Goal: Communication & Community: Answer question/provide support

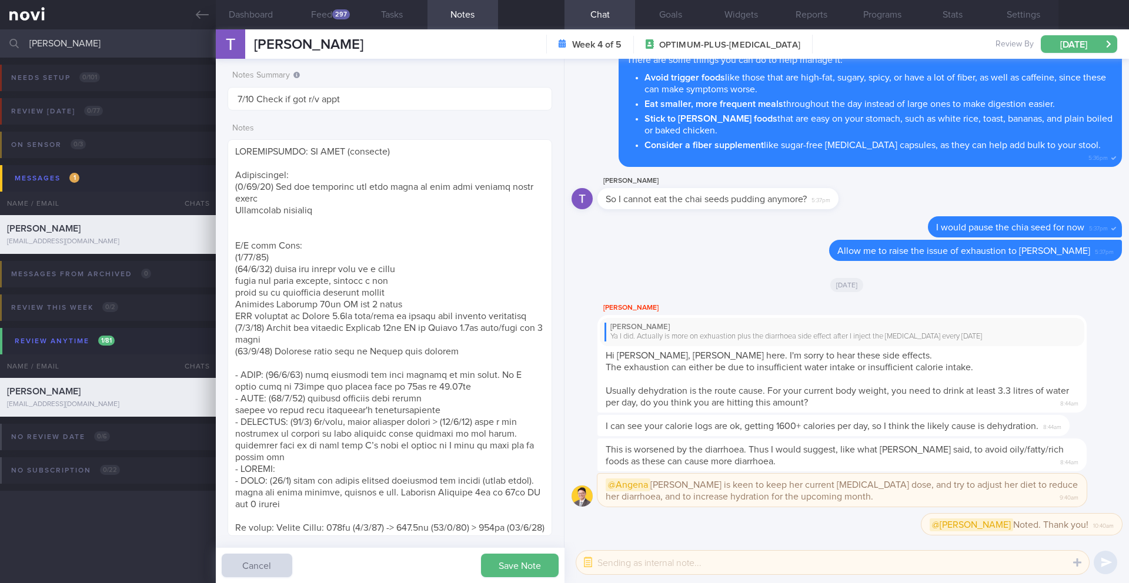
select select "9"
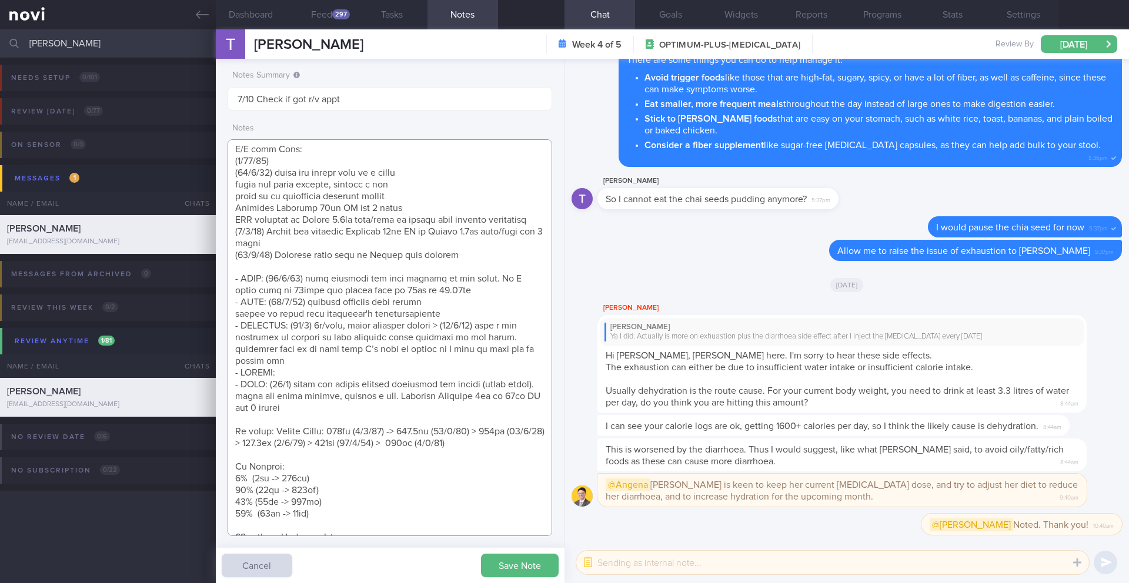
scroll to position [106, 0]
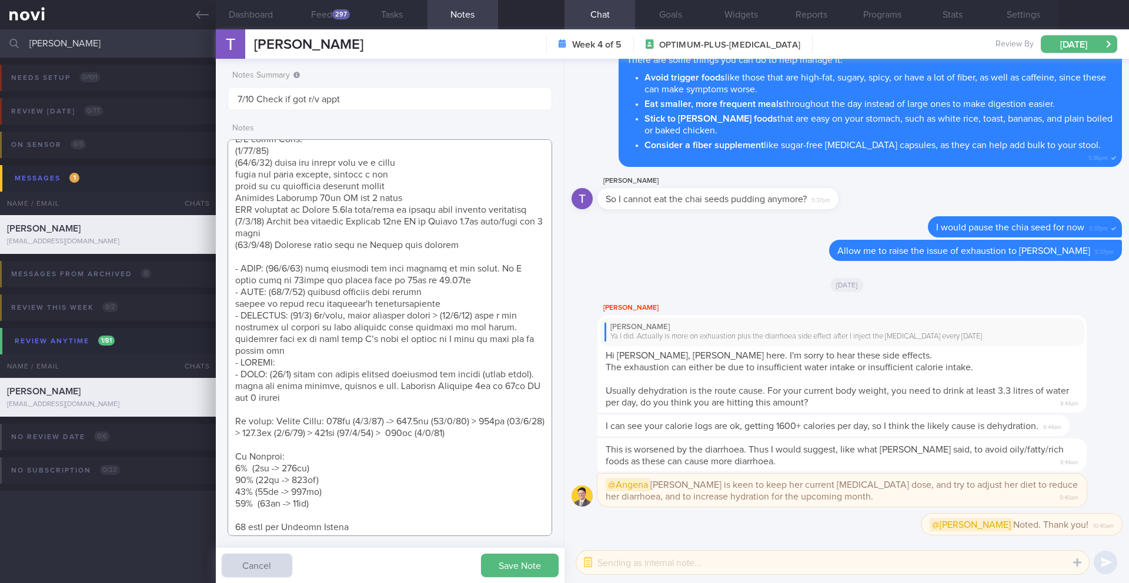
click at [506, 438] on textarea at bounding box center [390, 337] width 325 height 397
paste textarea "109kg ([DATE])"
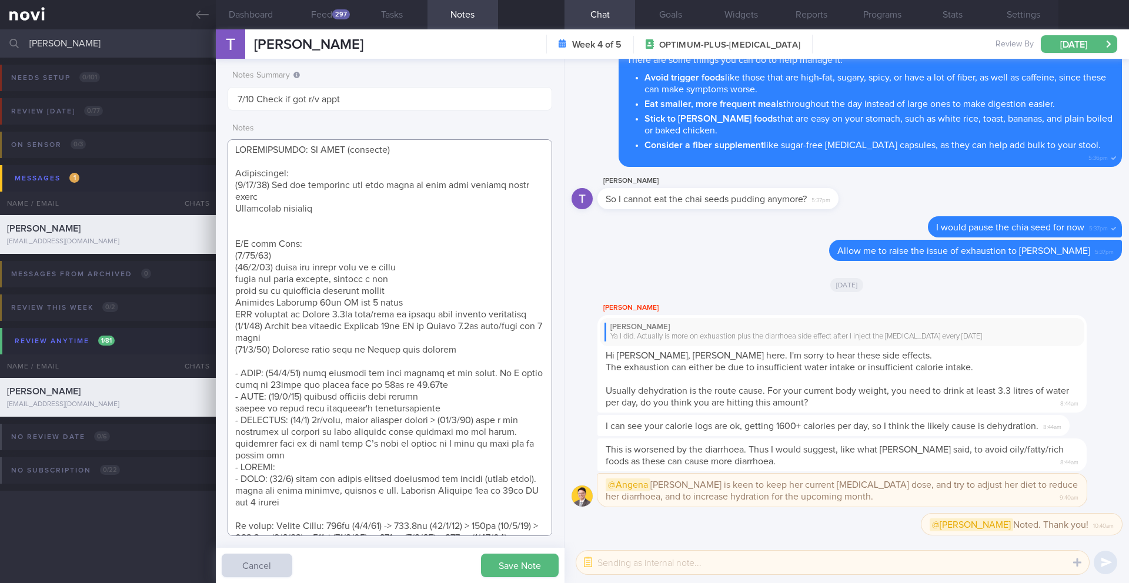
scroll to position [0, 0]
click at [280, 247] on textarea at bounding box center [390, 337] width 325 height 397
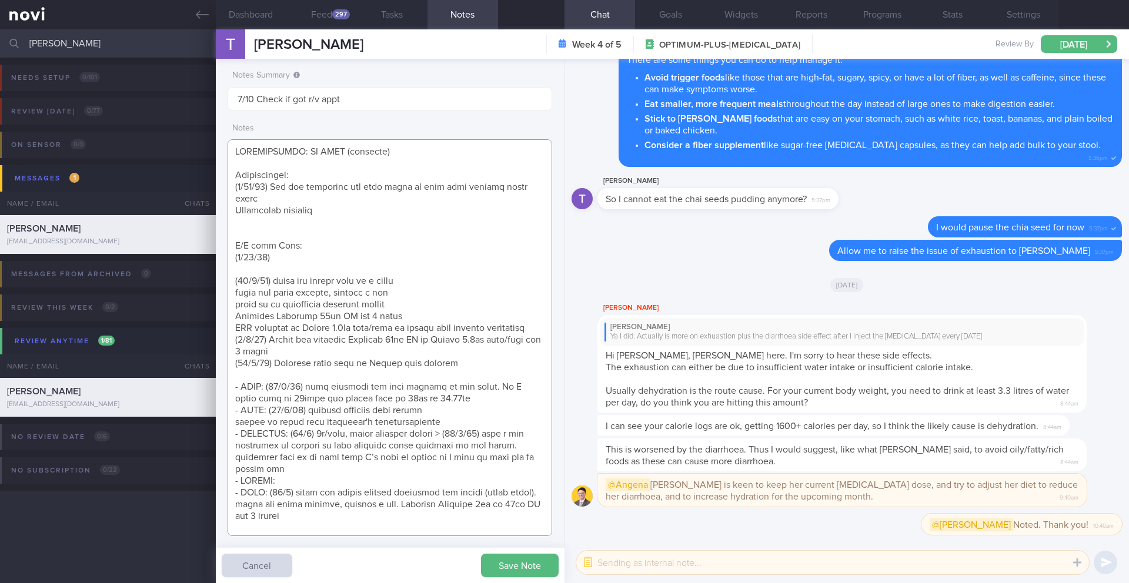
paste textarea "feels exhausted has a client that does not allow her to use the toilet at the h…"
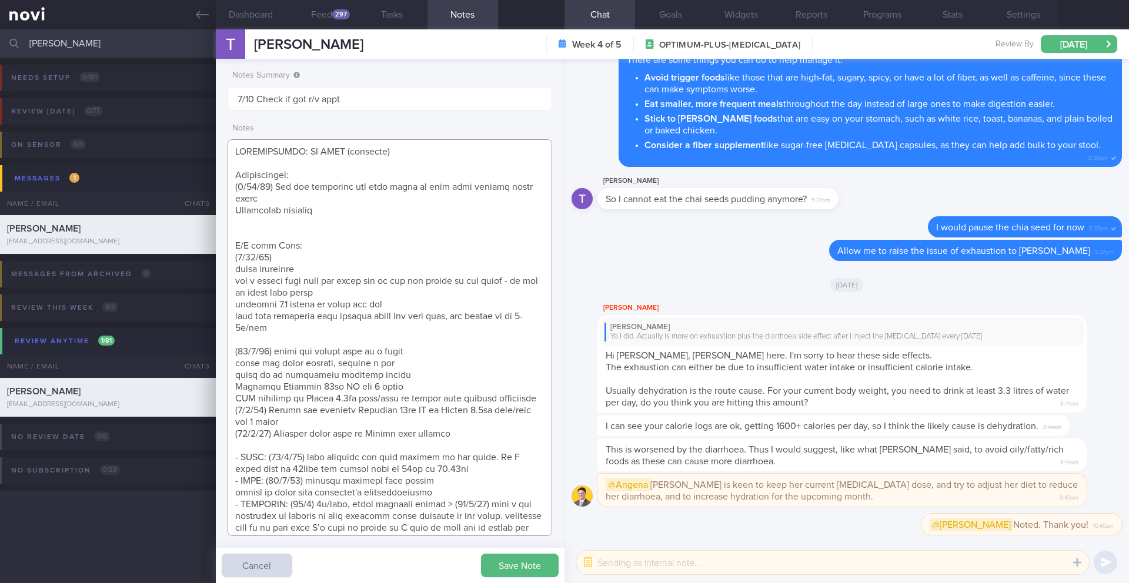
paste textarea "more hunger/craving suppression this week, after 3rd dose"
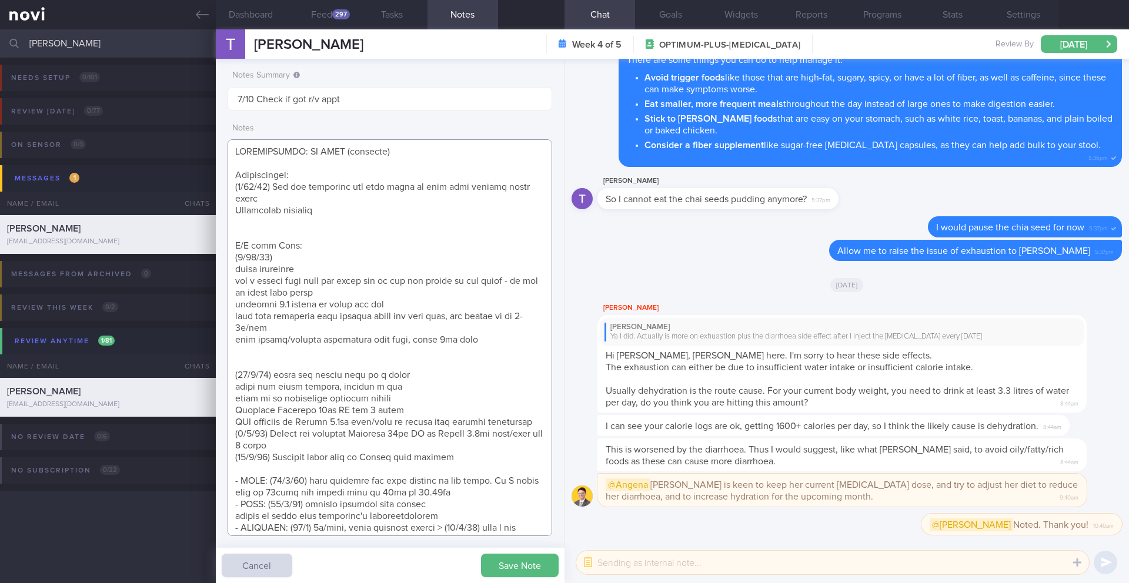
click at [316, 335] on textarea at bounding box center [390, 337] width 325 height 397
paste textarea "Continue [MEDICAL_DATA] 1.7mg once/week for 1 month keen to keep this dose desp…"
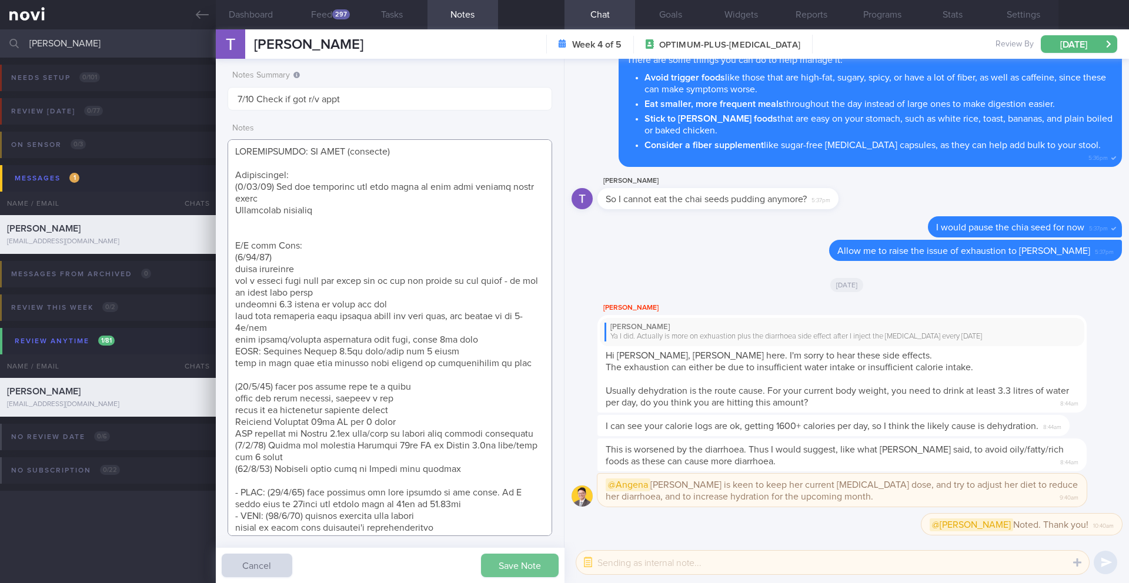
type textarea "RESTRICTIONS: NO BEEF (religion) Observations: ([DATE]) Can eat healthily but a…"
click at [519, 574] on button "Save Note" at bounding box center [520, 566] width 78 height 24
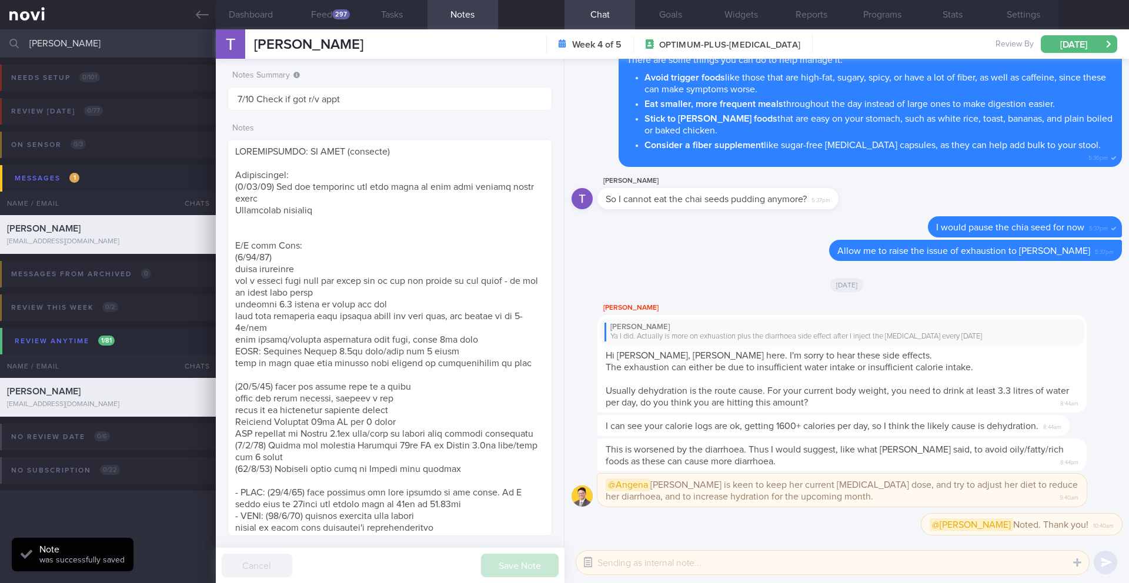
click at [592, 567] on button "button" at bounding box center [587, 562] width 21 height 21
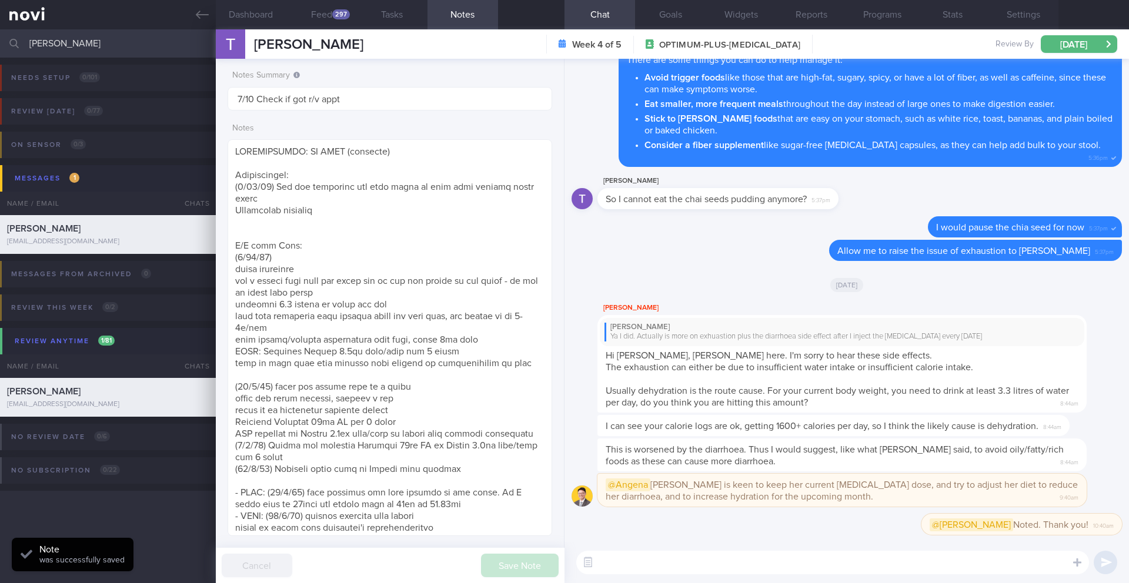
click at [619, 563] on textarea at bounding box center [832, 563] width 513 height 24
click at [69, 50] on input "[PERSON_NAME]" at bounding box center [564, 43] width 1129 height 28
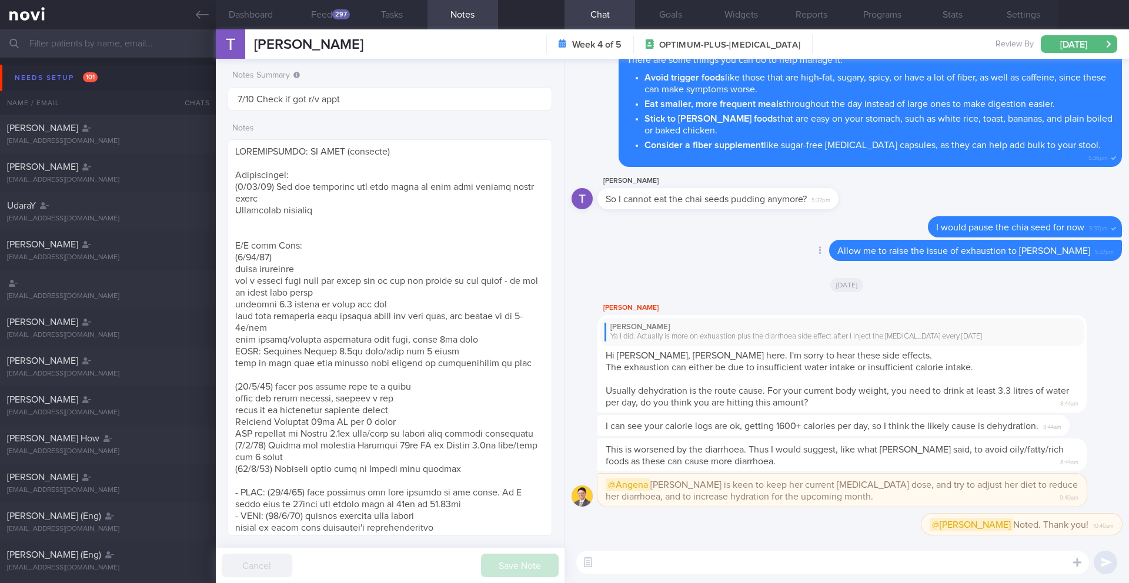
click at [718, 240] on div "Delete Allow me to raise the issue of exhaustion to [PERSON_NAME] 5:37pm" at bounding box center [847, 254] width 550 height 28
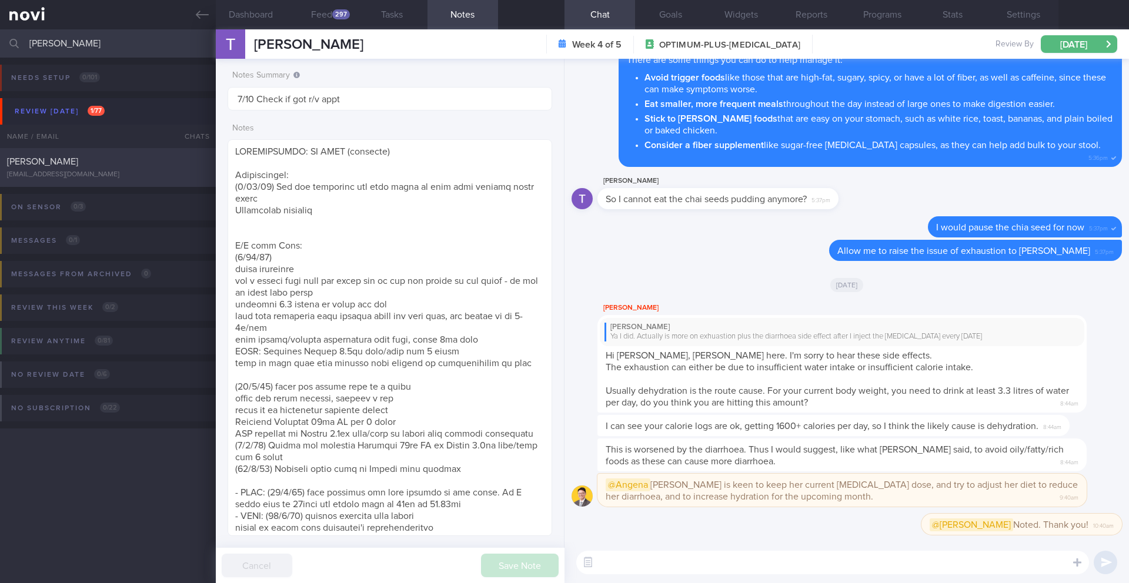
type input "[PERSON_NAME]"
click at [132, 173] on div "[EMAIL_ADDRESS][DOMAIN_NAME]" at bounding box center [108, 175] width 202 height 9
type input "3/10 SAF LIP"
type textarea "SUPPORT NEEDED: CHALLENGE: Wt Targets: - Pmhx: - Meds: - Social hx: - Diet: - E…"
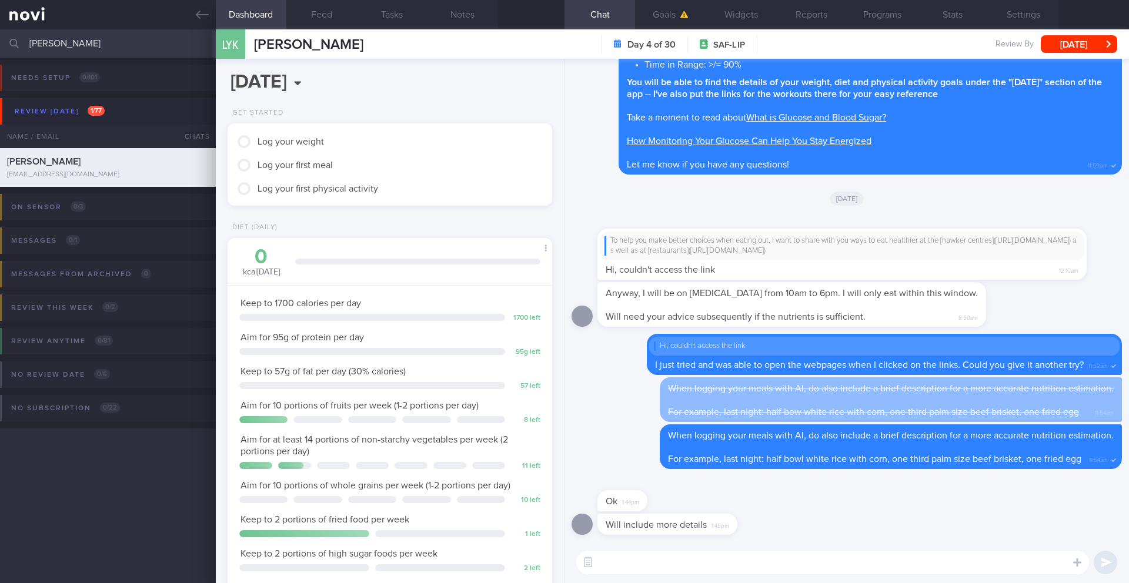
scroll to position [149, 300]
click at [68, 46] on input "[PERSON_NAME]" at bounding box center [564, 43] width 1129 height 28
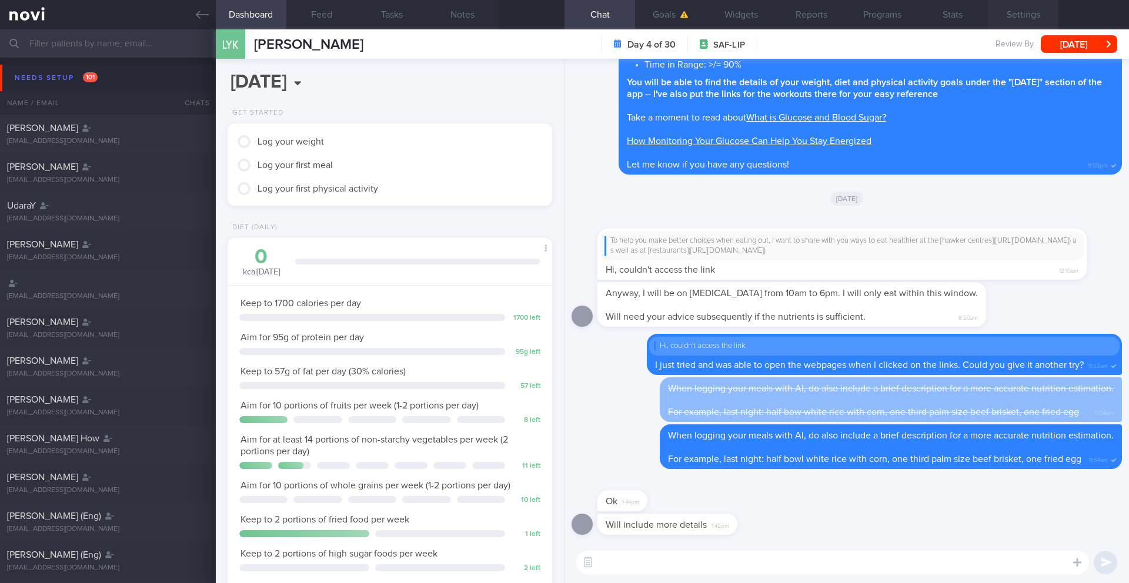
click at [1024, 14] on button "Settings" at bounding box center [1023, 14] width 71 height 29
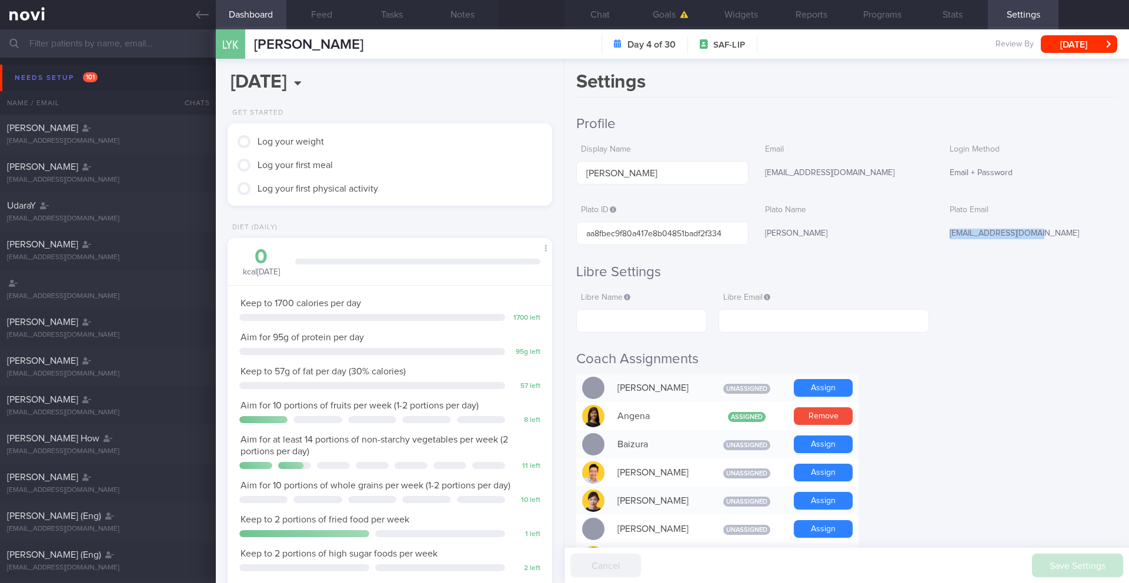
drag, startPoint x: 940, startPoint y: 236, endPoint x: 1050, endPoint y: 232, distance: 110.0
click at [1050, 232] on div "[EMAIL_ADDRESS][DOMAIN_NAME]" at bounding box center [1031, 234] width 172 height 25
copy div "[EMAIL_ADDRESS][DOMAIN_NAME]"
drag, startPoint x: 663, startPoint y: 177, endPoint x: 574, endPoint y: 175, distance: 88.8
click at [574, 175] on div "Settings Profile Display Name [PERSON_NAME] Email [EMAIL_ADDRESS][DOMAIN_NAME] …" at bounding box center [846, 321] width 564 height 524
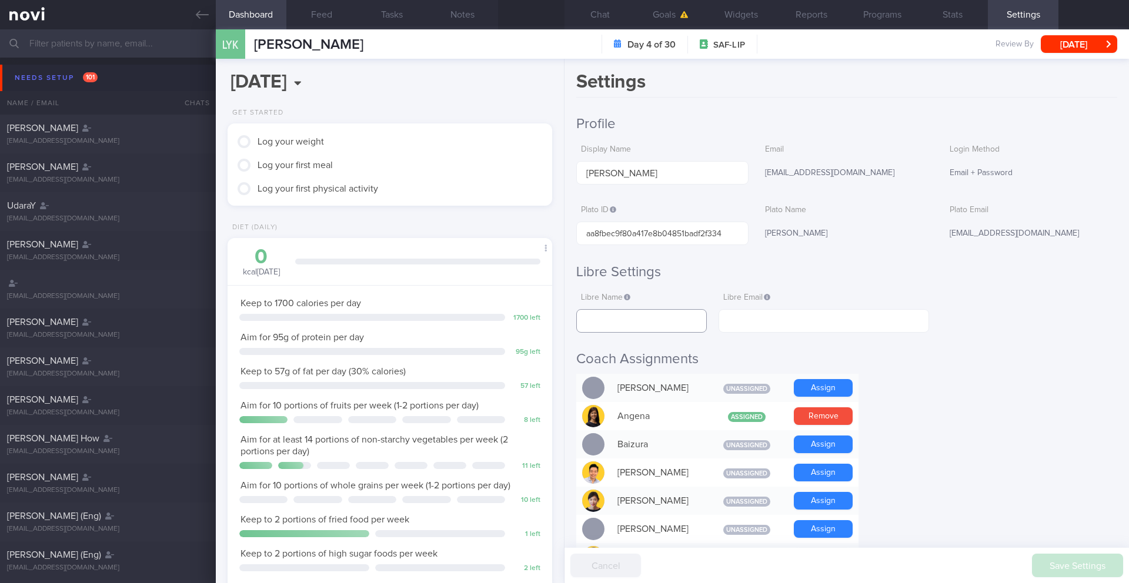
click at [651, 312] on input "text" at bounding box center [641, 321] width 131 height 24
paste input "[PERSON_NAME] [PERSON_NAME]"
type input "[PERSON_NAME] [PERSON_NAME]"
click at [782, 328] on input "text" at bounding box center [824, 321] width 211 height 24
paste input "[EMAIL_ADDRESS][DOMAIN_NAME]"
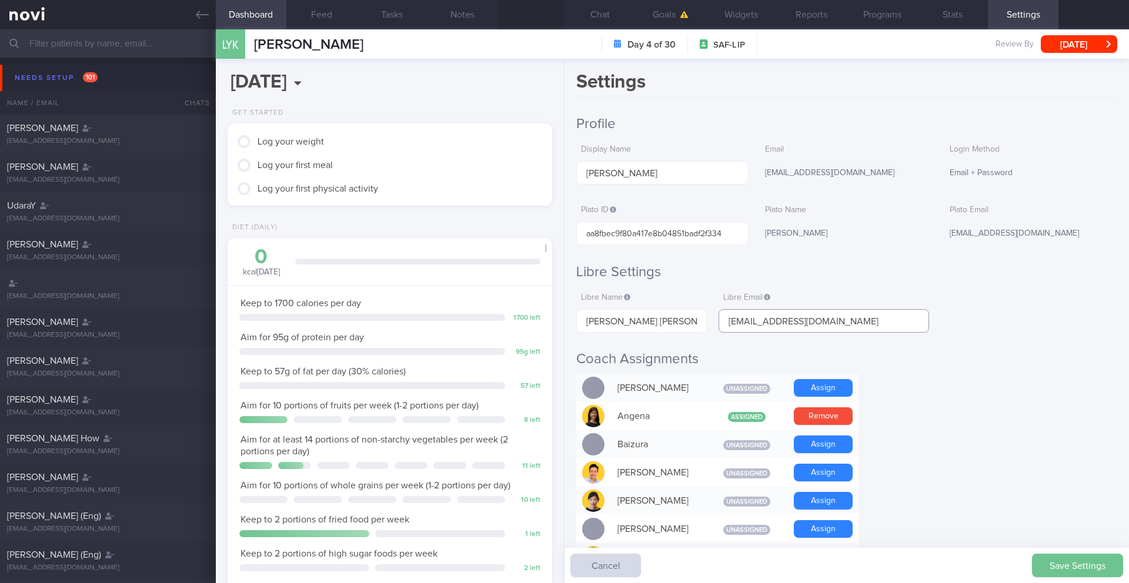
type input "[EMAIL_ADDRESS][DOMAIN_NAME]"
click at [1101, 565] on button "Save Settings" at bounding box center [1077, 566] width 91 height 24
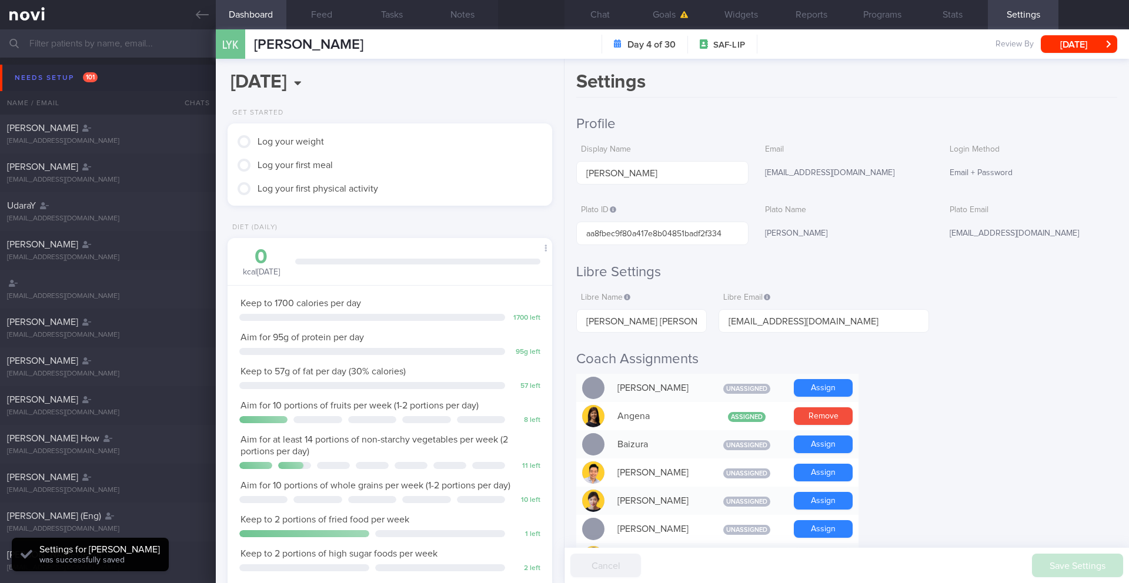
scroll to position [149, 300]
click at [326, 11] on button "Feed" at bounding box center [321, 14] width 71 height 29
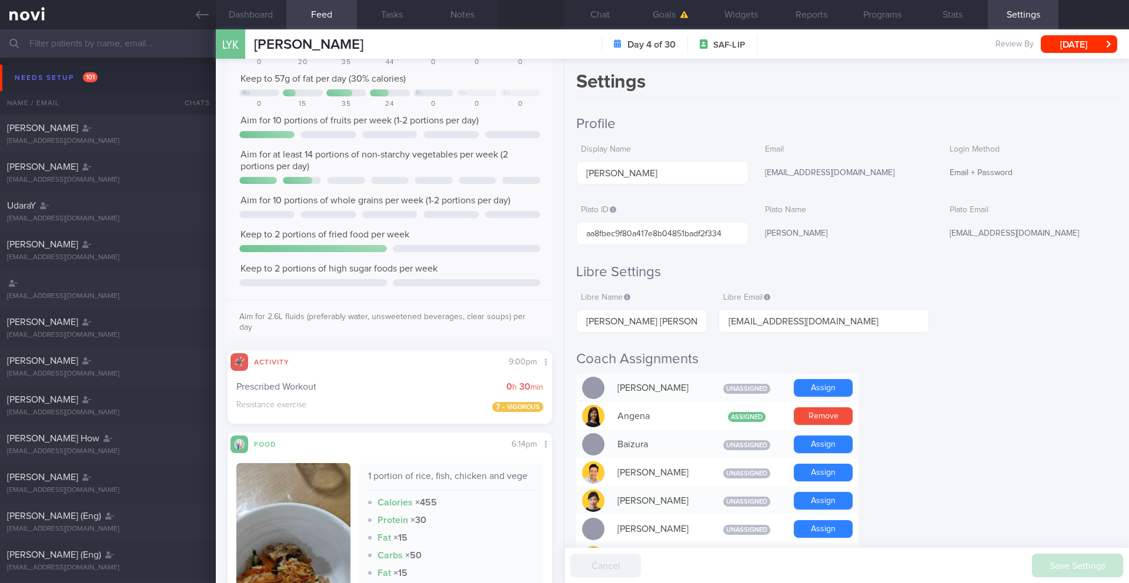
scroll to position [398, 0]
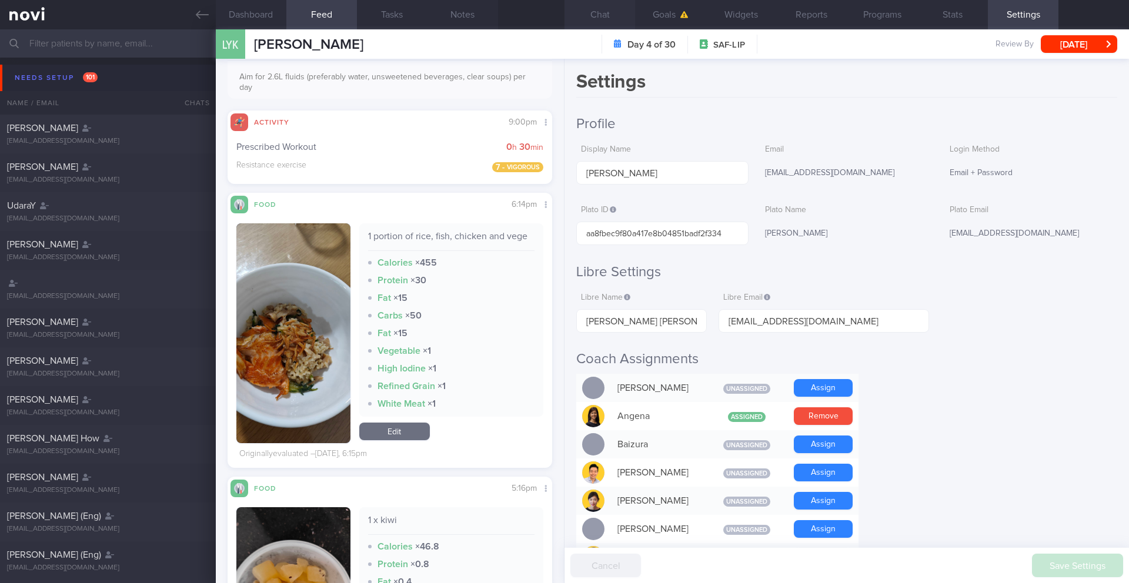
click at [593, 12] on button "Chat" at bounding box center [599, 14] width 71 height 29
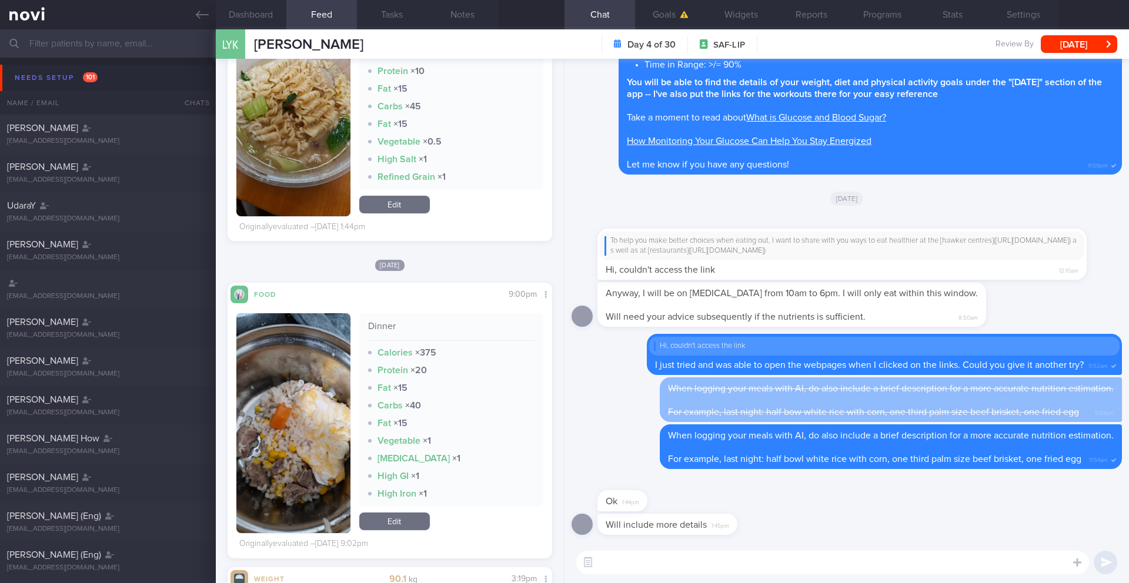
scroll to position [1989, 0]
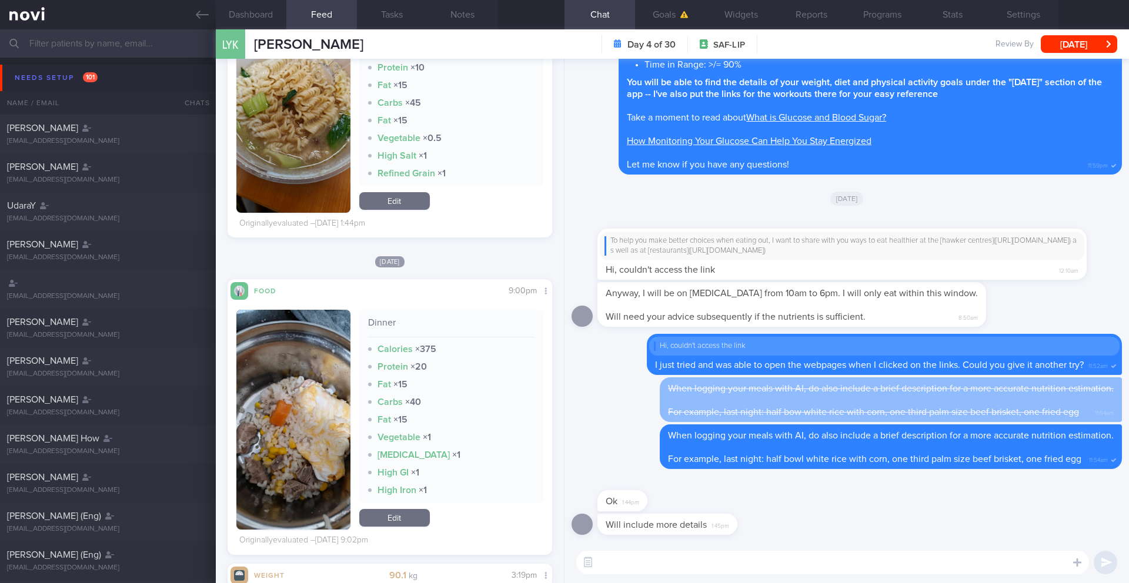
click at [612, 579] on div "​ ​" at bounding box center [846, 562] width 564 height 41
click at [619, 570] on textarea at bounding box center [832, 563] width 513 height 24
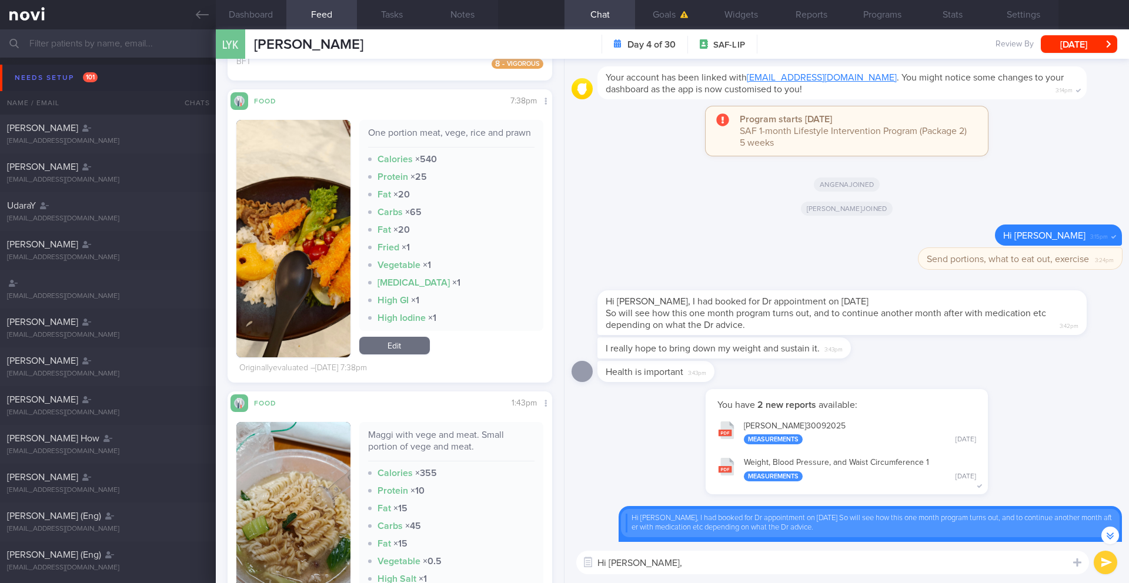
scroll to position [1431, 0]
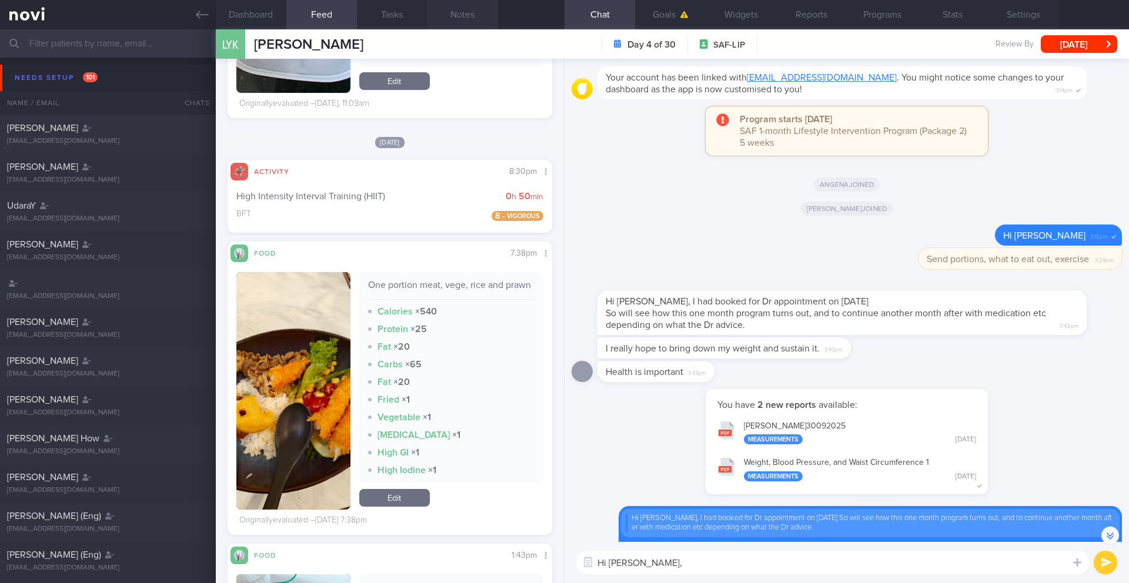
type textarea "Hi [PERSON_NAME],"
click at [465, 11] on button "Notes" at bounding box center [462, 14] width 71 height 29
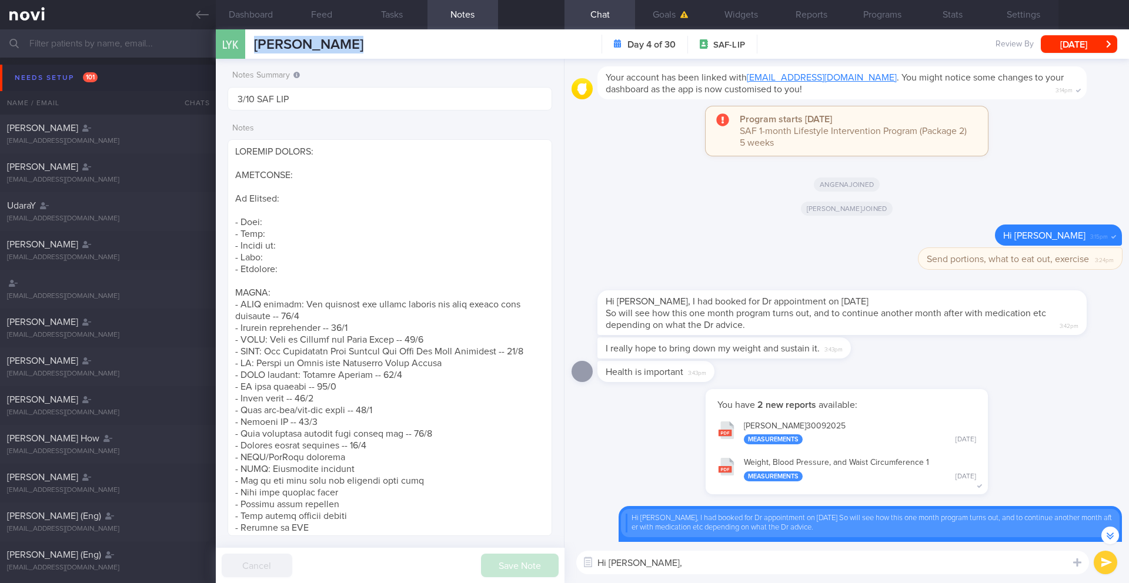
drag, startPoint x: 336, startPoint y: 42, endPoint x: 252, endPoint y: 45, distance: 84.1
click at [252, 45] on div "LYK [PERSON_NAME] [PERSON_NAME] [PERSON_NAME] [PERSON_NAME][EMAIL_ADDRESS][DOMA…" at bounding box center [672, 43] width 913 height 29
copy span "[PERSON_NAME]"
click at [285, 212] on textarea at bounding box center [390, 337] width 325 height 397
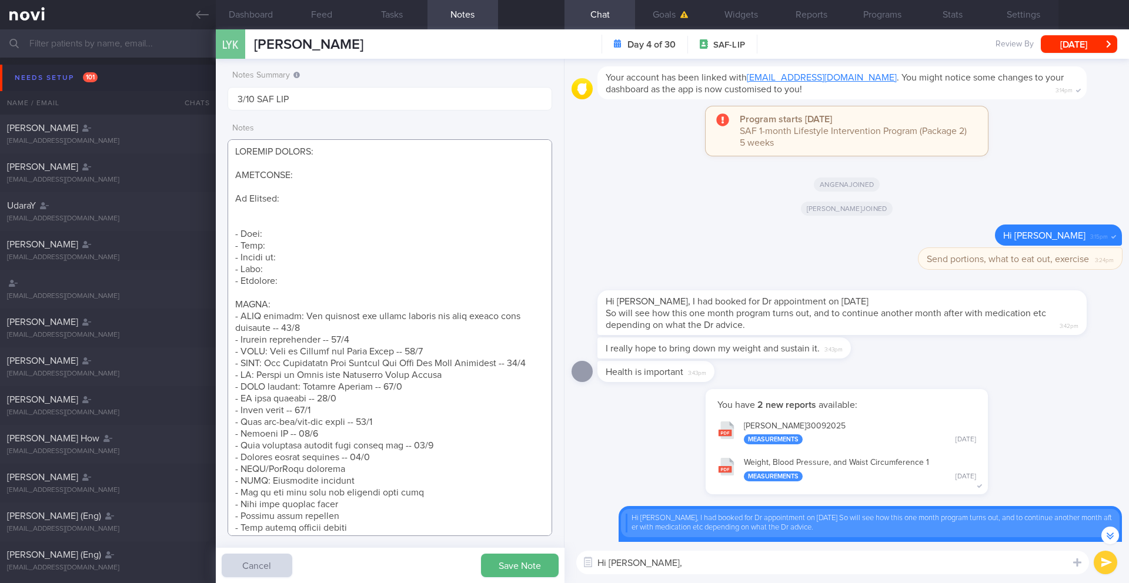
paste textarea "Regular Army Deskbound (tries to get up to go for walks)"
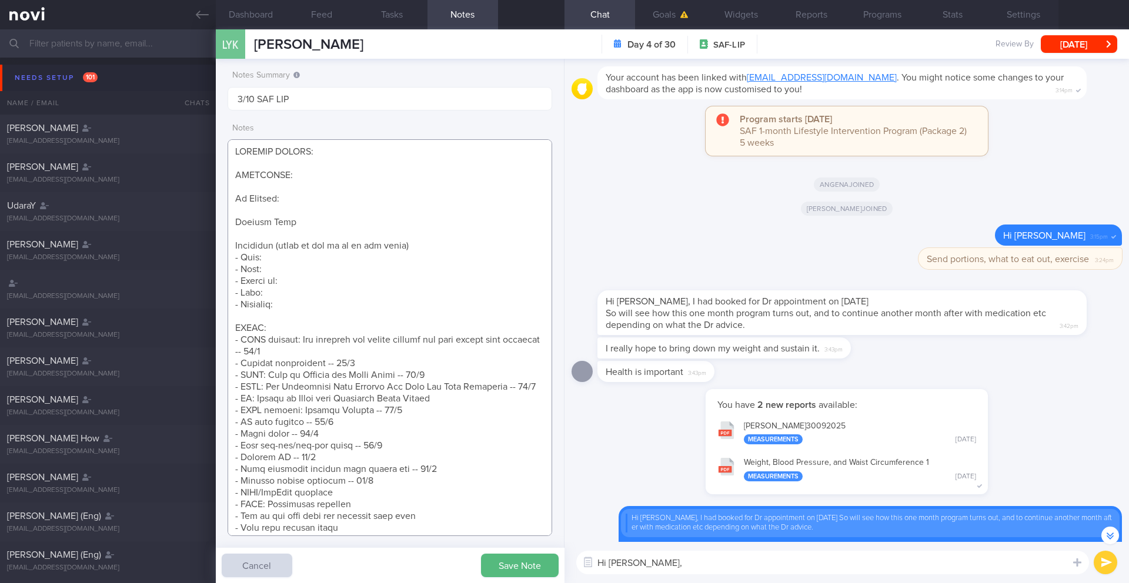
click at [309, 235] on textarea at bounding box center [390, 337] width 325 height 397
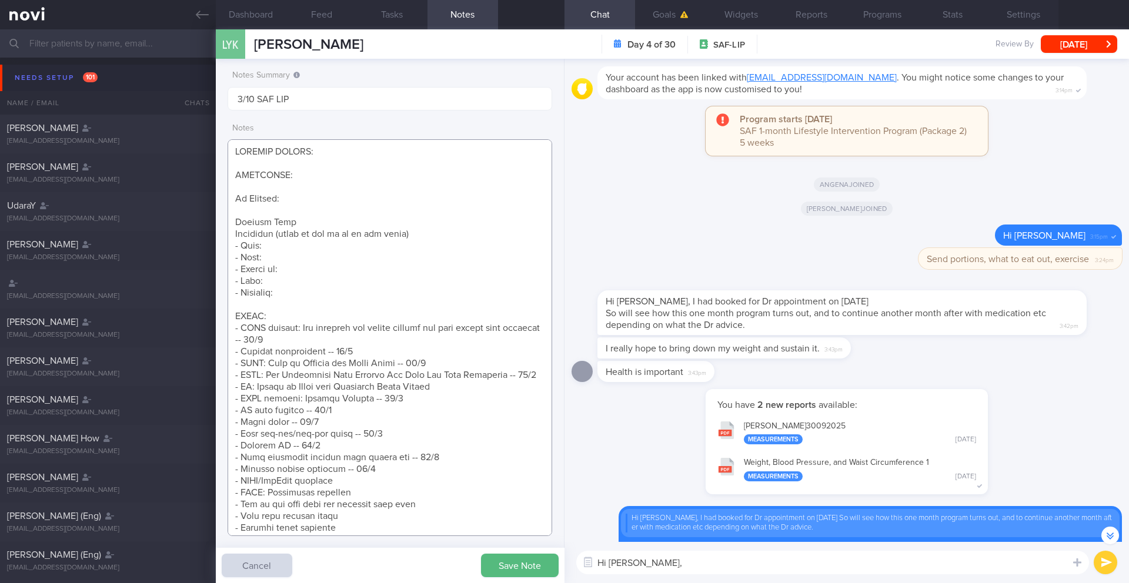
click at [296, 243] on textarea at bounding box center [390, 337] width 325 height 397
click at [289, 254] on textarea at bounding box center [390, 337] width 325 height 397
click at [295, 249] on textarea at bounding box center [390, 337] width 325 height 397
click at [295, 266] on textarea at bounding box center [390, 337] width 325 height 397
paste textarea "Married with 4 kids (8, 5, 3, 1) Wife is housewife Eats out (no one cooks) but …"
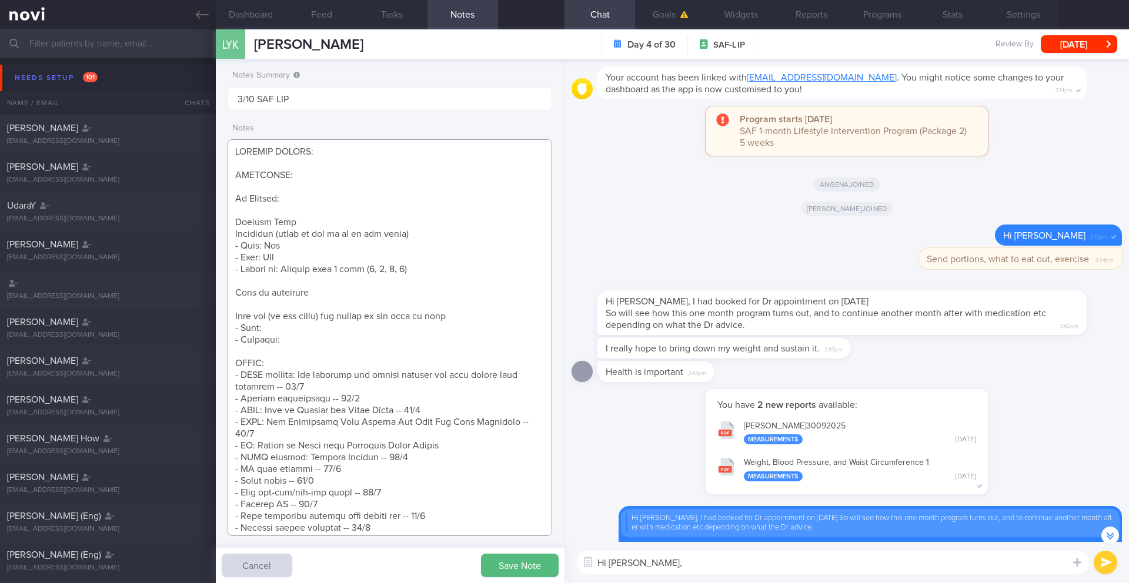
click at [268, 287] on textarea at bounding box center [390, 337] width 325 height 397
click at [233, 297] on textarea at bounding box center [390, 337] width 325 height 397
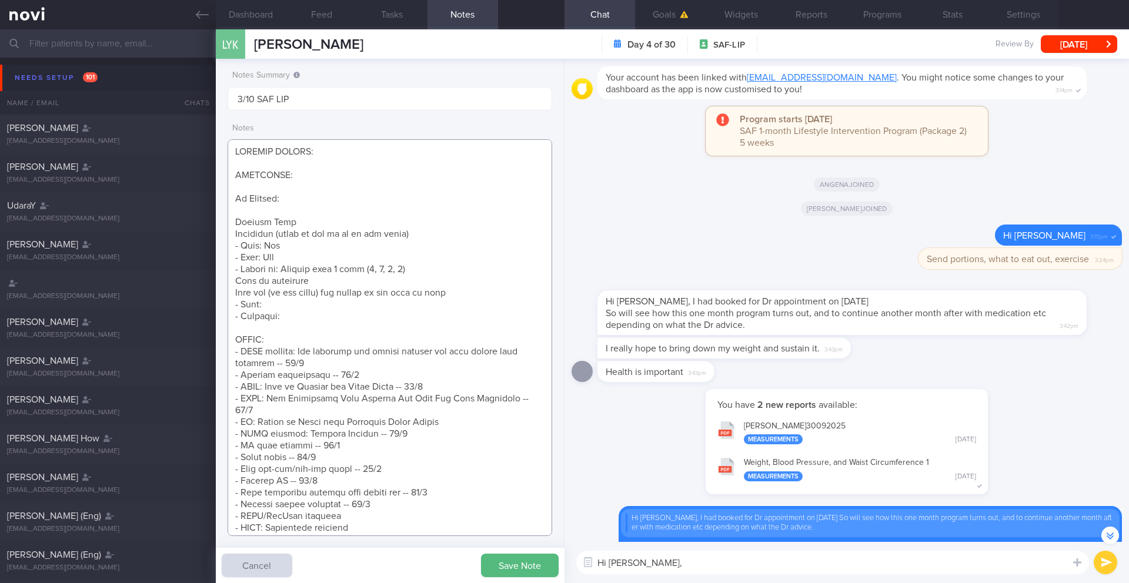
click at [275, 307] on textarea at bounding box center [390, 337] width 325 height 397
paste textarea "Doing IF on and off (10am-6pm) for the past 2 weeks Usually eats out -- finds i…"
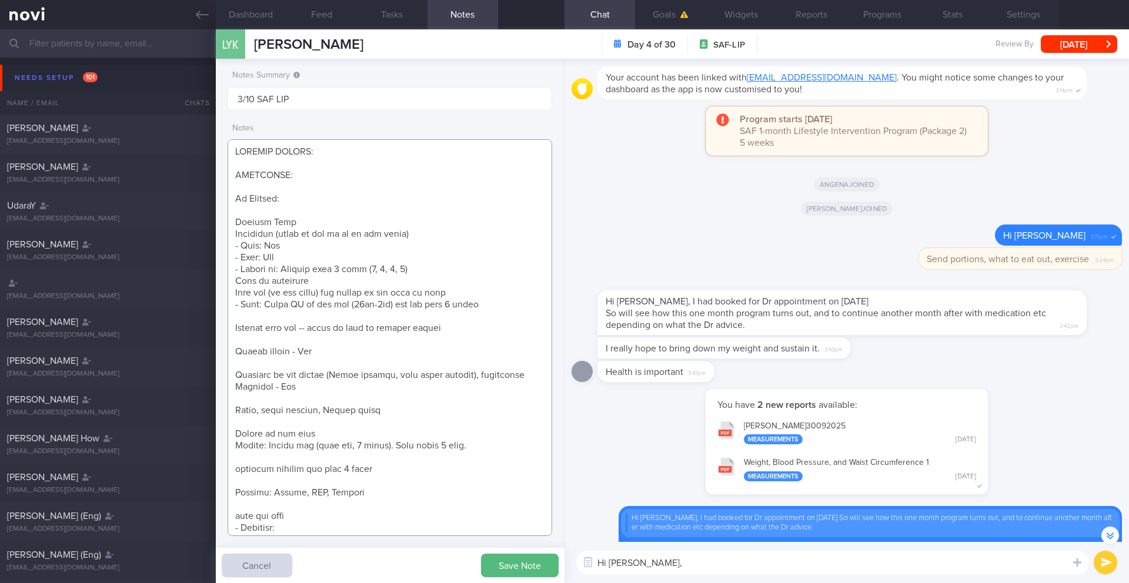
click at [283, 316] on textarea at bounding box center [390, 337] width 325 height 397
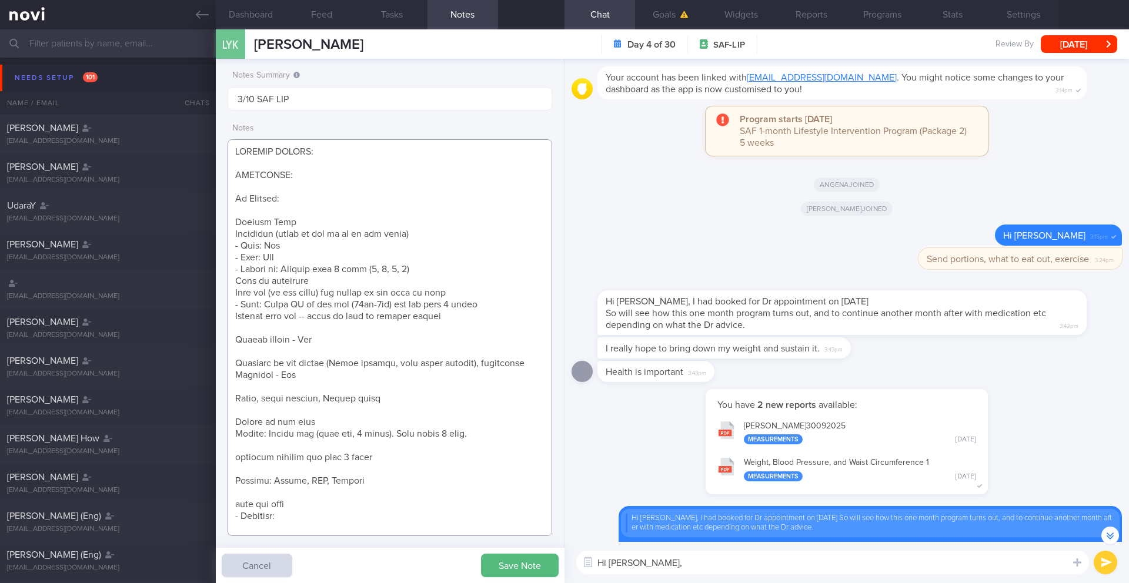
click at [277, 329] on textarea at bounding box center [390, 337] width 325 height 397
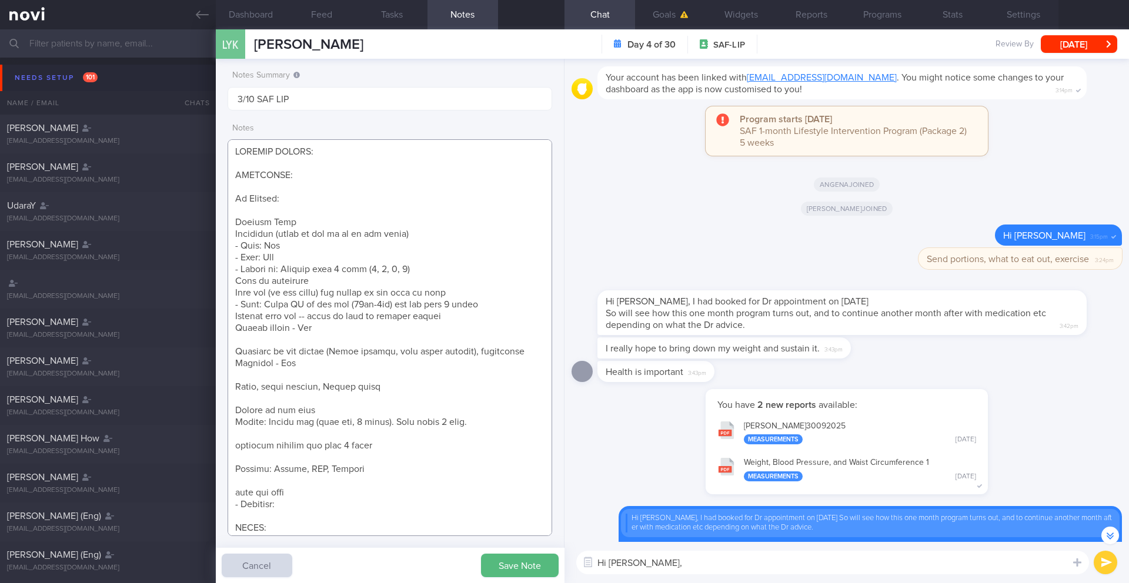
click at [270, 340] on textarea at bounding box center [390, 337] width 325 height 397
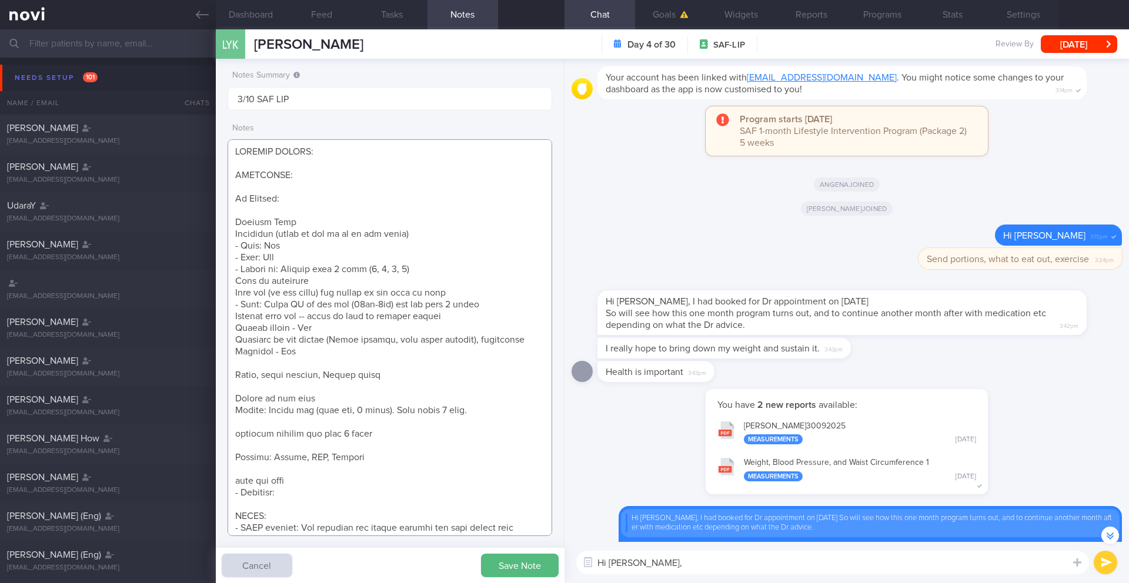
click at [265, 365] on textarea at bounding box center [390, 337] width 325 height 397
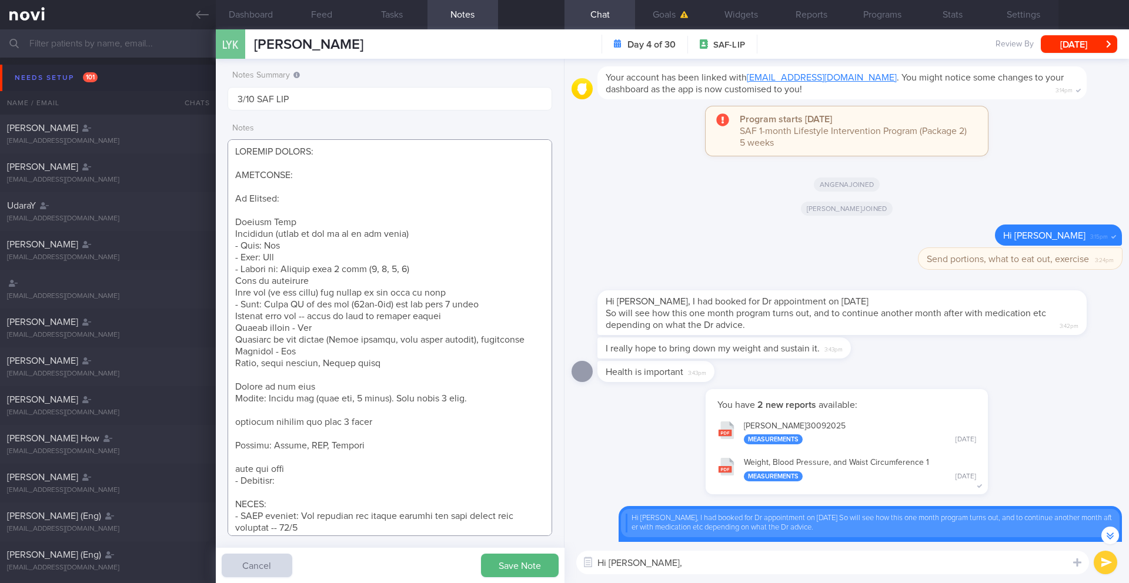
click at [250, 375] on textarea at bounding box center [390, 337] width 325 height 397
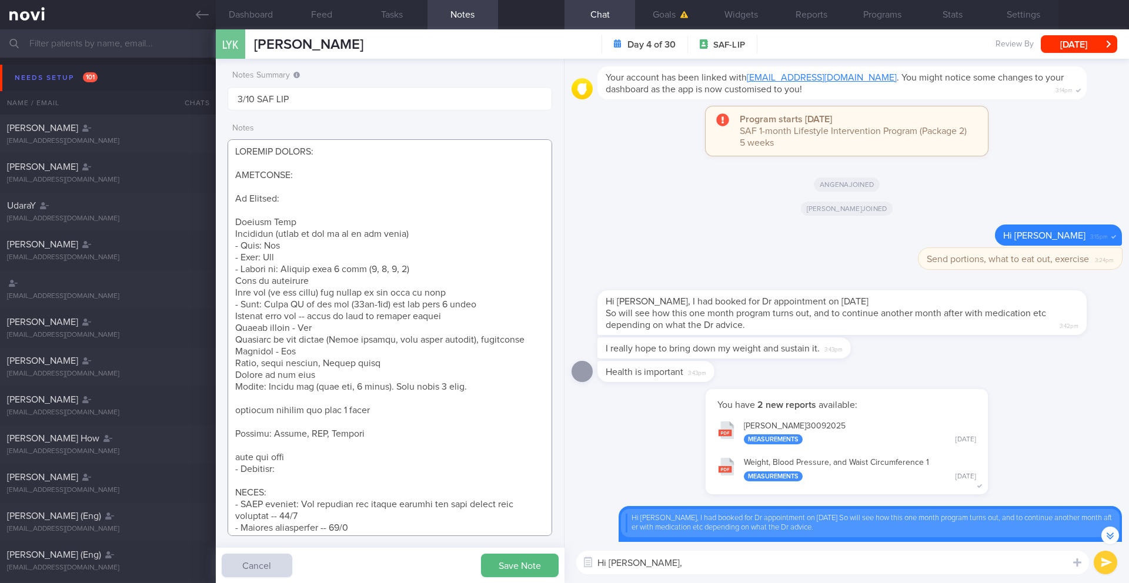
click at [252, 400] on textarea at bounding box center [390, 337] width 325 height 397
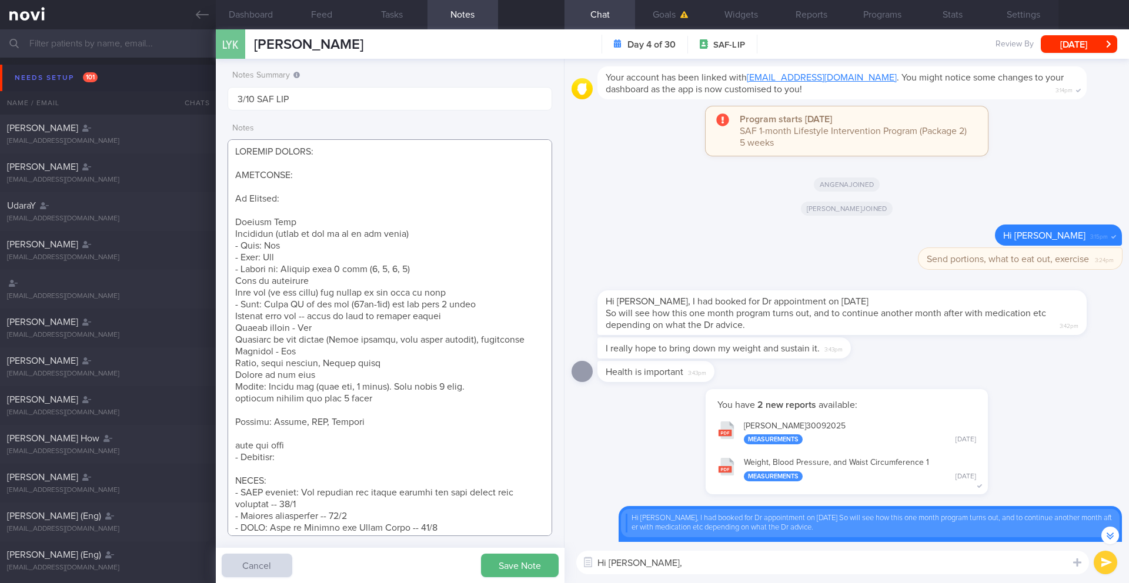
drag, startPoint x: 379, startPoint y: 426, endPoint x: 218, endPoint y: 418, distance: 161.9
click at [218, 418] on div "Notes Summary Summary will be shown in the main patients table 3/10 SAF LIP Not…" at bounding box center [390, 321] width 349 height 524
drag, startPoint x: 291, startPoint y: 450, endPoint x: 228, endPoint y: 423, distance: 68.3
click at [228, 423] on textarea at bounding box center [390, 337] width 325 height 397
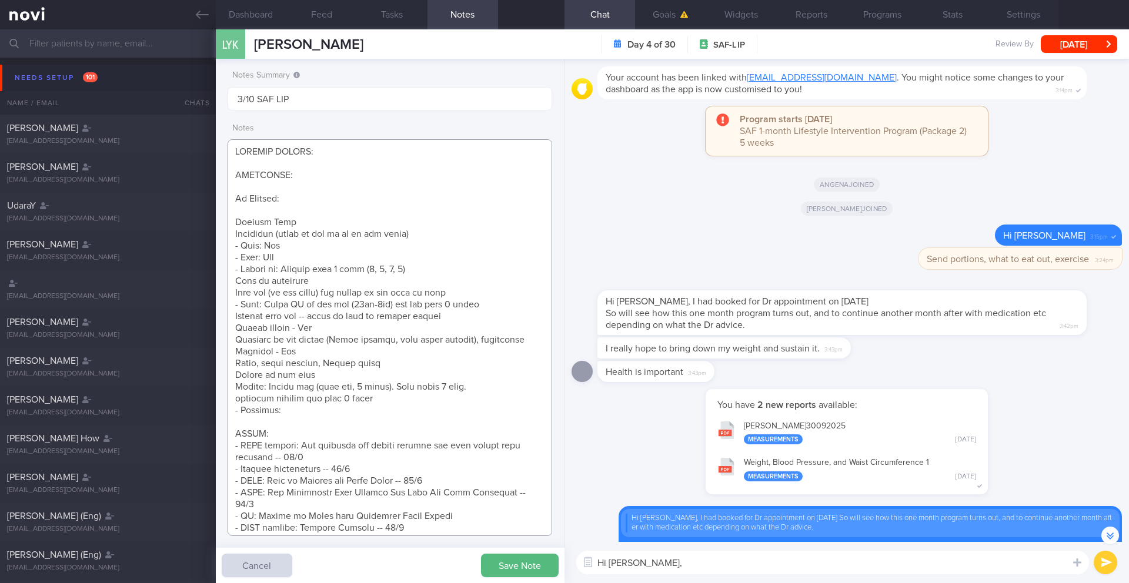
click at [292, 410] on textarea at bounding box center [390, 337] width 325 height 397
paste textarea "2-3k before (client drives)"
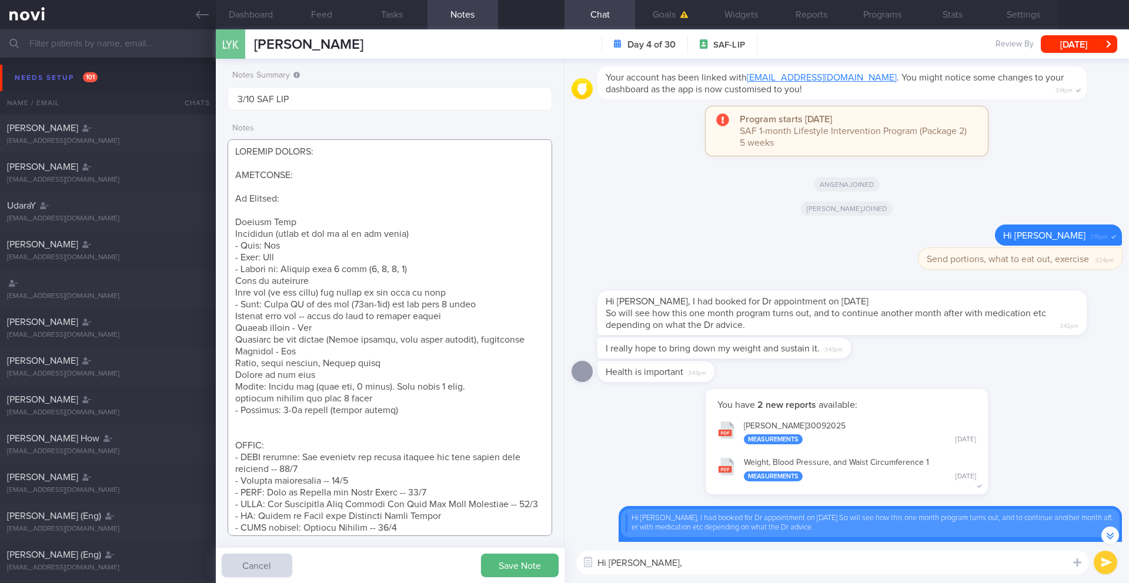
paste textarea "I go for exercise class 2-3 times a week. -- BFT (45-50min -- sometimes strengt…"
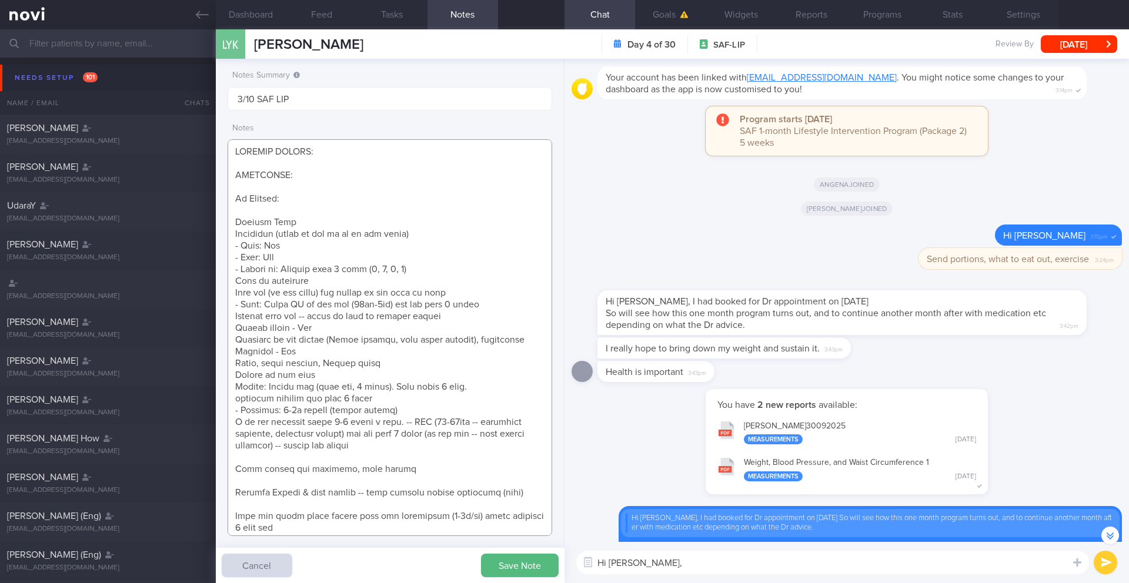
drag, startPoint x: 323, startPoint y: 423, endPoint x: 228, endPoint y: 420, distance: 95.3
click at [228, 420] on textarea at bounding box center [390, 337] width 325 height 397
click at [354, 420] on textarea at bounding box center [390, 337] width 325 height 397
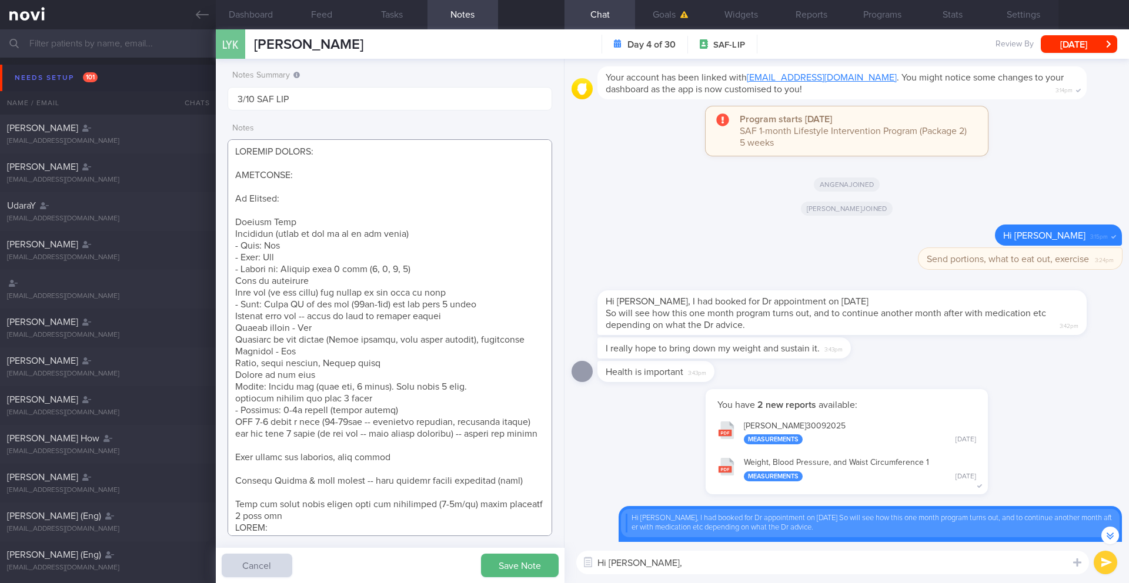
click at [245, 455] on textarea at bounding box center [390, 337] width 325 height 397
click at [308, 447] on textarea at bounding box center [390, 337] width 325 height 397
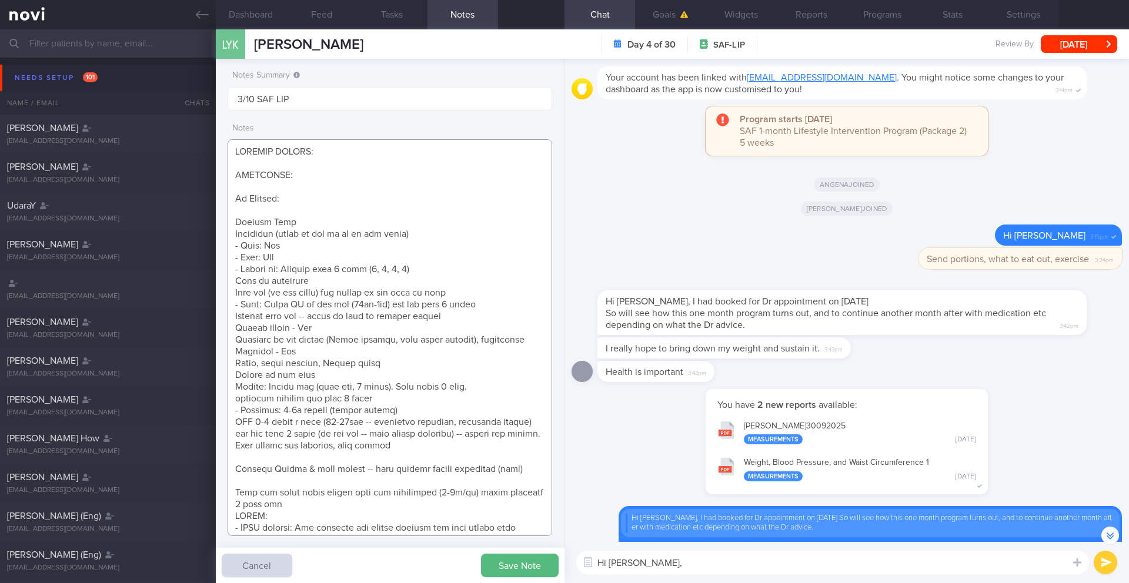
click at [471, 460] on textarea at bounding box center [390, 337] width 325 height 397
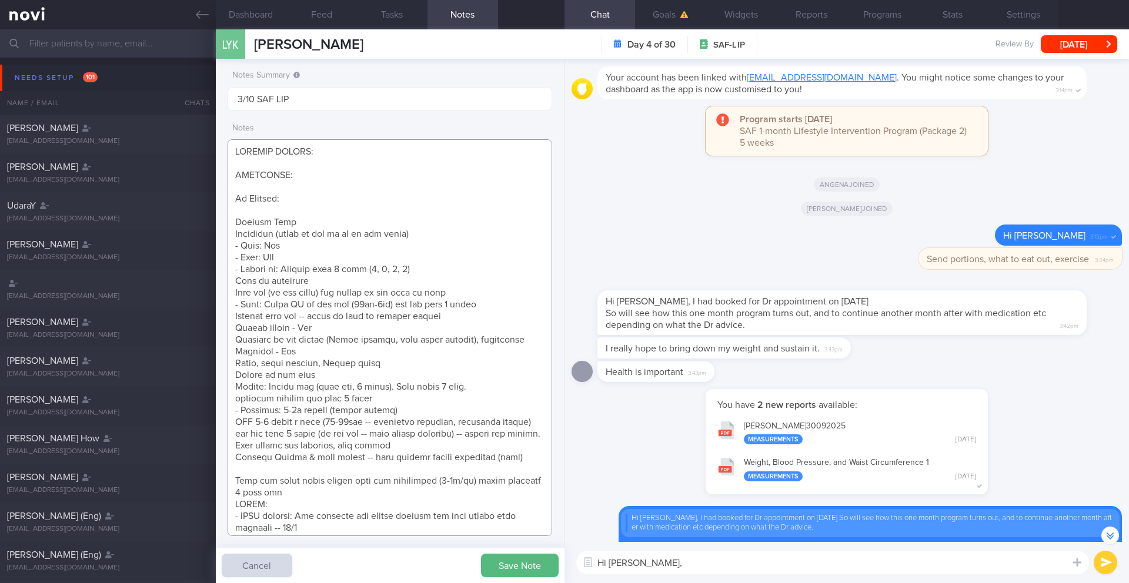
click at [366, 469] on textarea at bounding box center [390, 337] width 325 height 397
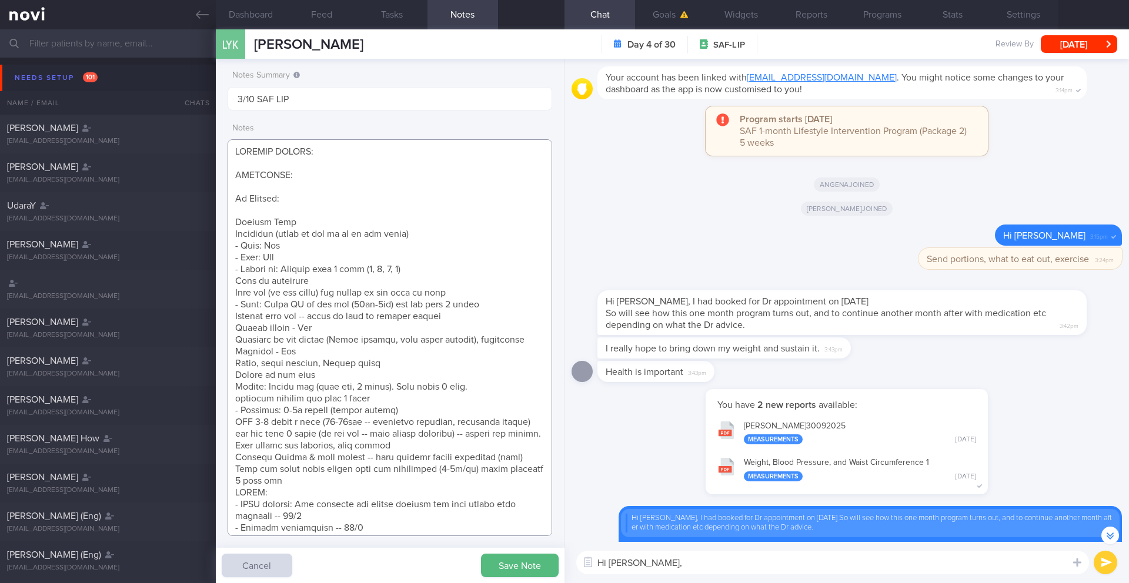
click at [309, 486] on textarea at bounding box center [390, 337] width 325 height 397
type textarea "SUPPORT NEEDED: CHALLENGE: Wt Targets: Regular Army Deskbound (tries to get up …"
click at [533, 570] on button "Save Note" at bounding box center [520, 566] width 78 height 24
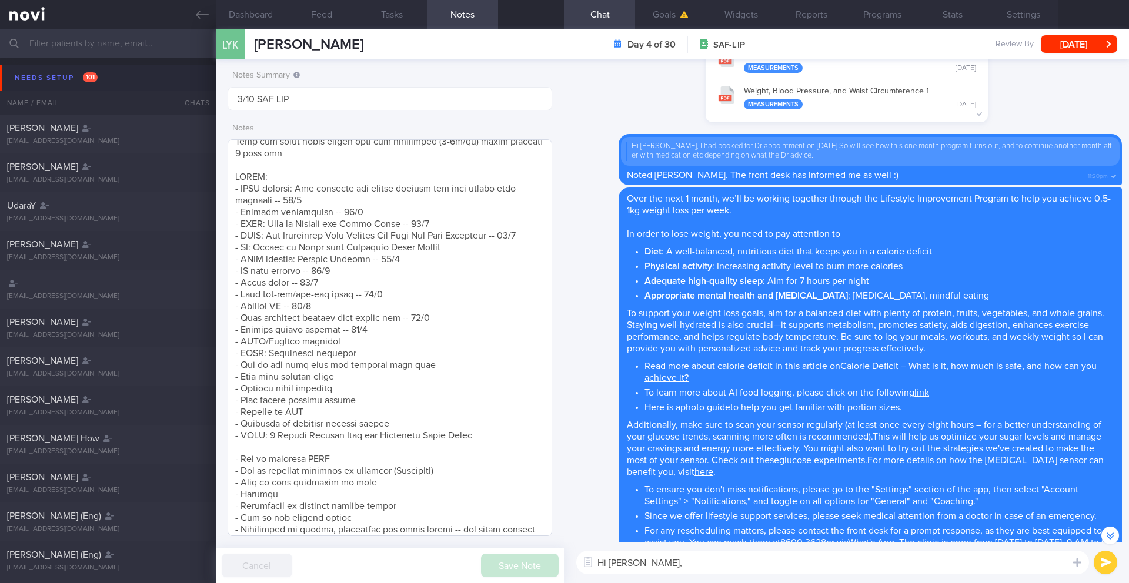
scroll to position [349, 0]
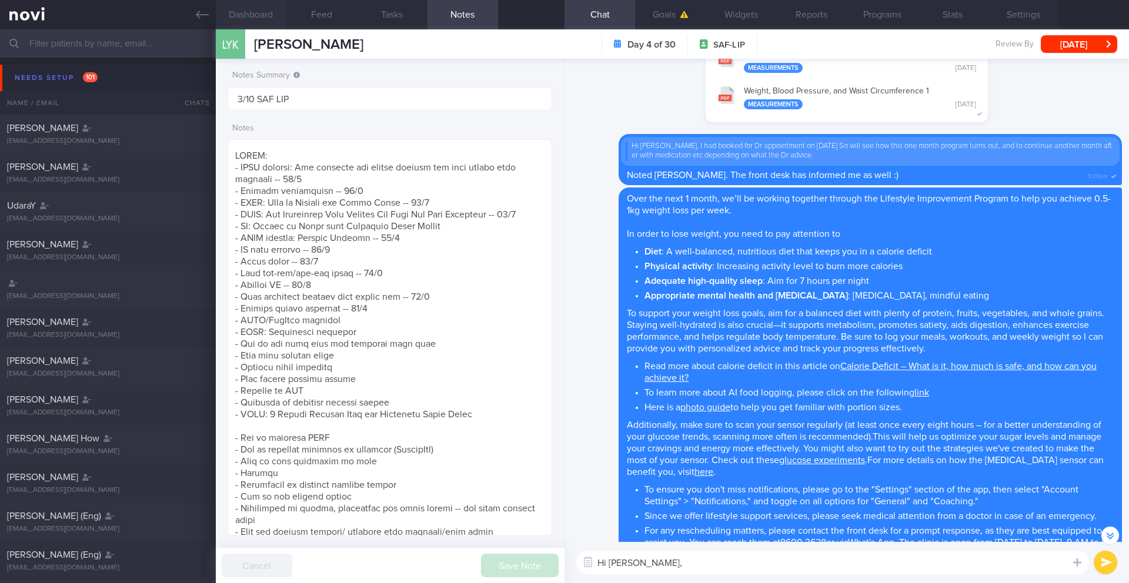
click at [245, 21] on button "Dashboard" at bounding box center [251, 14] width 71 height 29
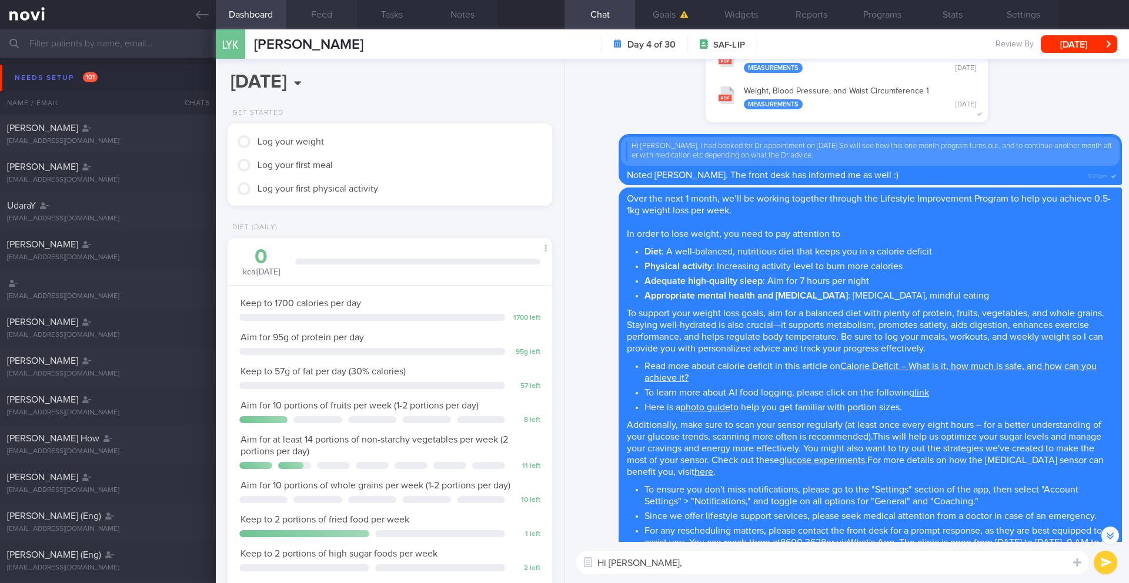
click at [319, 12] on button "Feed" at bounding box center [321, 14] width 71 height 29
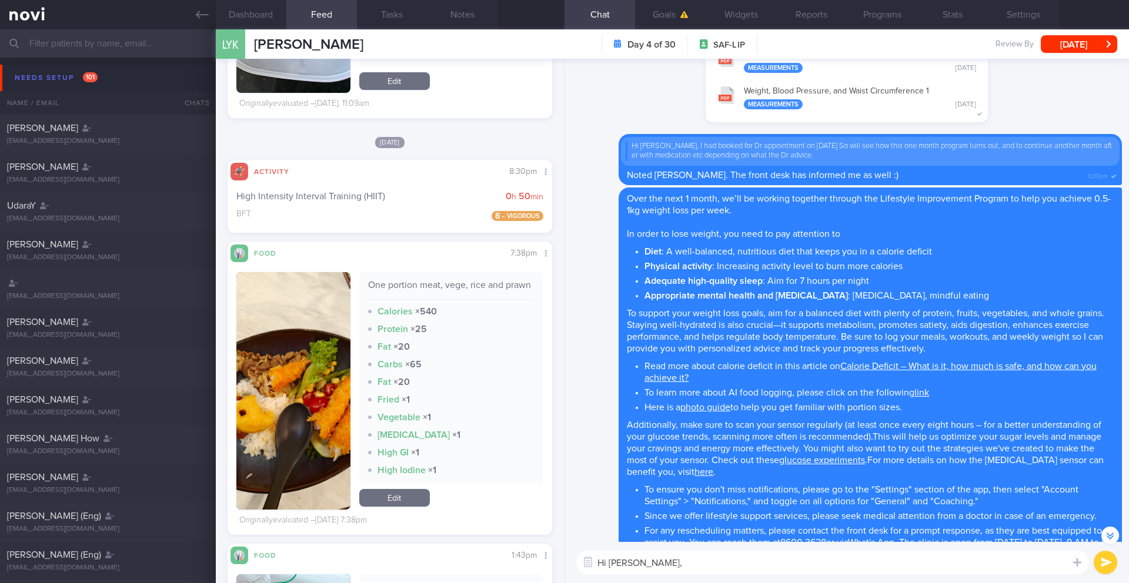
click at [298, 352] on button "button" at bounding box center [293, 391] width 114 height 238
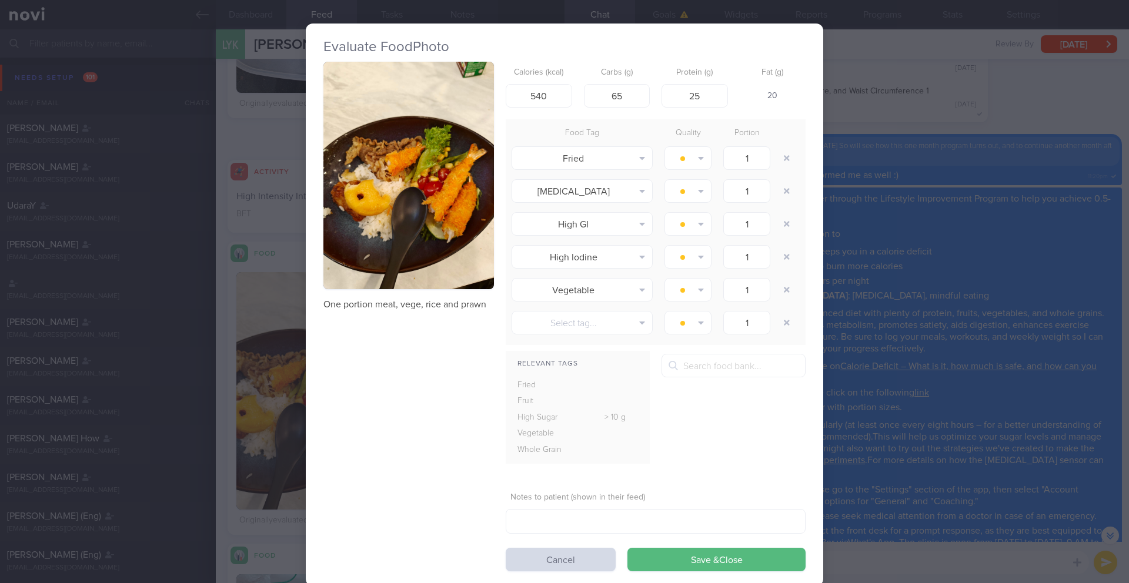
click at [398, 241] on button "button" at bounding box center [408, 176] width 171 height 228
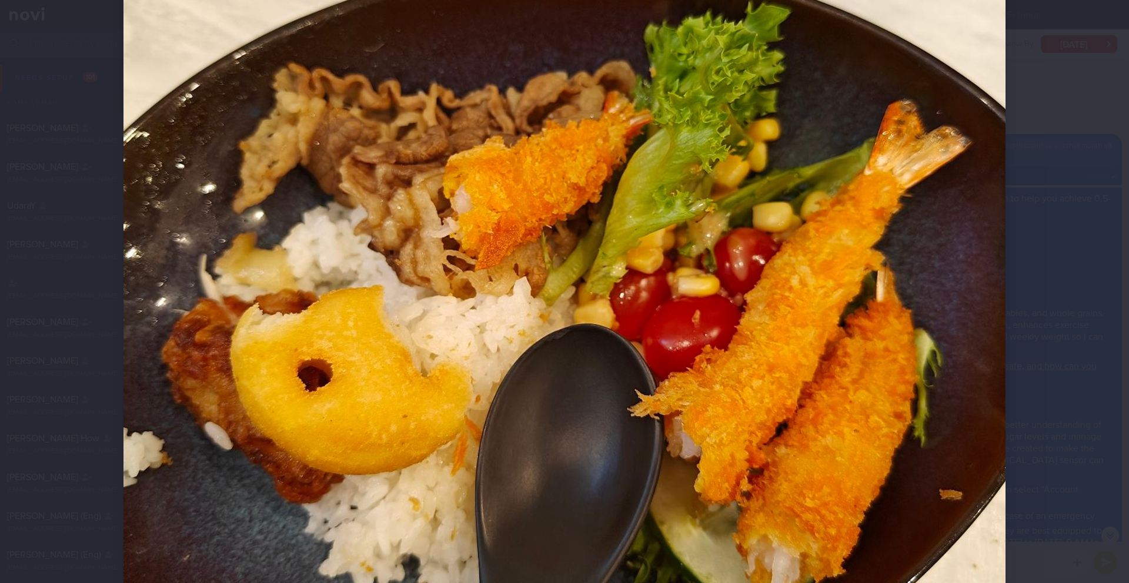
scroll to position [399, 0]
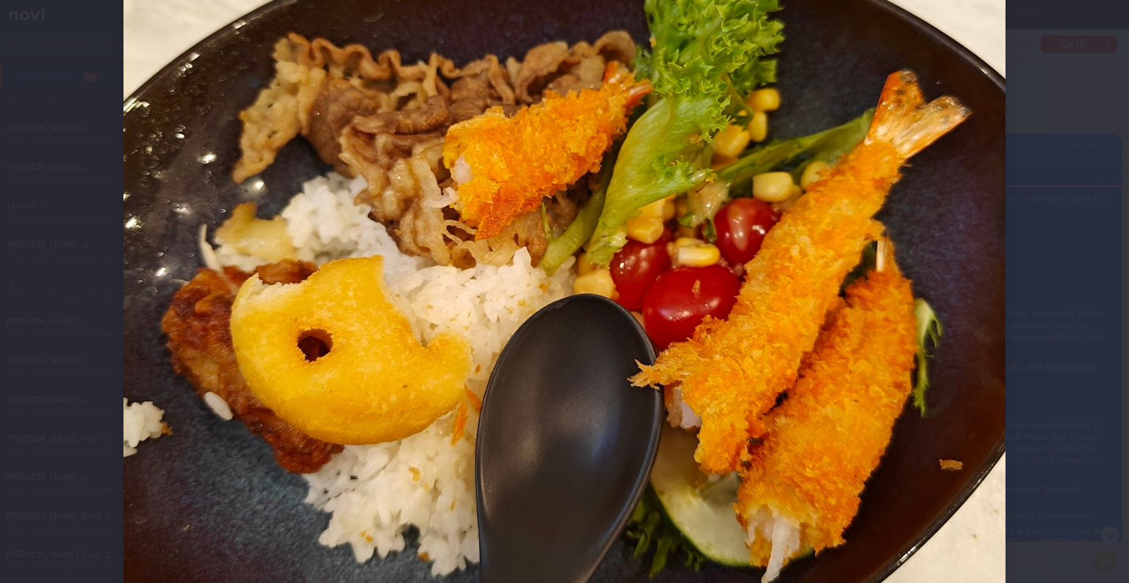
click at [1035, 214] on div at bounding box center [564, 236] width 976 height 1270
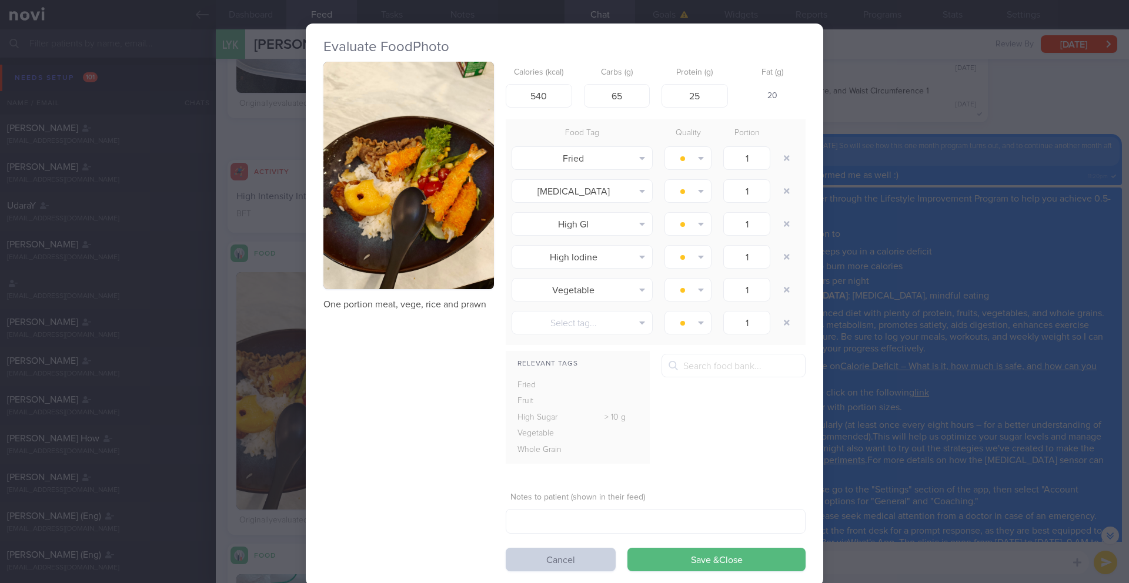
click at [520, 558] on button "Cancel" at bounding box center [561, 560] width 110 height 24
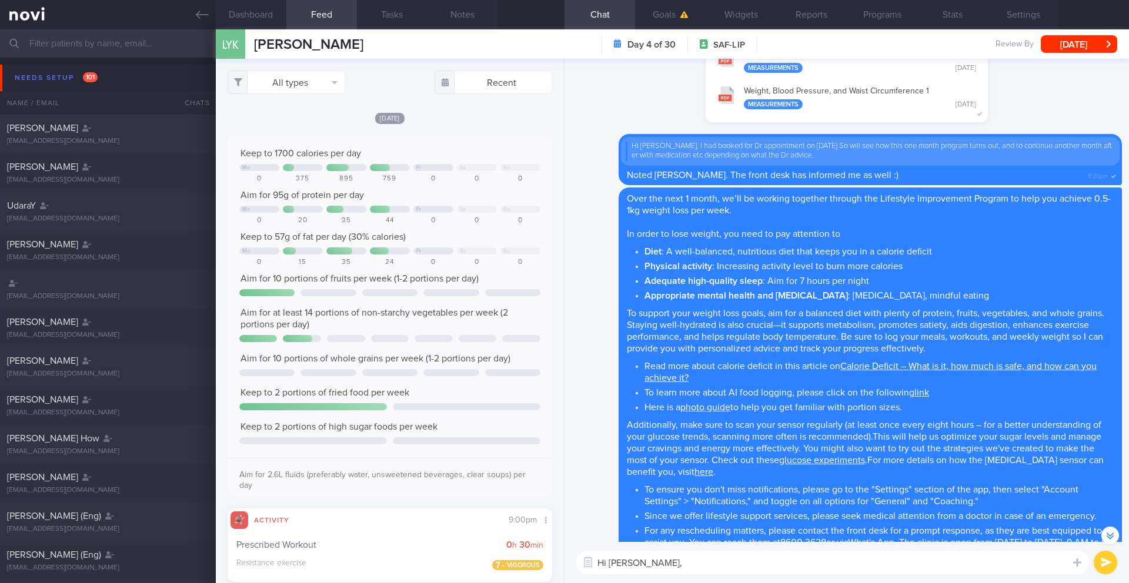
click at [682, 563] on textarea "Hi [PERSON_NAME]," at bounding box center [832, 563] width 513 height 24
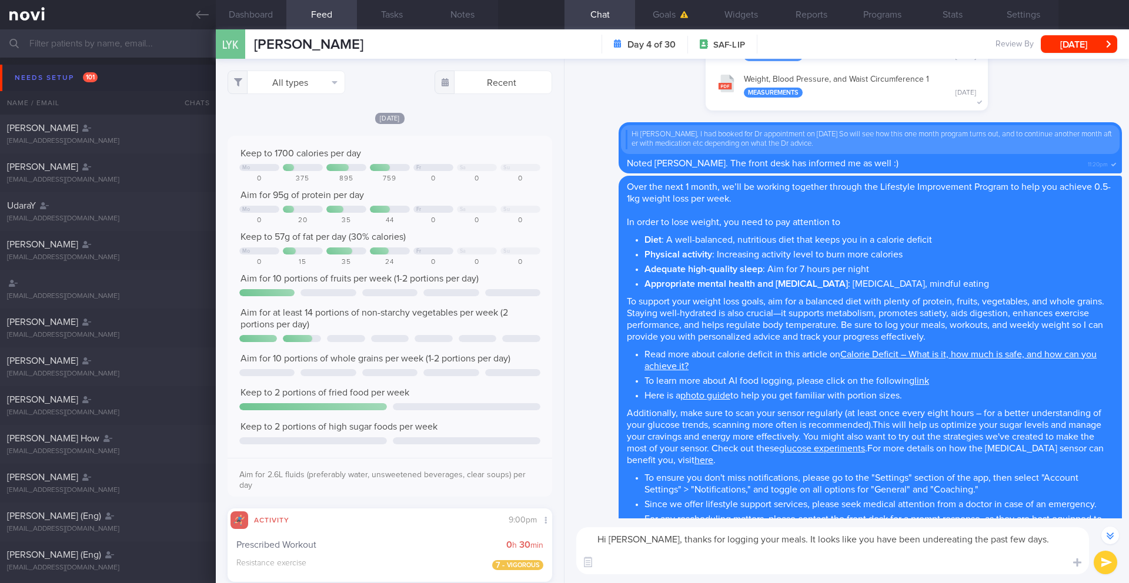
scroll to position [-981, 0]
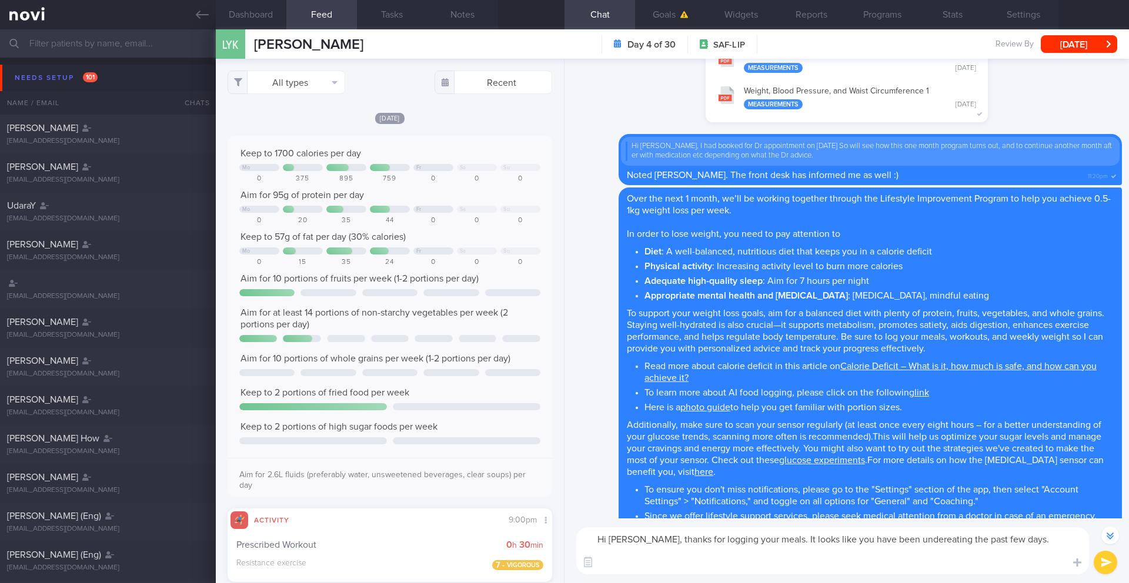
click at [922, 540] on textarea "Hi [PERSON_NAME], thanks for logging your meals. It looks like you have been un…" at bounding box center [832, 550] width 513 height 47
click at [965, 552] on textarea "Hi [PERSON_NAME], thanks for logging your meals. It looks like you have been un…" at bounding box center [832, 550] width 513 height 47
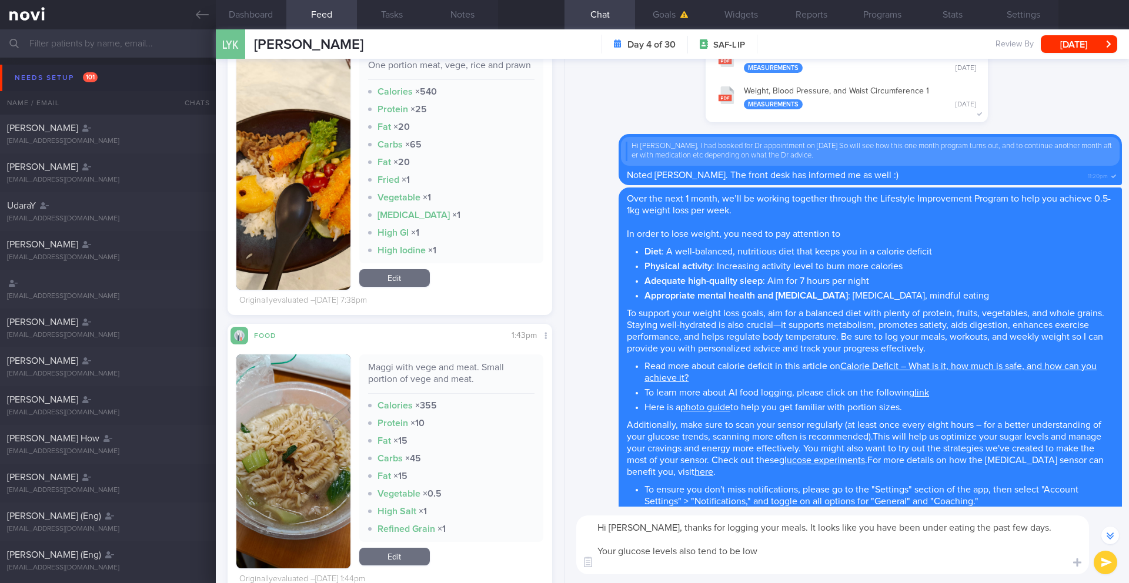
scroll to position [1786, 0]
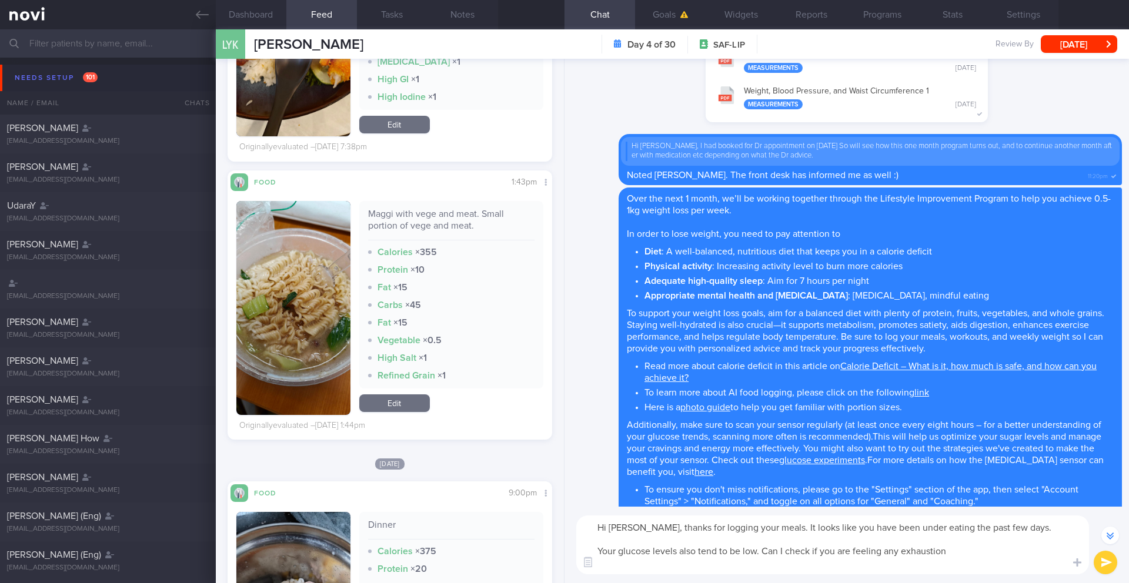
drag, startPoint x: 764, startPoint y: 555, endPoint x: 995, endPoint y: 554, distance: 231.7
click at [995, 554] on textarea "Hi [PERSON_NAME], thanks for logging your meals. It looks like you have been un…" at bounding box center [832, 545] width 513 height 59
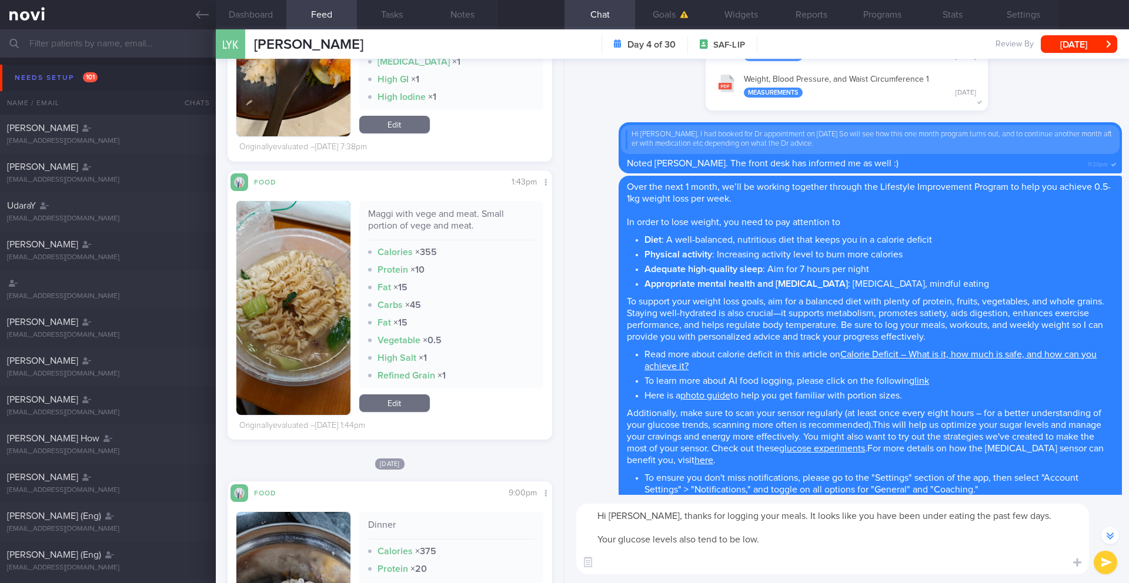
scroll to position [-1016, 0]
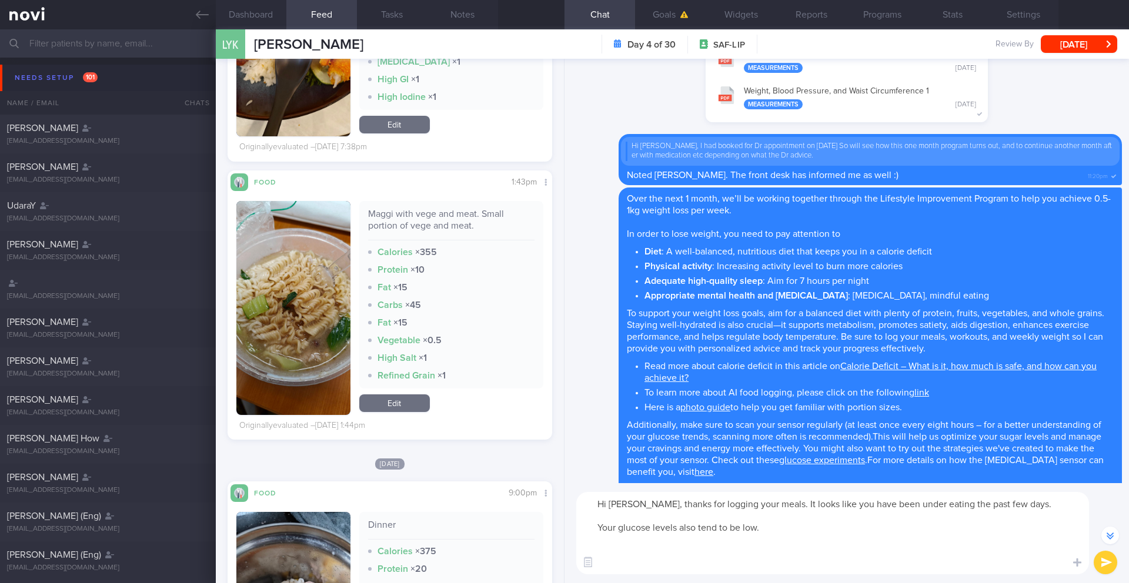
paste textarea "Were you experiencing any symptoms such as: - Fatigue - Hunger - Shakiness - Di…"
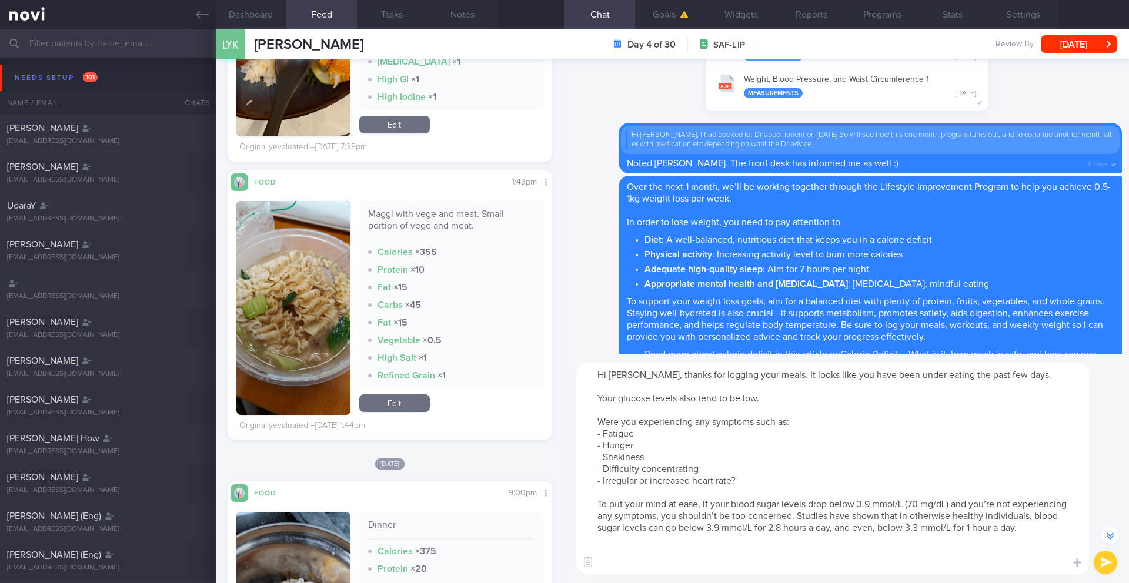
drag, startPoint x: 599, startPoint y: 399, endPoint x: 663, endPoint y: 539, distance: 154.2
click at [663, 539] on textarea "Hi [PERSON_NAME], thanks for logging your meals. It looks like you have been un…" at bounding box center [832, 469] width 513 height 212
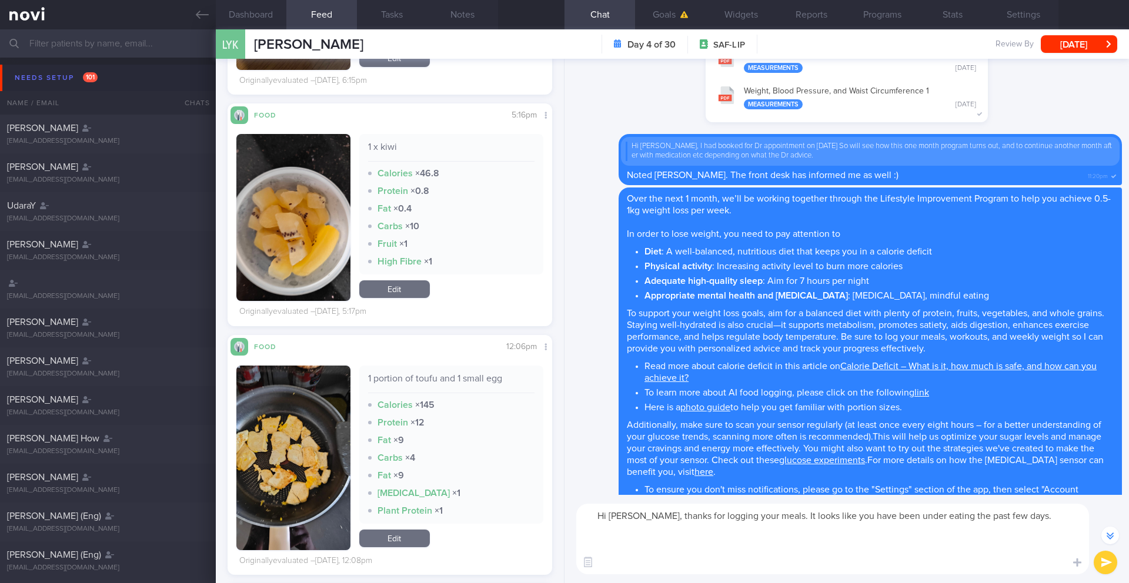
scroll to position [370, 0]
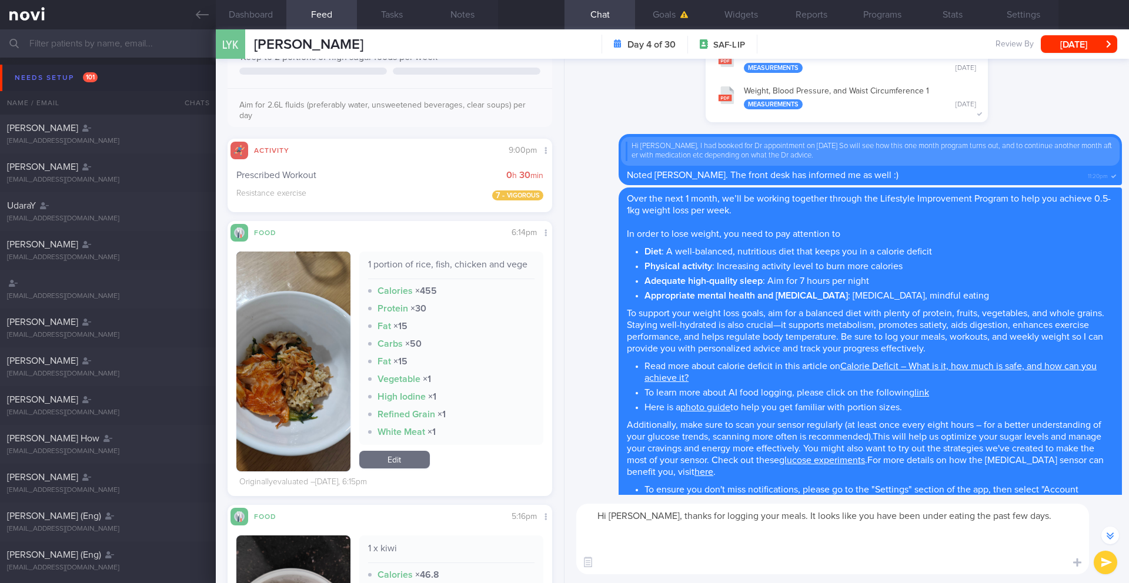
click at [290, 377] on button "button" at bounding box center [293, 362] width 114 height 220
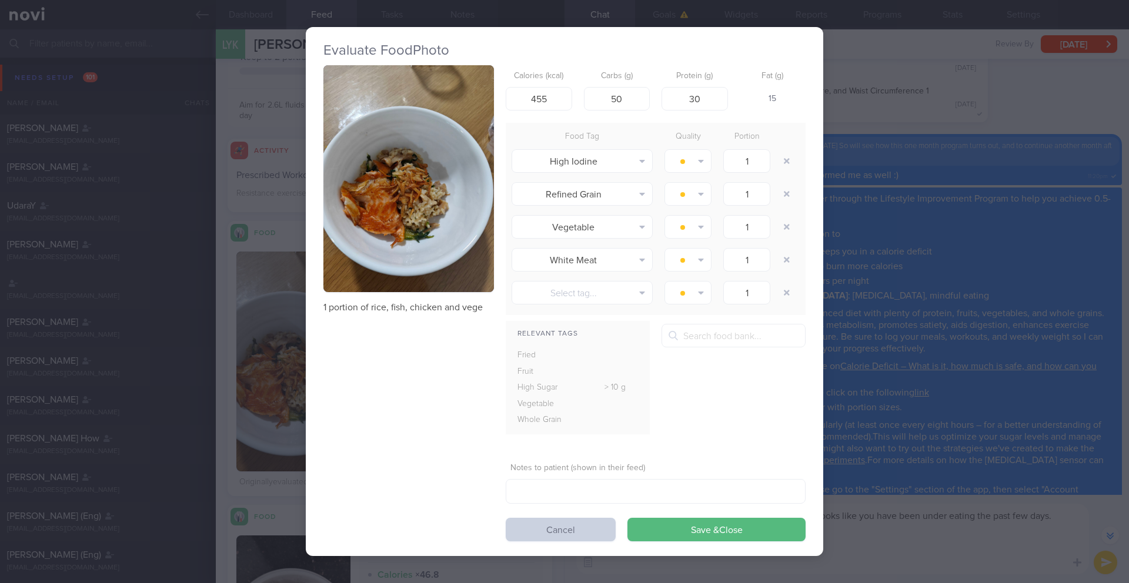
click at [545, 532] on button "Cancel" at bounding box center [561, 530] width 110 height 24
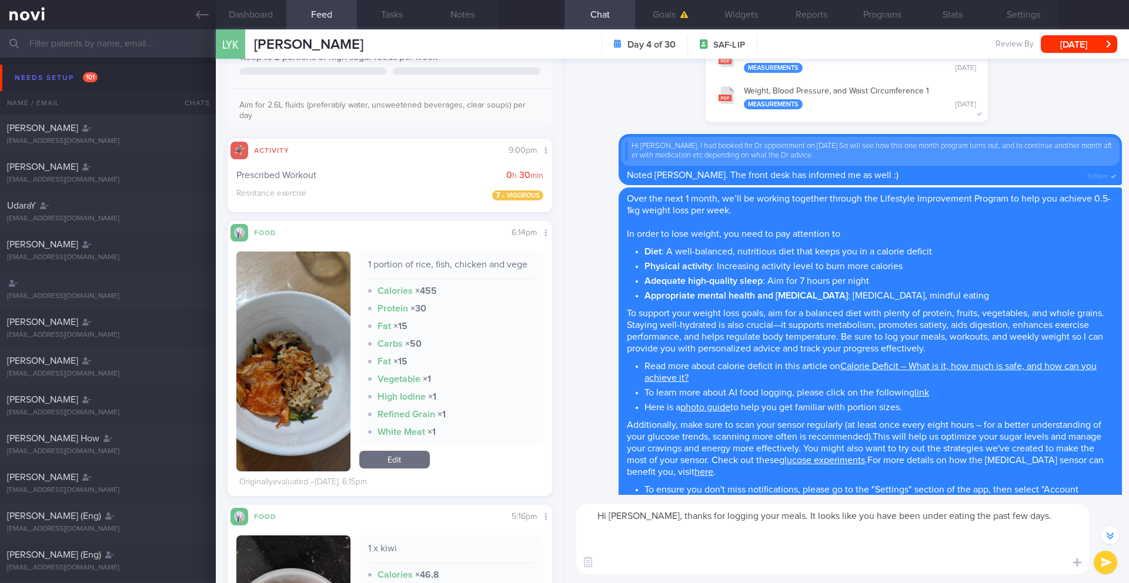
click at [1028, 518] on textarea "Hi [PERSON_NAME], thanks for logging your meals. It looks like you have been un…" at bounding box center [832, 539] width 513 height 71
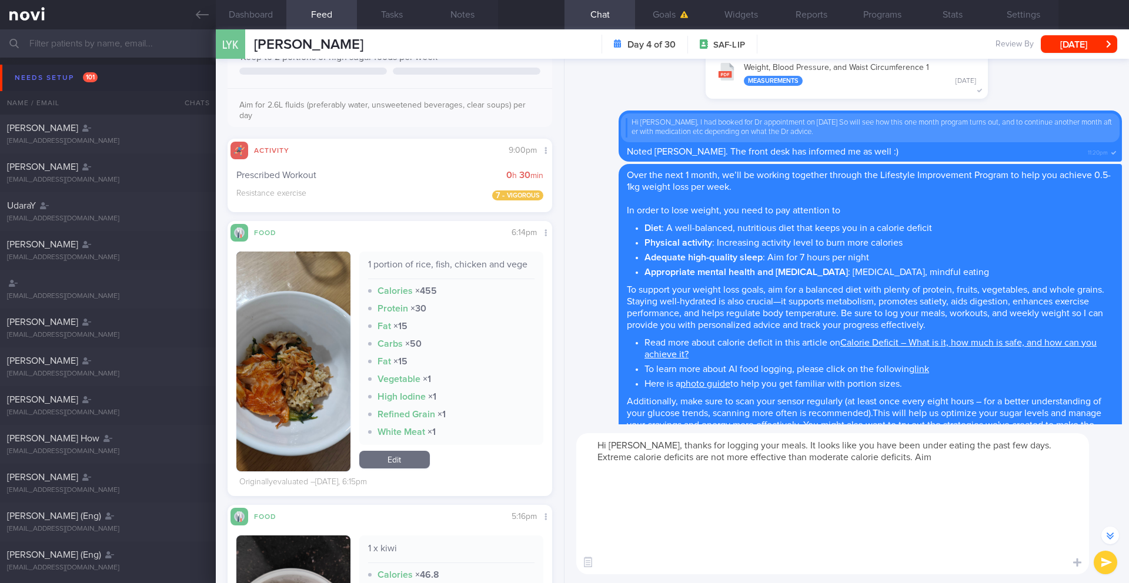
scroll to position [-1087, 0]
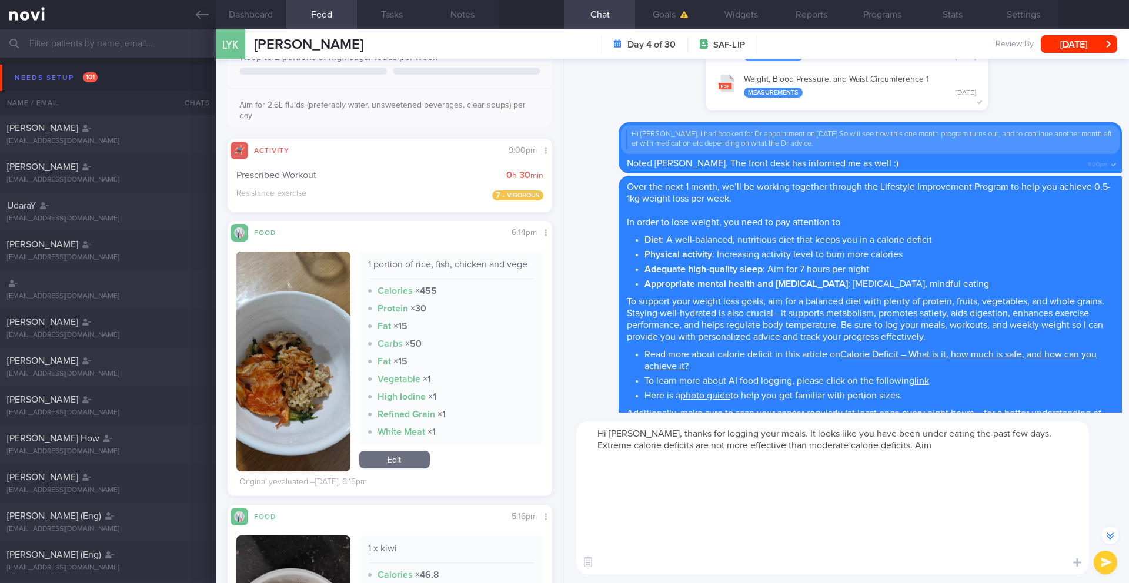
paste textarea "Your glucose levels also tend to be low. Were you experiencing any symptoms suc…"
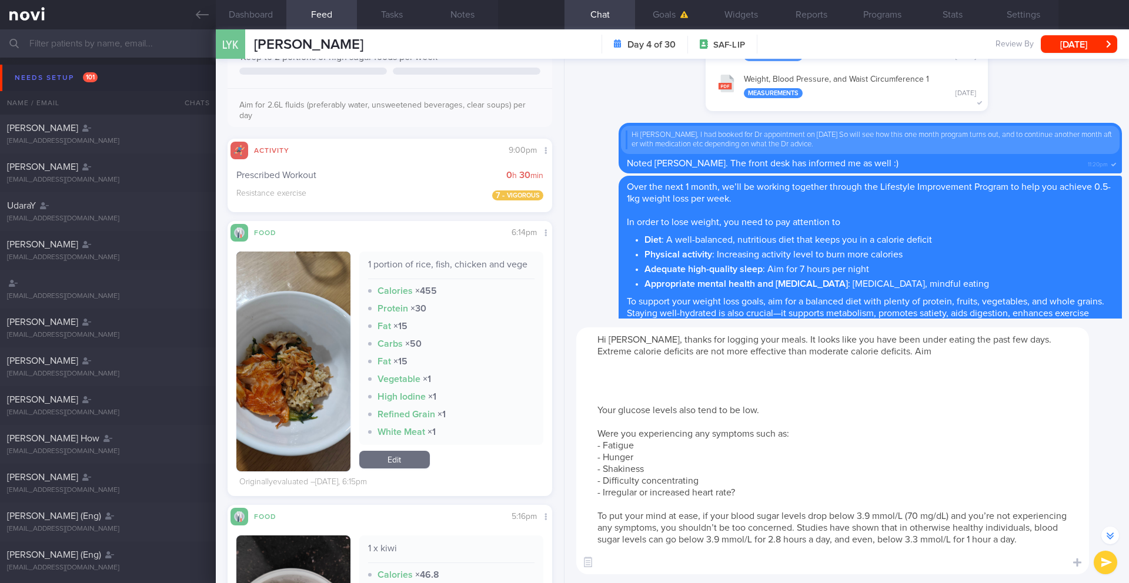
scroll to position [0, 0]
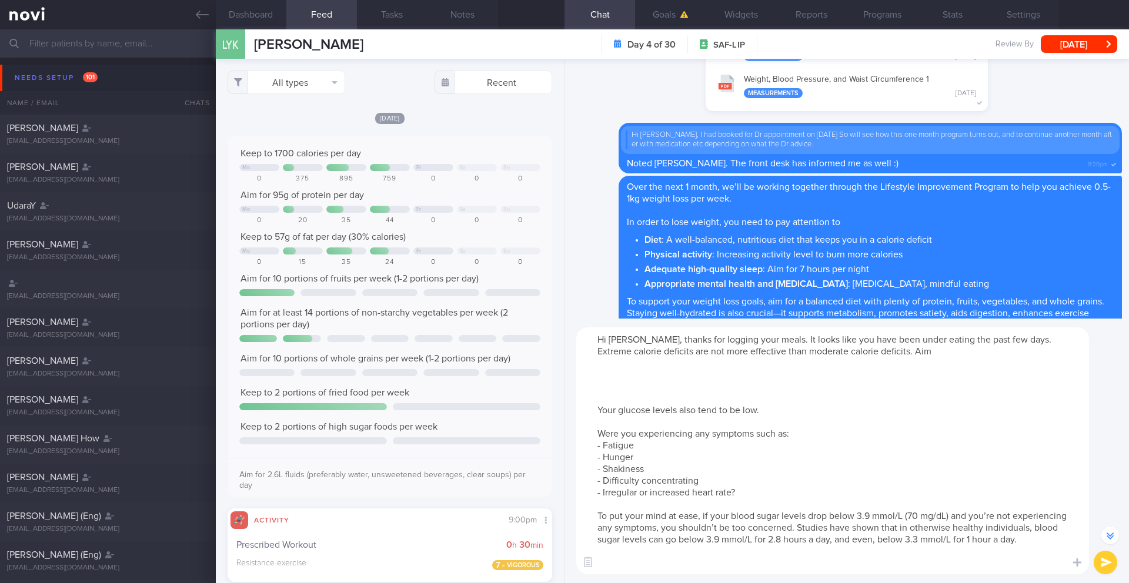
click at [786, 370] on textarea "Hi [PERSON_NAME], thanks for logging your meals. It looks like you have been un…" at bounding box center [832, 451] width 513 height 247
click at [765, 348] on textarea "Hi [PERSON_NAME], thanks for logging your meals. It looks like you have been un…" at bounding box center [832, 451] width 513 height 247
paste textarea "Your average calorie intake last week appeared to be under 1000kcal, which is q…"
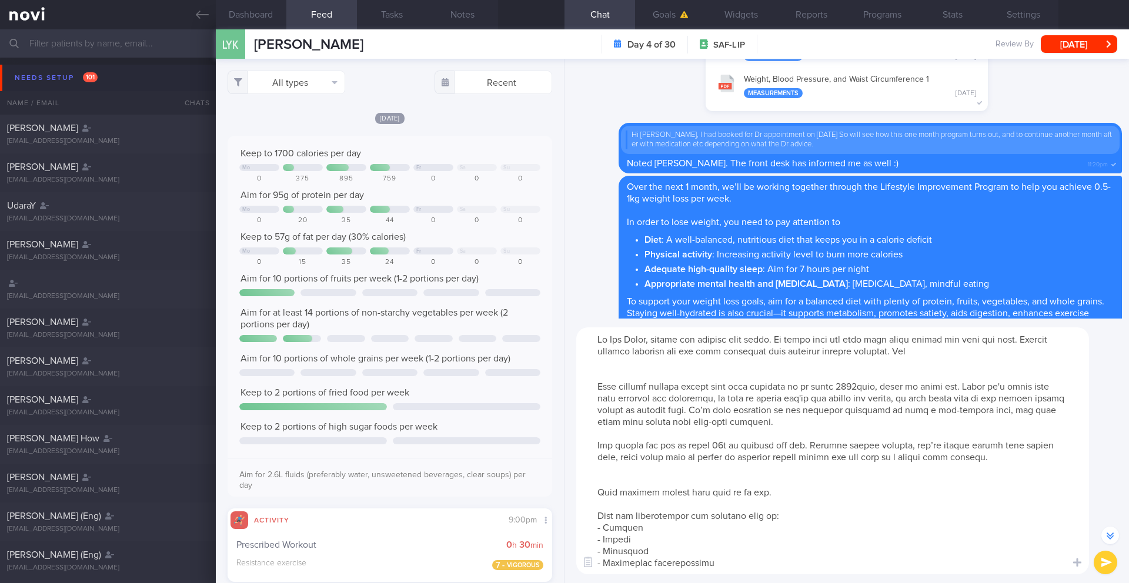
click at [716, 376] on textarea at bounding box center [832, 451] width 513 height 247
drag, startPoint x: 595, startPoint y: 355, endPoint x: 959, endPoint y: 353, distance: 364.0
click at [959, 353] on textarea at bounding box center [832, 451] width 513 height 247
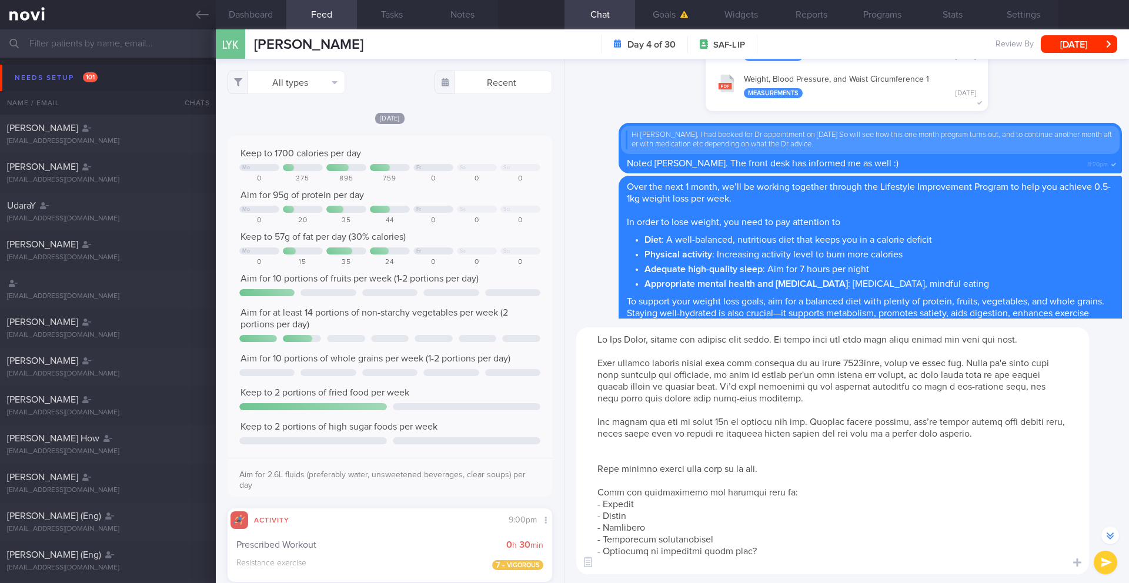
drag, startPoint x: 713, startPoint y: 366, endPoint x: 755, endPoint y: 358, distance: 42.6
click at [754, 366] on textarea at bounding box center [832, 451] width 513 height 247
click at [752, 365] on textarea at bounding box center [832, 451] width 513 height 247
drag, startPoint x: 661, startPoint y: 379, endPoint x: 923, endPoint y: 358, distance: 261.9
click at [923, 358] on textarea at bounding box center [832, 451] width 513 height 247
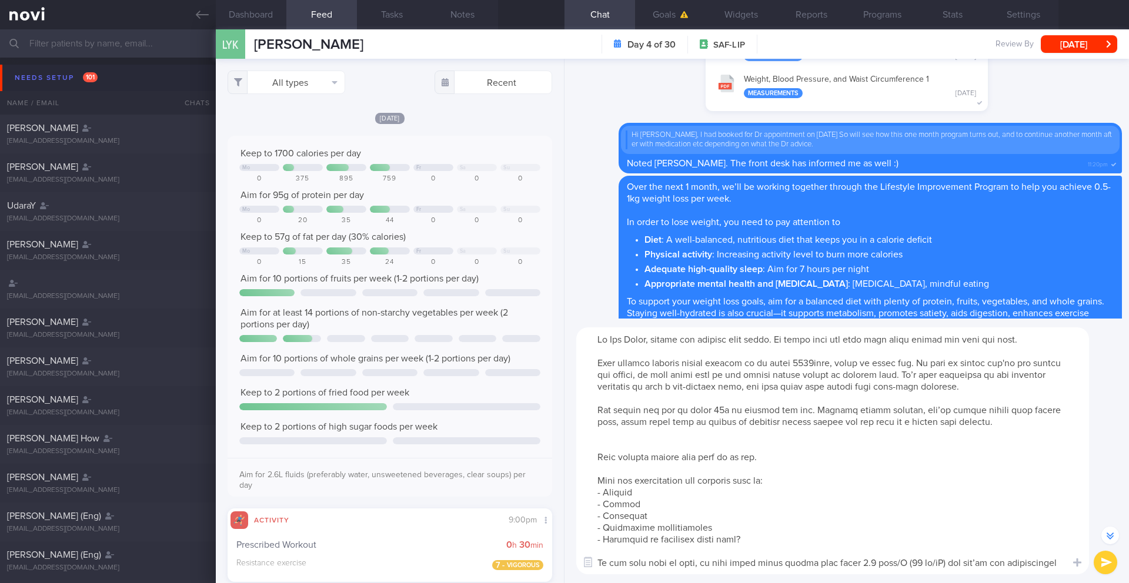
drag, startPoint x: 719, startPoint y: 409, endPoint x: 751, endPoint y: 375, distance: 47.4
click at [719, 409] on textarea at bounding box center [832, 451] width 513 height 247
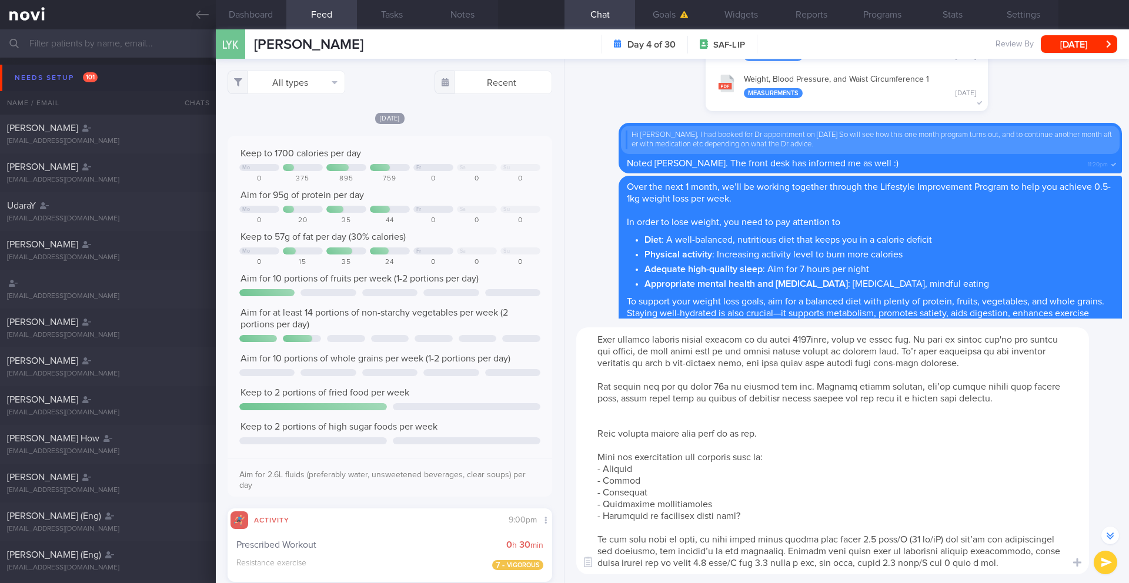
scroll to position [82, 0]
drag, startPoint x: 598, startPoint y: 452, endPoint x: 1045, endPoint y: 566, distance: 461.1
click at [1045, 566] on textarea at bounding box center [832, 451] width 513 height 247
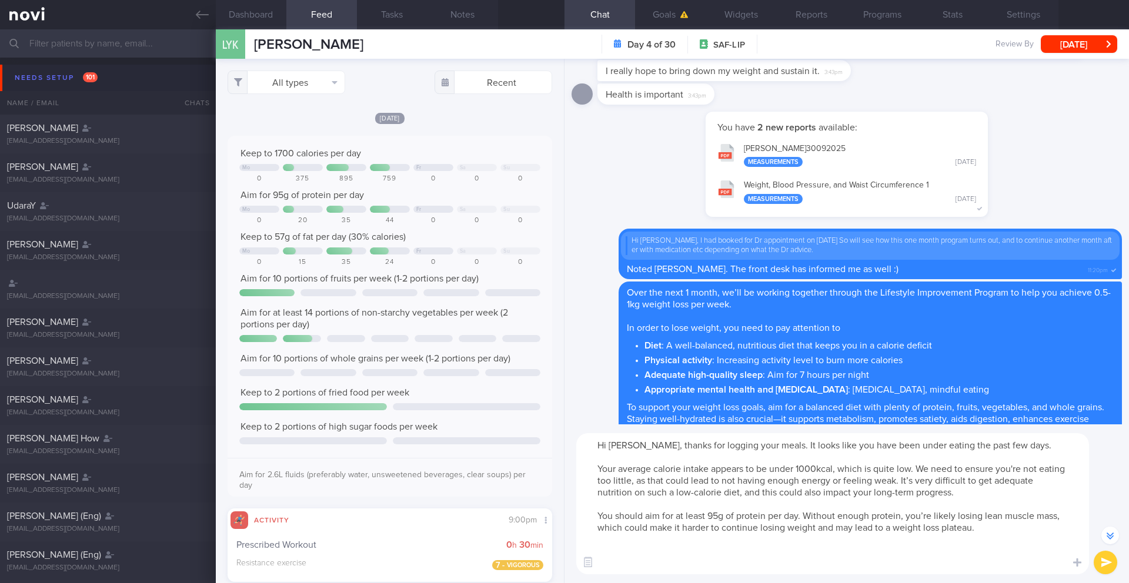
scroll to position [-1075, 0]
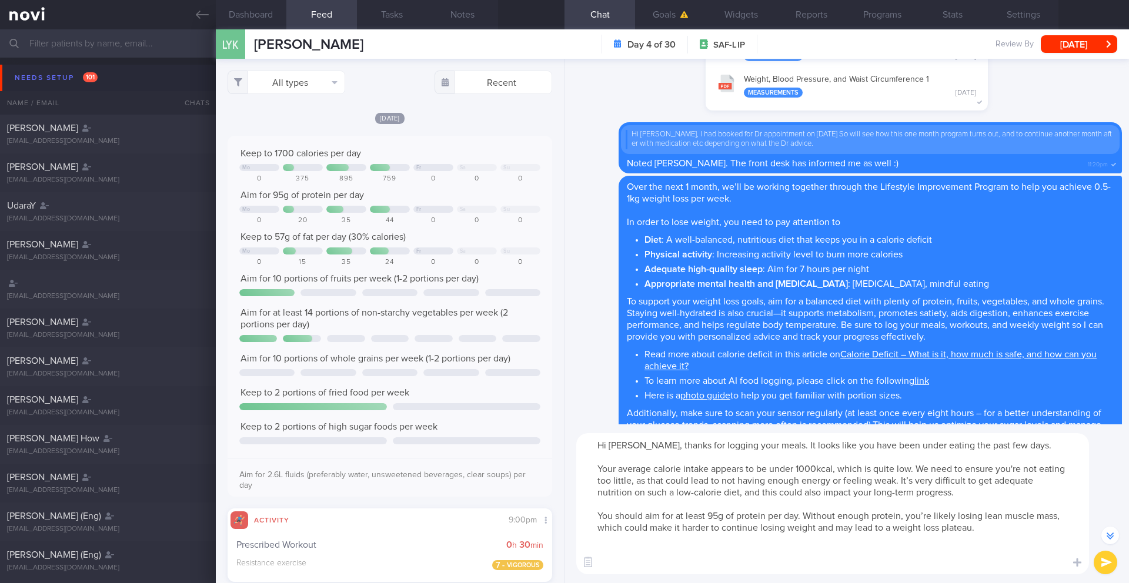
type textarea "Hi [PERSON_NAME], thanks for logging your meals. It looks like you have been un…"
click at [1102, 561] on button "submit" at bounding box center [1106, 563] width 24 height 24
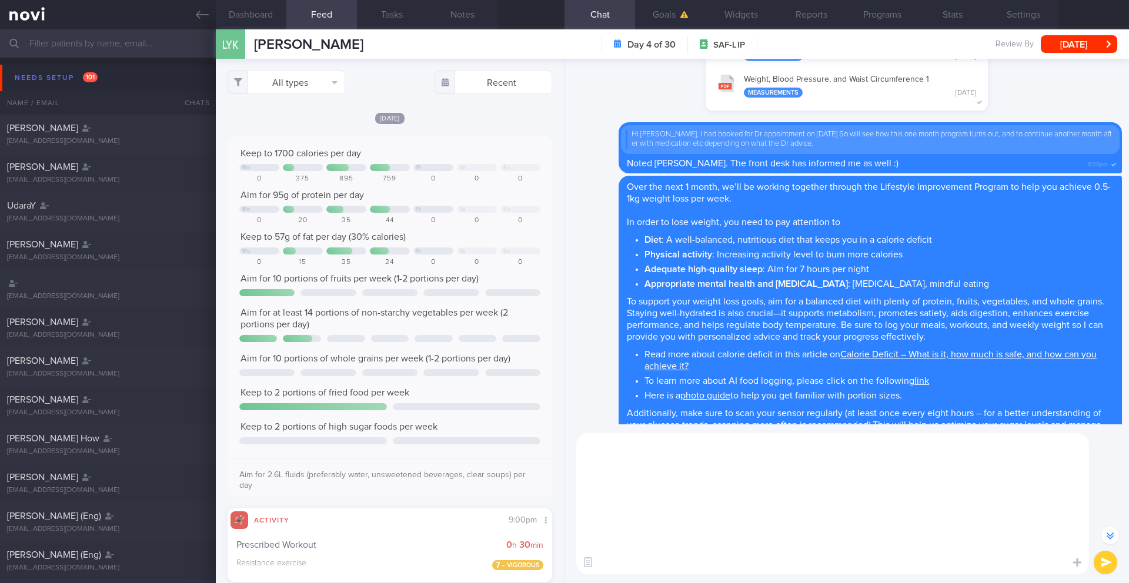
scroll to position [0, 0]
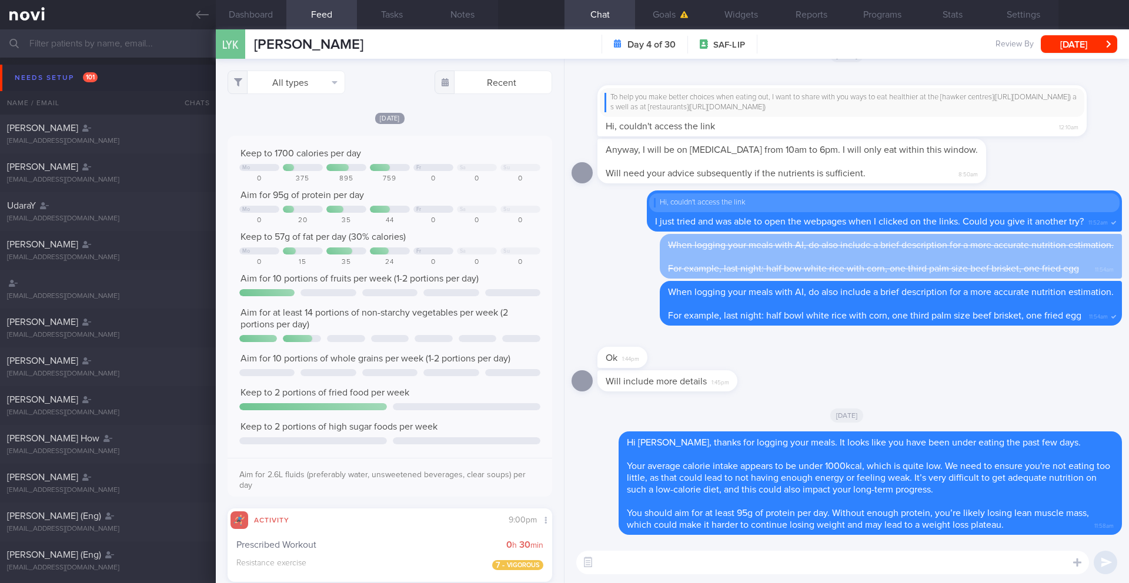
paste textarea "Your glucose levels also tend to be low. Were you experiencing any symptoms suc…"
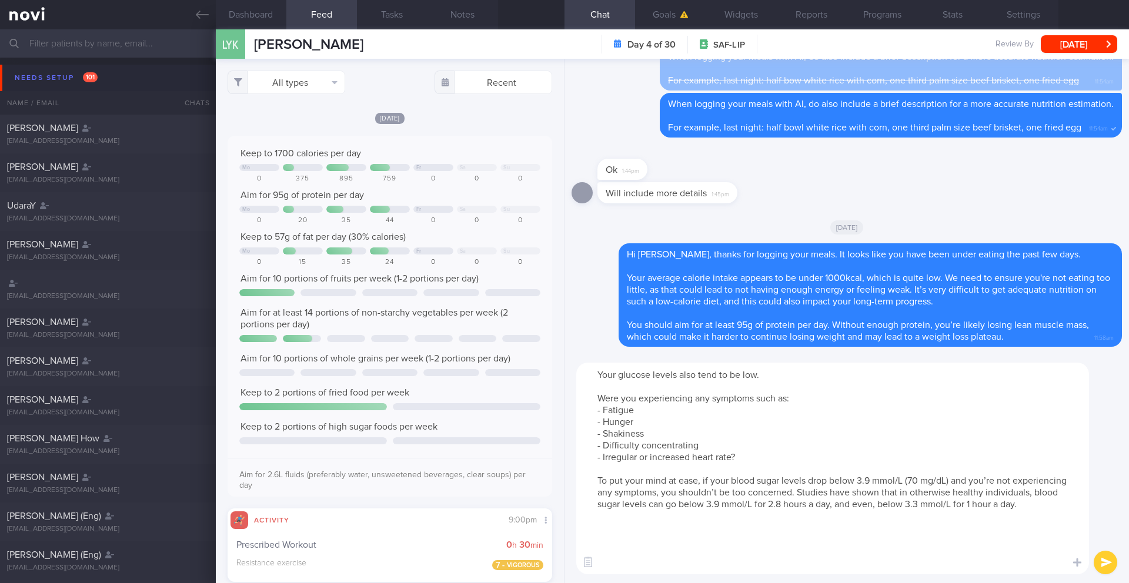
click at [951, 482] on textarea "Your glucose levels also tend to be low. Were you experiencing any symptoms suc…" at bounding box center [832, 469] width 513 height 212
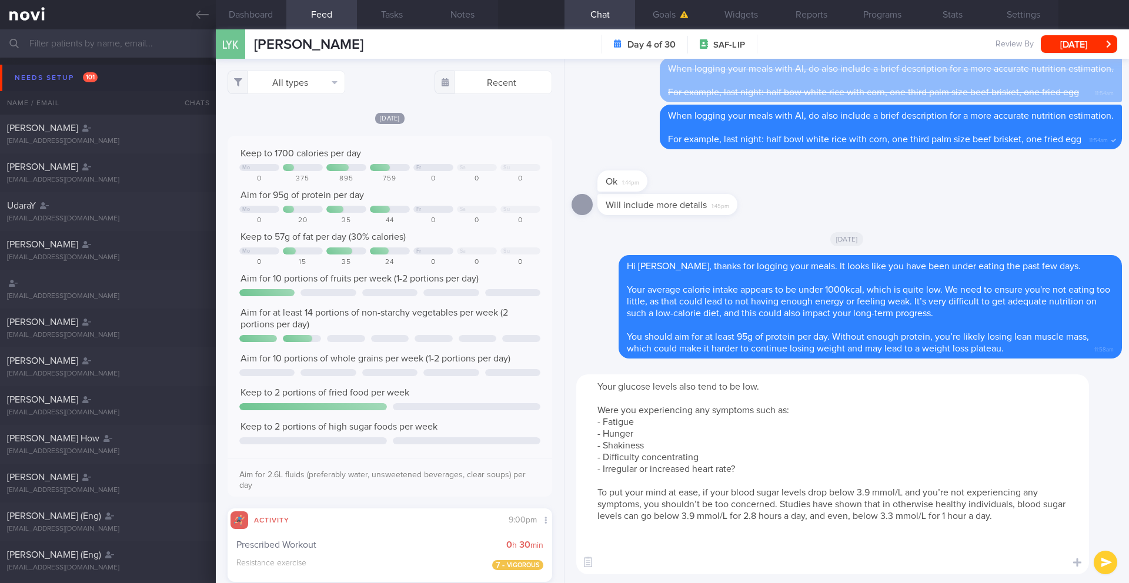
drag, startPoint x: 1001, startPoint y: 517, endPoint x: 784, endPoint y: 508, distance: 217.2
click at [784, 508] on textarea "Your glucose levels also tend to be low. Were you experiencing any symptoms suc…" at bounding box center [832, 475] width 513 height 200
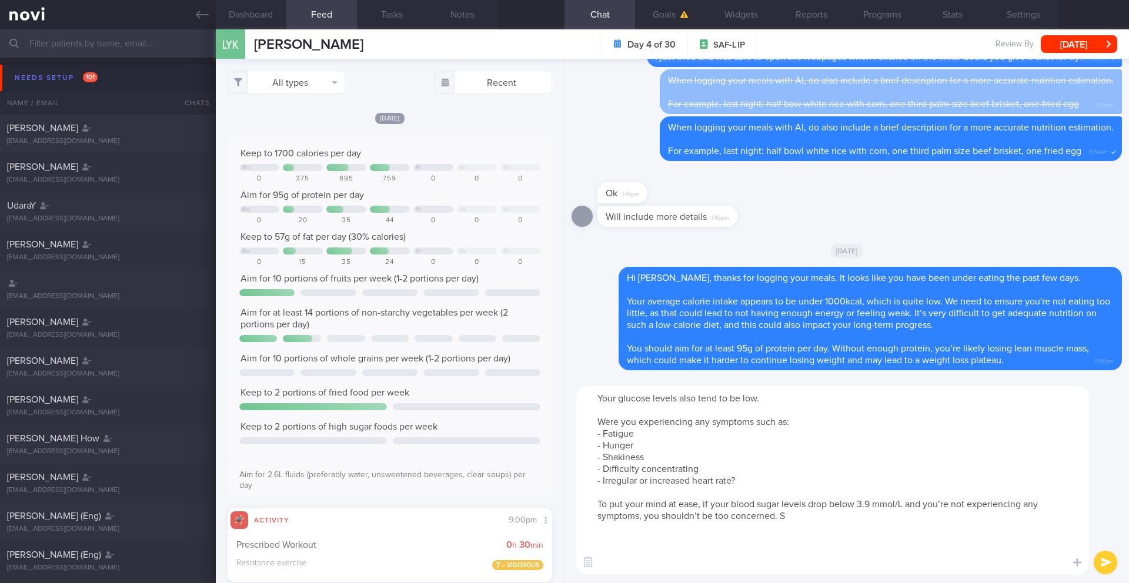
type textarea "Your glucose levels also tend to be low. Were you experiencing any symptoms suc…"
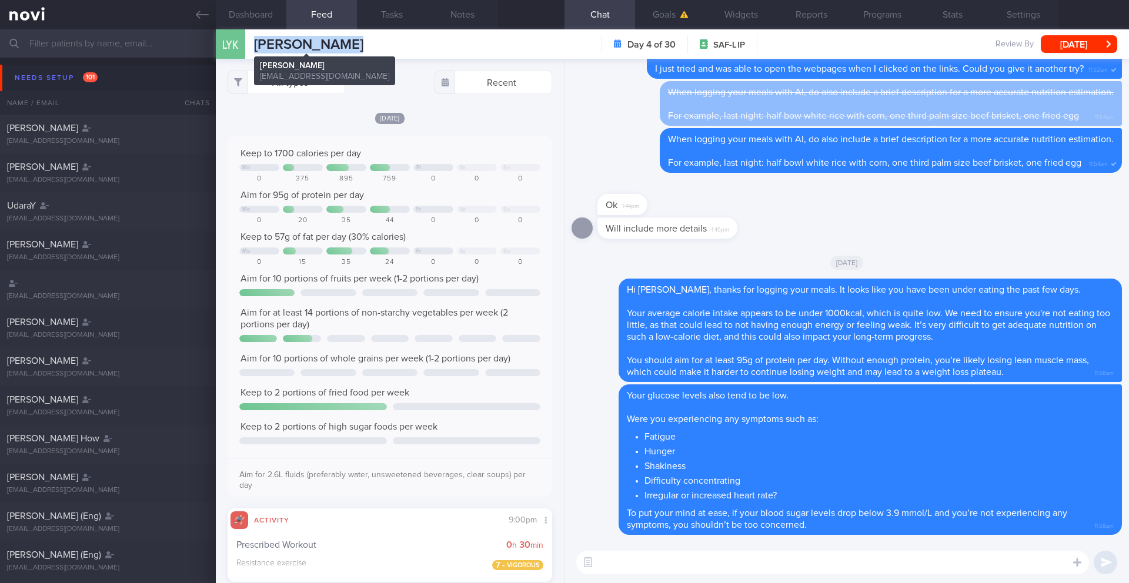
drag, startPoint x: 365, startPoint y: 43, endPoint x: 253, endPoint y: 44, distance: 111.1
click at [253, 44] on div "LYK [PERSON_NAME] [PERSON_NAME] [PERSON_NAME] [PERSON_NAME][EMAIL_ADDRESS][DOMA…" at bounding box center [672, 43] width 913 height 29
copy span "[PERSON_NAME]"
click at [267, 18] on button "Dashboard" at bounding box center [251, 14] width 71 height 29
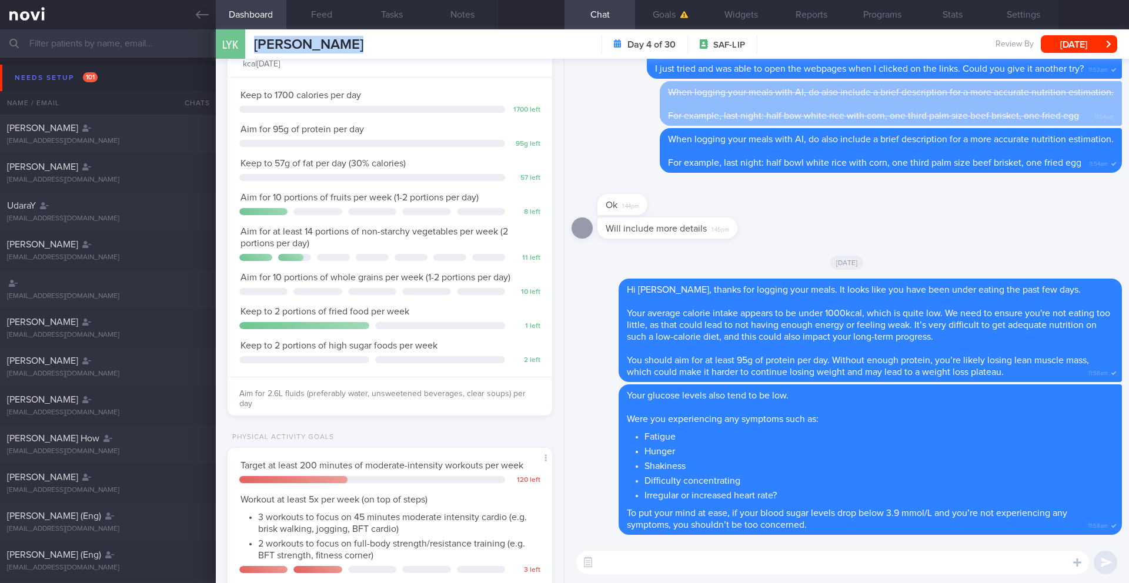
scroll to position [532, 0]
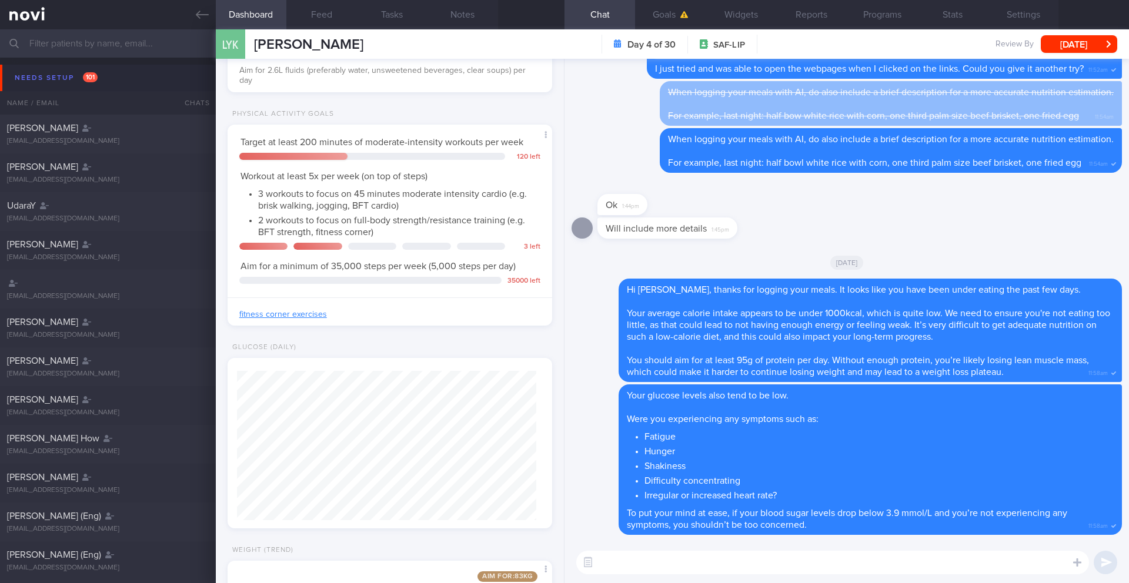
click at [612, 562] on textarea at bounding box center [832, 563] width 513 height 24
type textarea "W"
paste textarea "Prescribed Workout"
type textarea "Noted you had logged "Prescribed Workout" [DATE]. Which workout was this?"
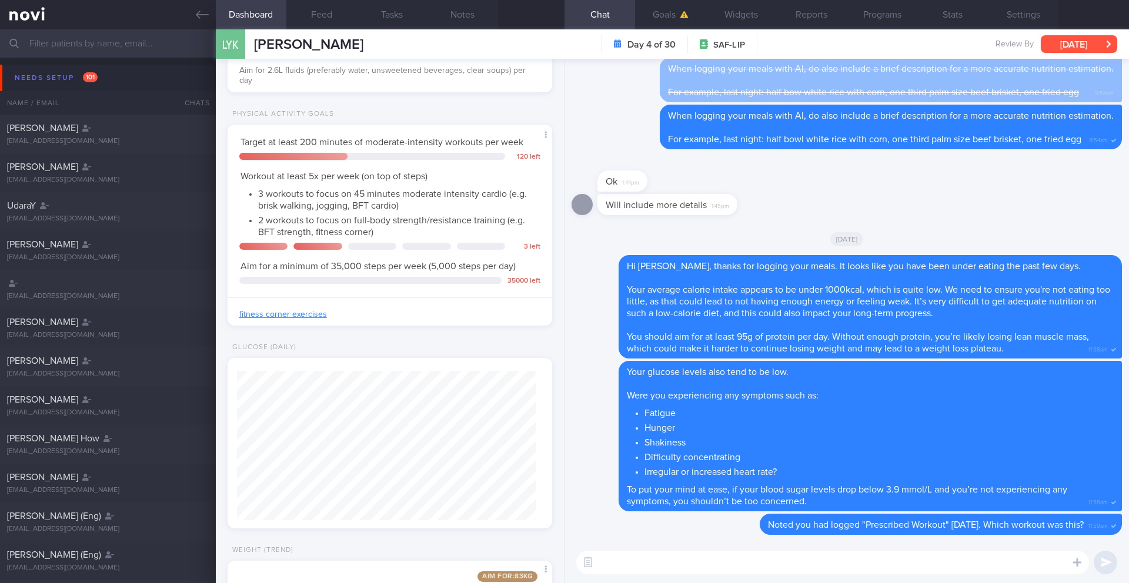
click at [1080, 37] on button "[DATE]" at bounding box center [1079, 44] width 76 height 18
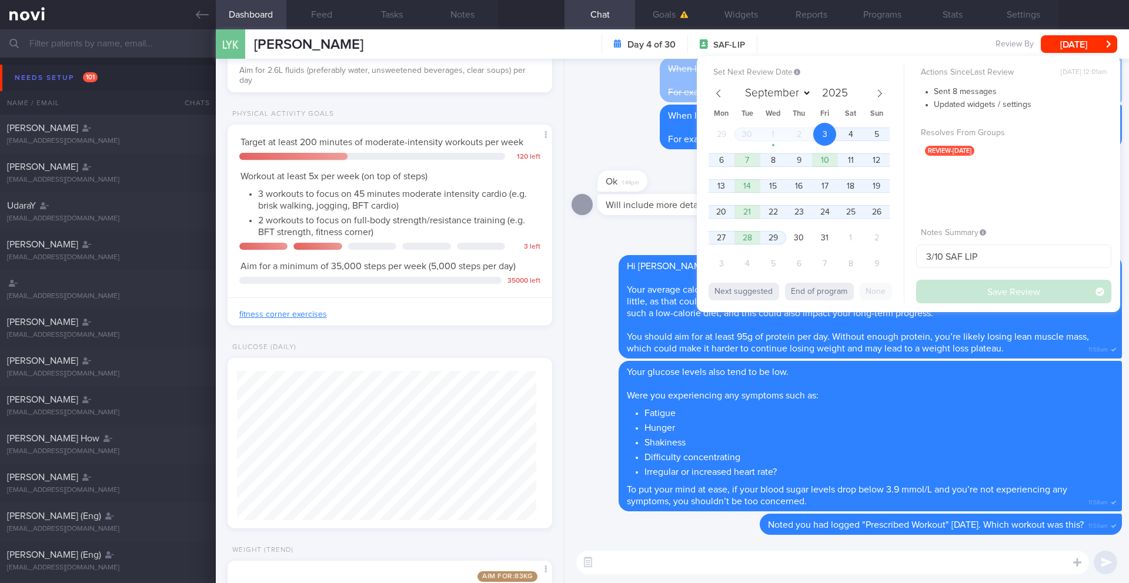
click at [754, 171] on div "29 30 1 2 3 4 5 6 7 8 9 10 11 12 13 14 15 16 17 18 19 20 21 22 23 24 25 26 27 2…" at bounding box center [799, 200] width 181 height 155
click at [745, 162] on span "7" at bounding box center [747, 160] width 23 height 23
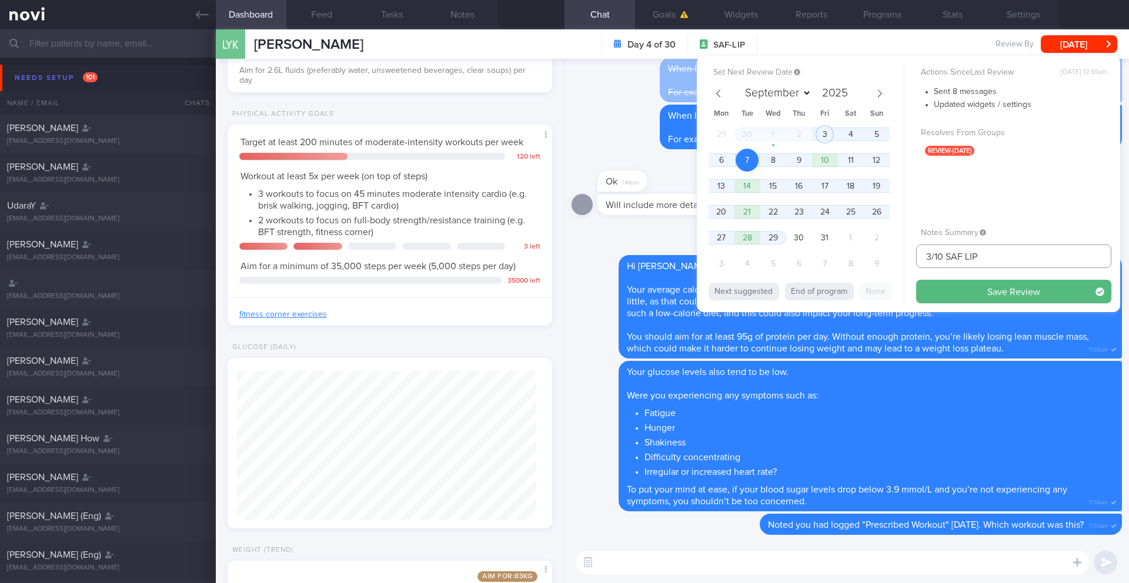
drag, startPoint x: 931, startPoint y: 259, endPoint x: 895, endPoint y: 258, distance: 35.9
click at [895, 258] on div "Set Next Review Date [DATE] September October November [DATE] Mon Tue Wed Thu F…" at bounding box center [908, 184] width 423 height 256
type input "7/10 SAF LIP"
click at [1025, 288] on button "Save Review" at bounding box center [1013, 292] width 195 height 24
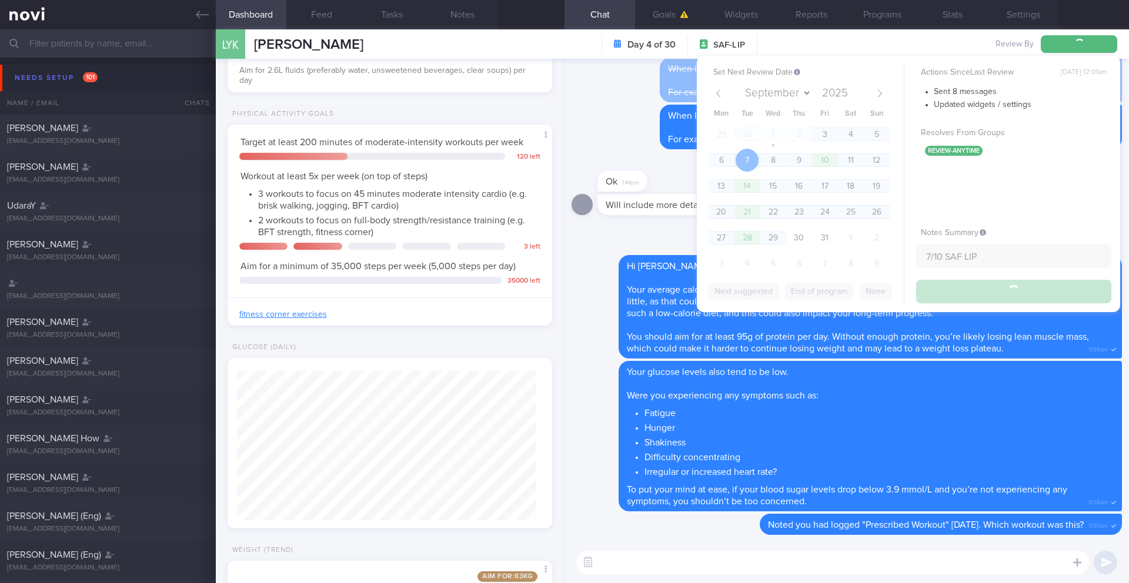
type input "7/10 SAF LIP"
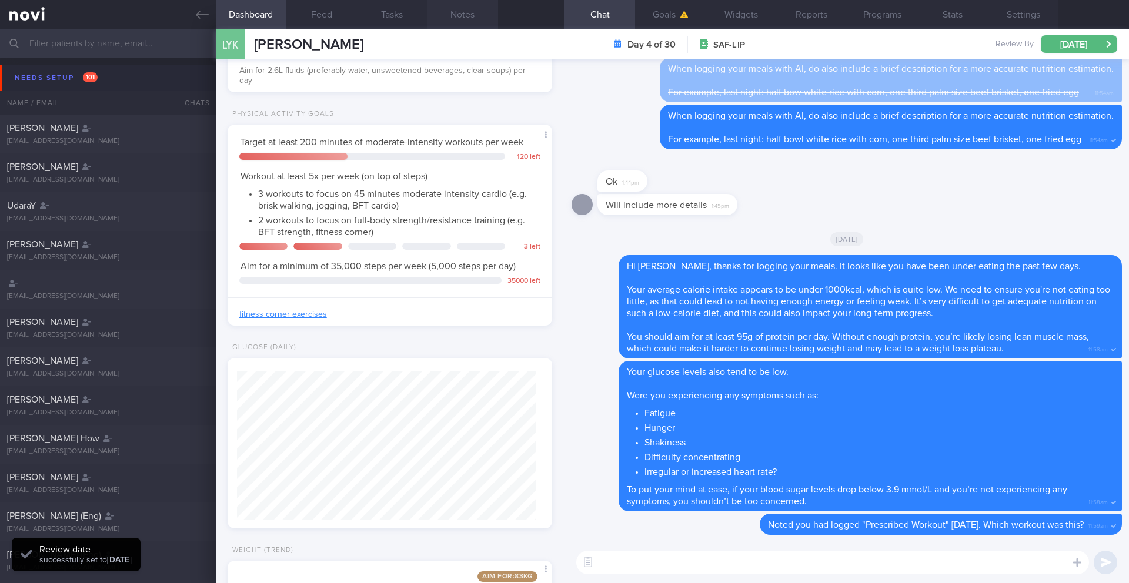
scroll to position [149, 300]
click at [54, 49] on input "text" at bounding box center [564, 43] width 1129 height 28
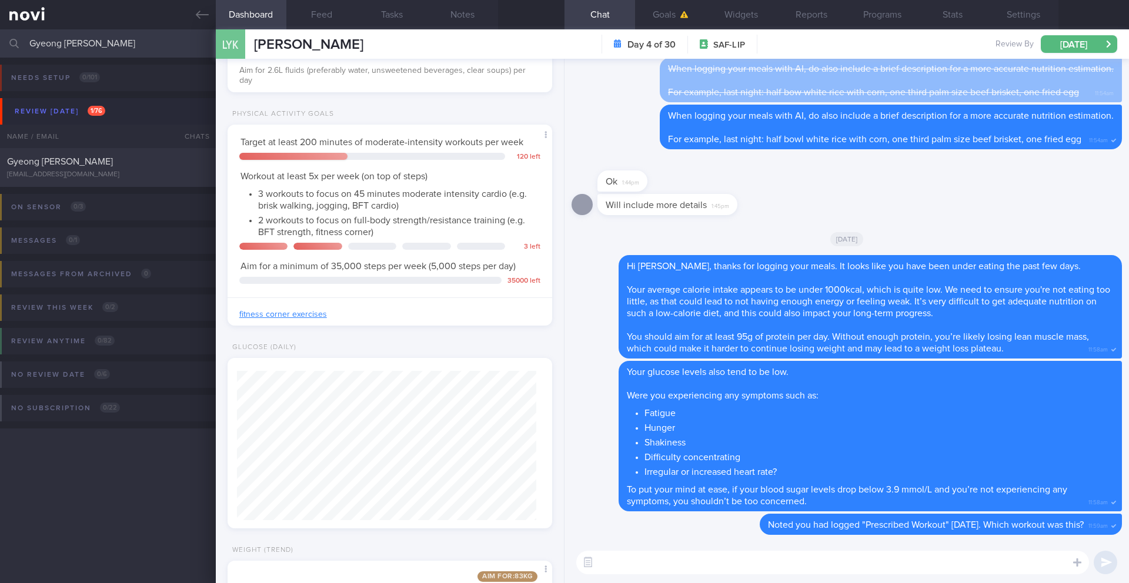
type input "Gyeong [PERSON_NAME]"
click at [156, 187] on div "On sensor 0 / 3 Name / Email Chats Installed Glucose Range % TIR % Active Dismi…" at bounding box center [564, 215] width 1129 height 57
click at [162, 172] on div "[EMAIL_ADDRESS][DOMAIN_NAME]" at bounding box center [108, 175] width 202 height 9
type input "2/10 NEW OP+"
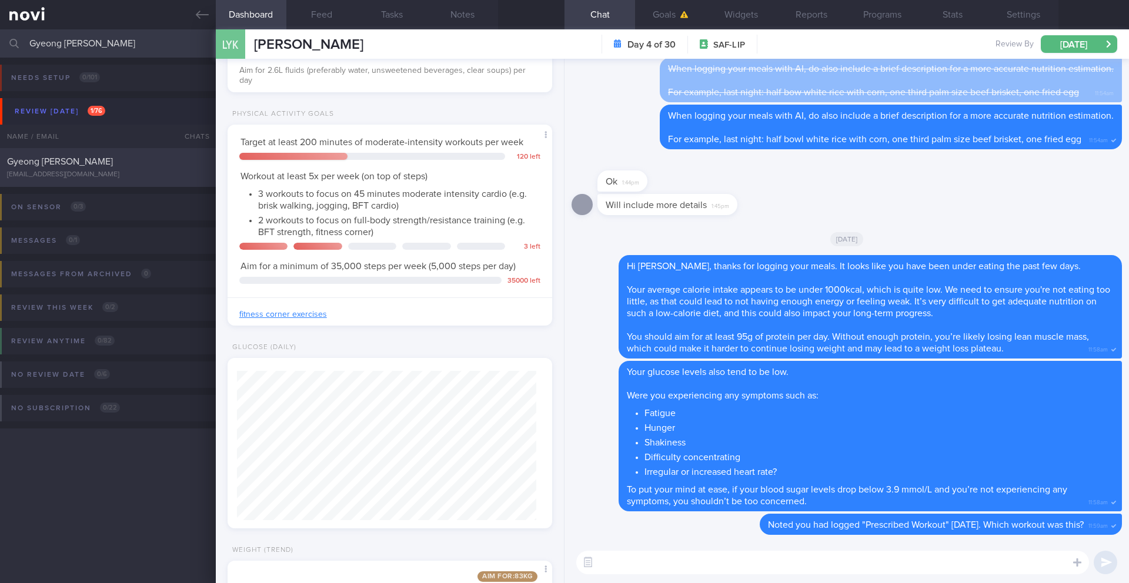
type textarea "SUPPORT NEEDED: Reminders, Positive Reinforcement CHALLENGE: - DIET - EXERCISE …"
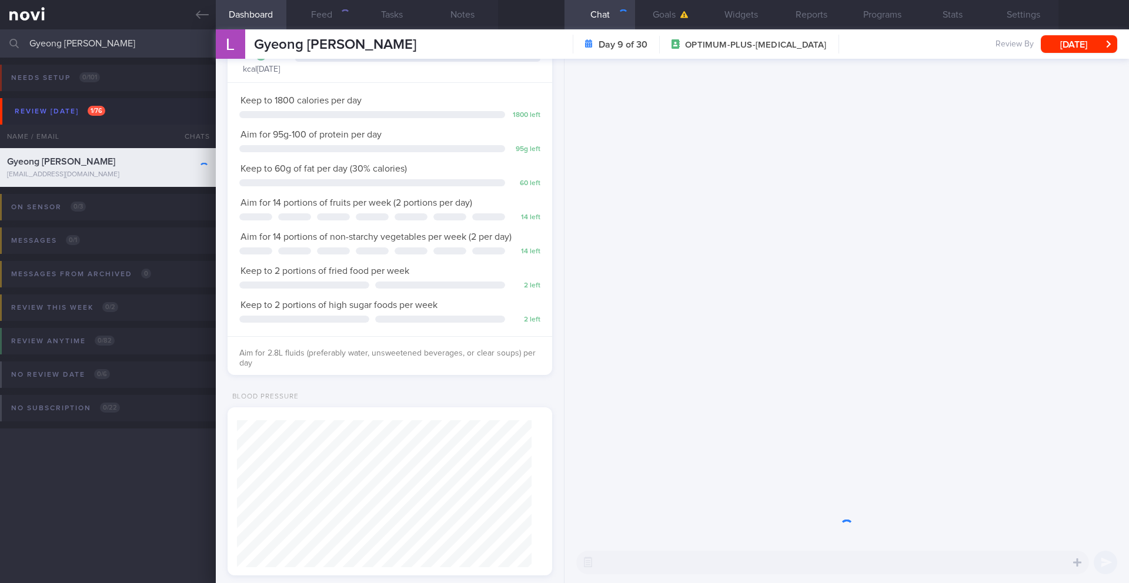
scroll to position [147, 295]
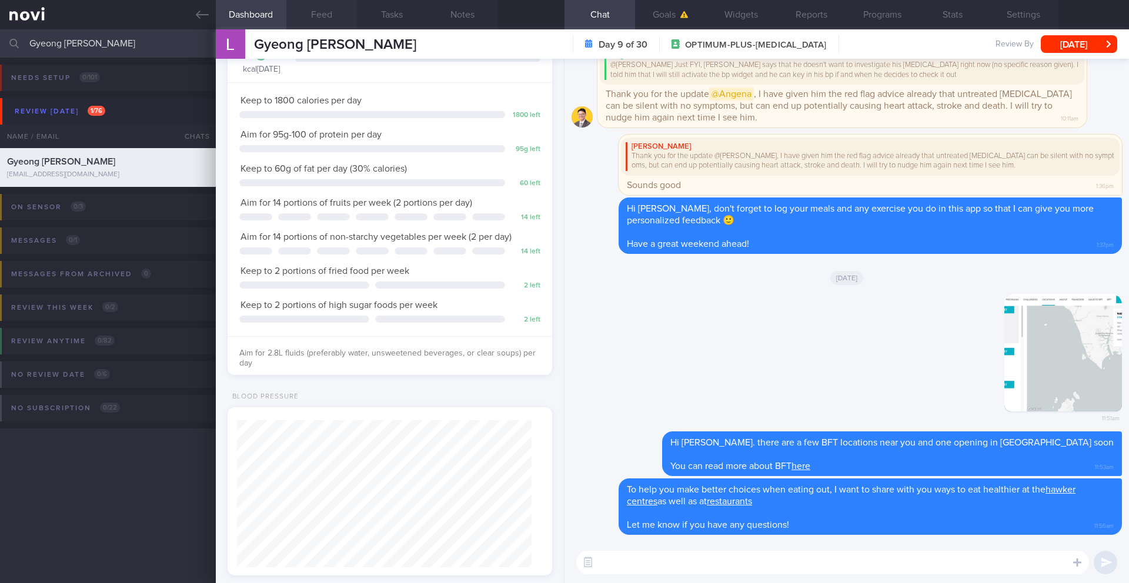
click at [307, 18] on button "Feed" at bounding box center [321, 14] width 71 height 29
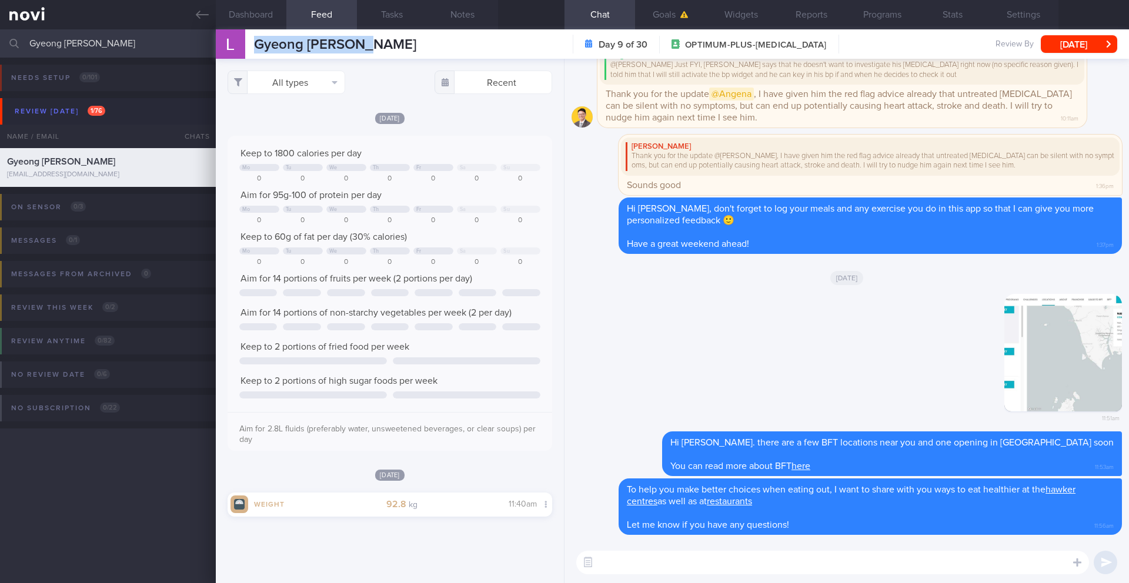
drag, startPoint x: 373, startPoint y: 52, endPoint x: 244, endPoint y: 42, distance: 129.8
click at [244, 42] on div "[PERSON_NAME] [PERSON_NAME] [PERSON_NAME] [EMAIL_ADDRESS][DOMAIN_NAME] Day 9 of…" at bounding box center [672, 43] width 913 height 29
copy div "Gyeong [PERSON_NAME]"
click at [719, 547] on div "​ ​" at bounding box center [846, 562] width 564 height 41
click at [717, 562] on textarea at bounding box center [832, 563] width 513 height 24
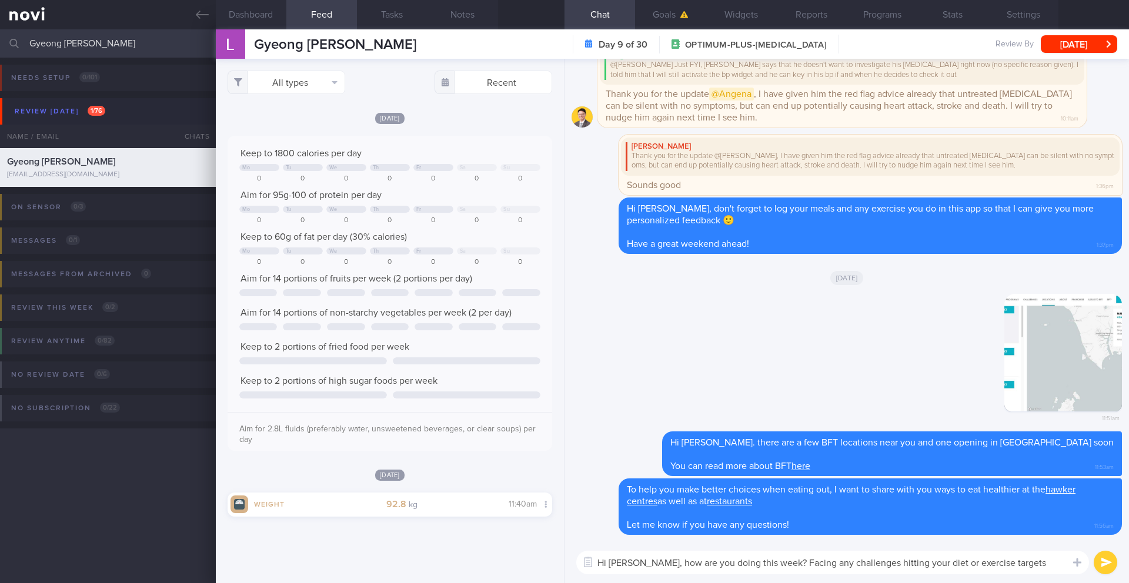
type textarea "Hi [PERSON_NAME], how are you doing this week? Facing any challenges hitting yo…"
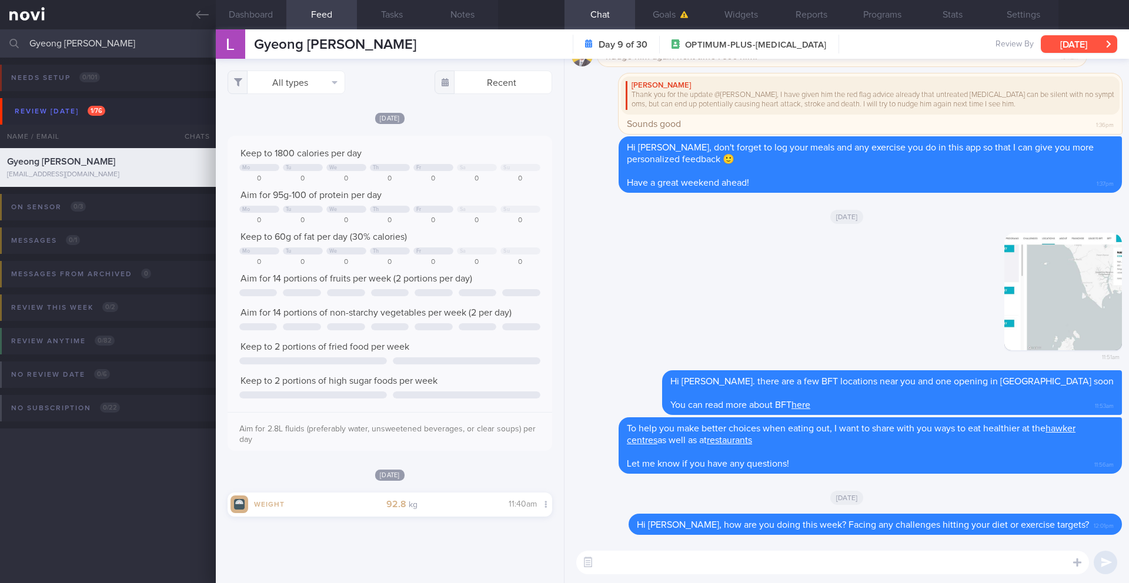
click at [1097, 47] on button "[DATE]" at bounding box center [1079, 44] width 76 height 18
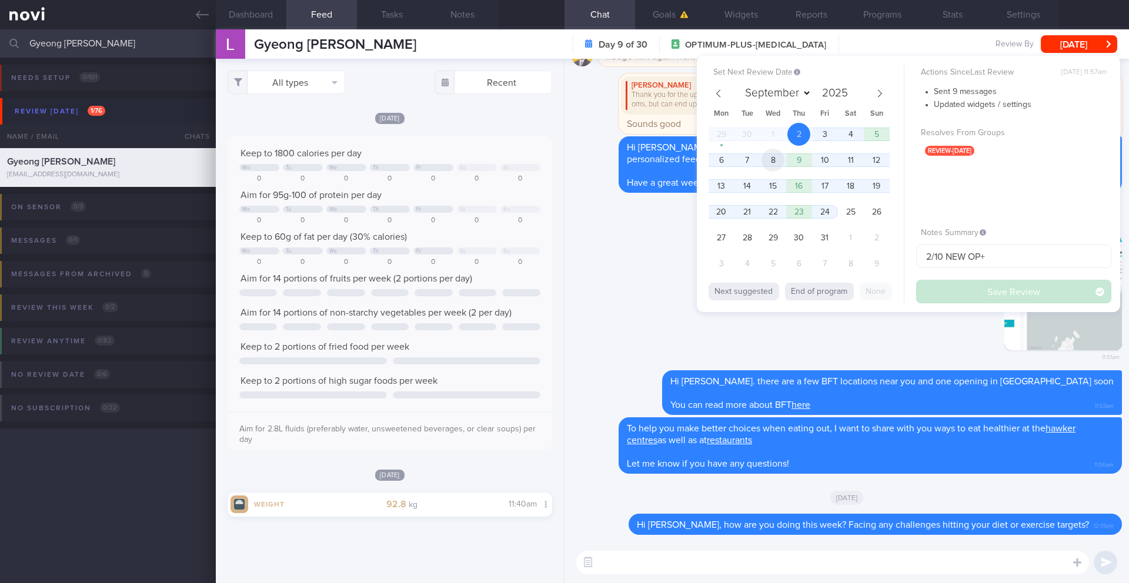
click at [770, 161] on span "8" at bounding box center [772, 160] width 23 height 23
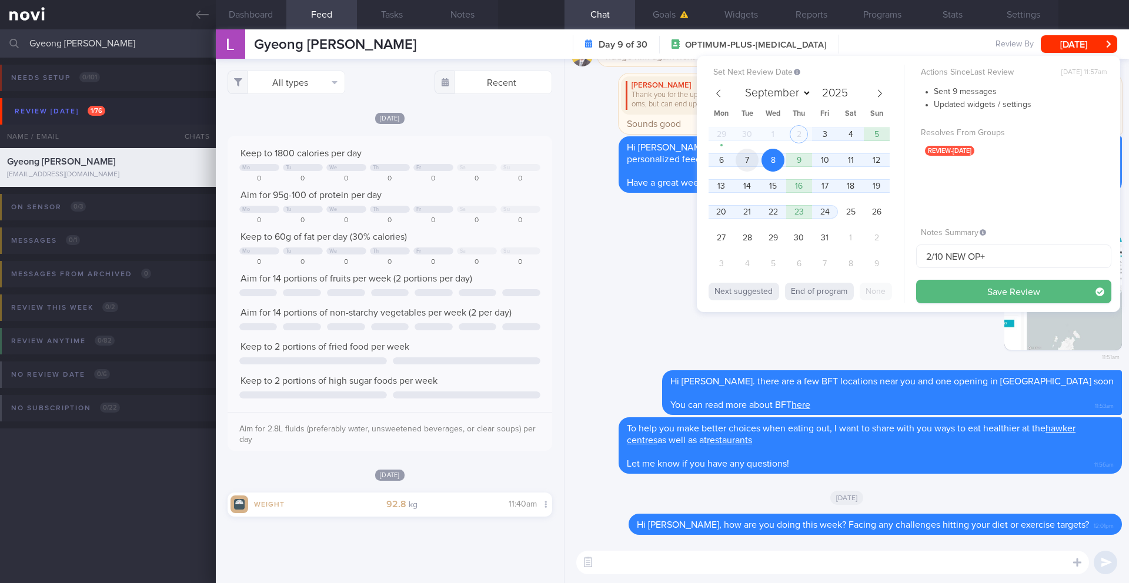
click at [745, 161] on span "7" at bounding box center [747, 160] width 23 height 23
drag, startPoint x: 930, startPoint y: 259, endPoint x: 903, endPoint y: 258, distance: 27.7
click at [903, 258] on div "Set Next Review Date [DATE] September October November [DATE] Mon Tue Wed Thu F…" at bounding box center [908, 184] width 423 height 256
type input "7/10 NEW OP+"
click at [940, 292] on button "Save Review" at bounding box center [1013, 292] width 195 height 24
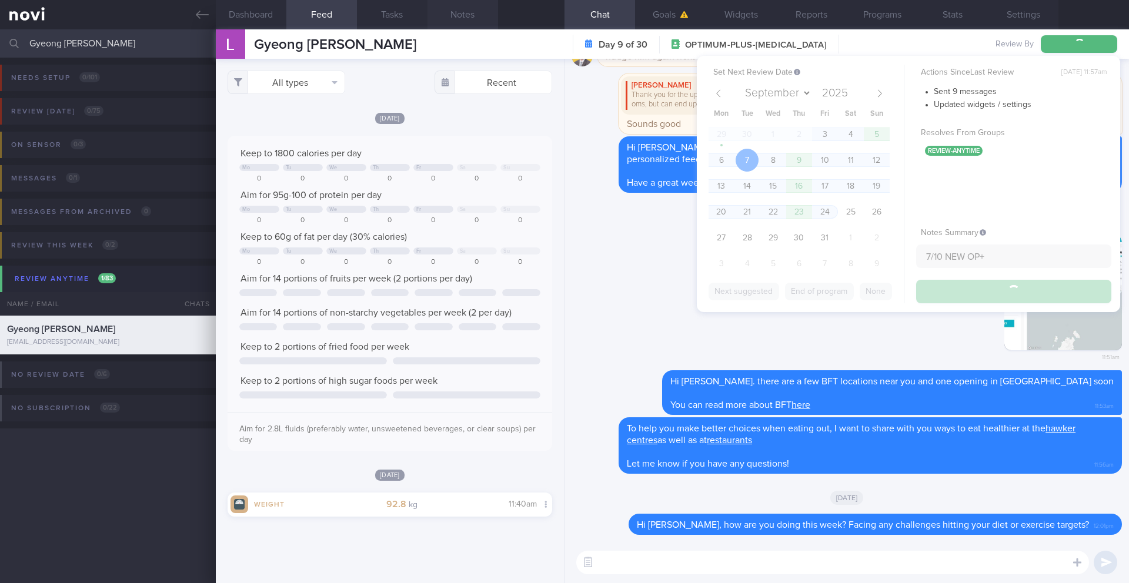
type input "7/10 NEW OP+"
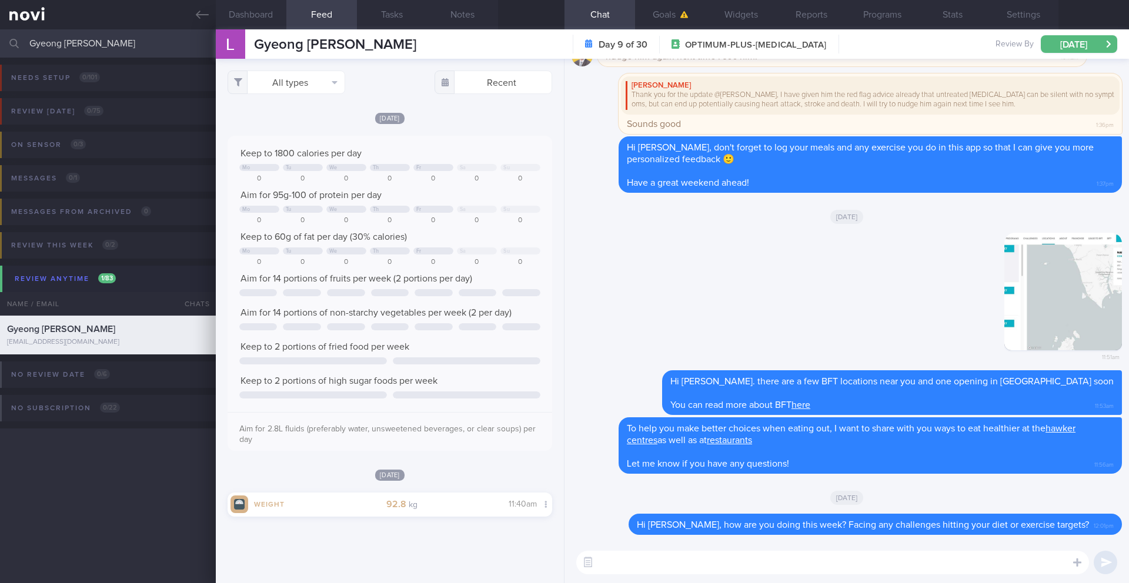
click at [72, 41] on input "Gyeong [PERSON_NAME]" at bounding box center [564, 43] width 1129 height 28
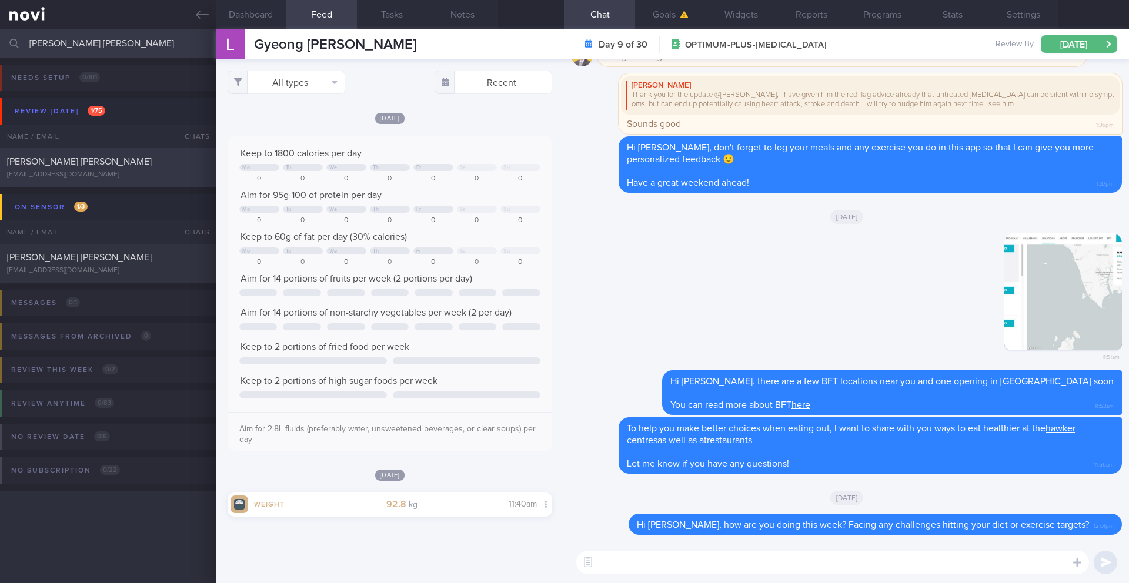
type input "[PERSON_NAME] [PERSON_NAME]"
click at [102, 162] on span "[PERSON_NAME] [PERSON_NAME]" at bounding box center [79, 161] width 145 height 9
type input "3/10 SAF LIP"
type textarea "Taking ShortCutx Flat Tummy Shakes: Cookie Butter Crunch (meal replacement/prot…"
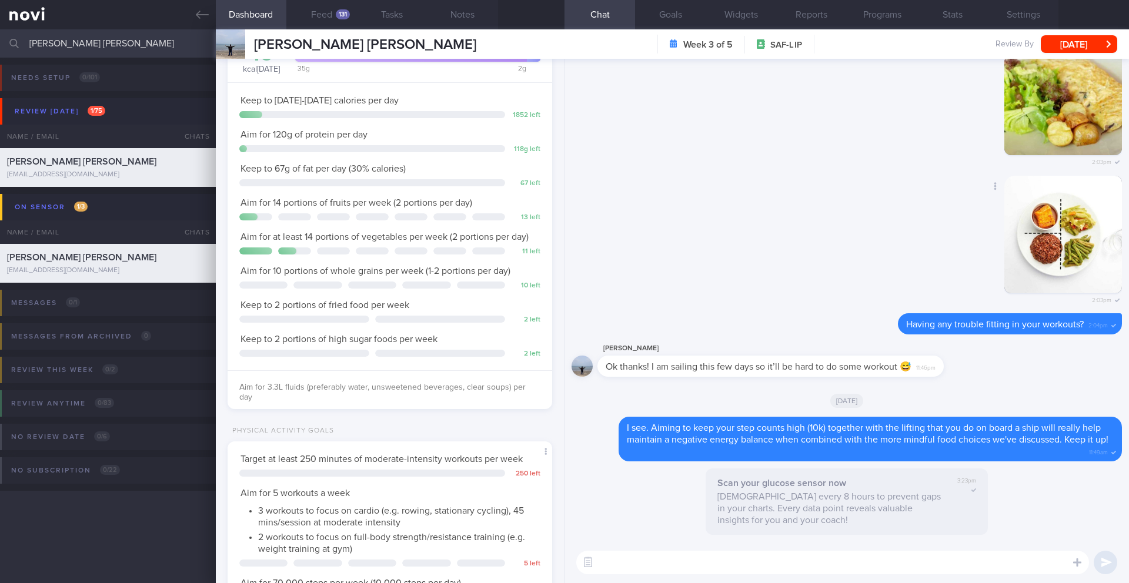
scroll to position [149, 300]
click at [320, 10] on button "Feed 131" at bounding box center [321, 14] width 71 height 29
